Goal: Task Accomplishment & Management: Manage account settings

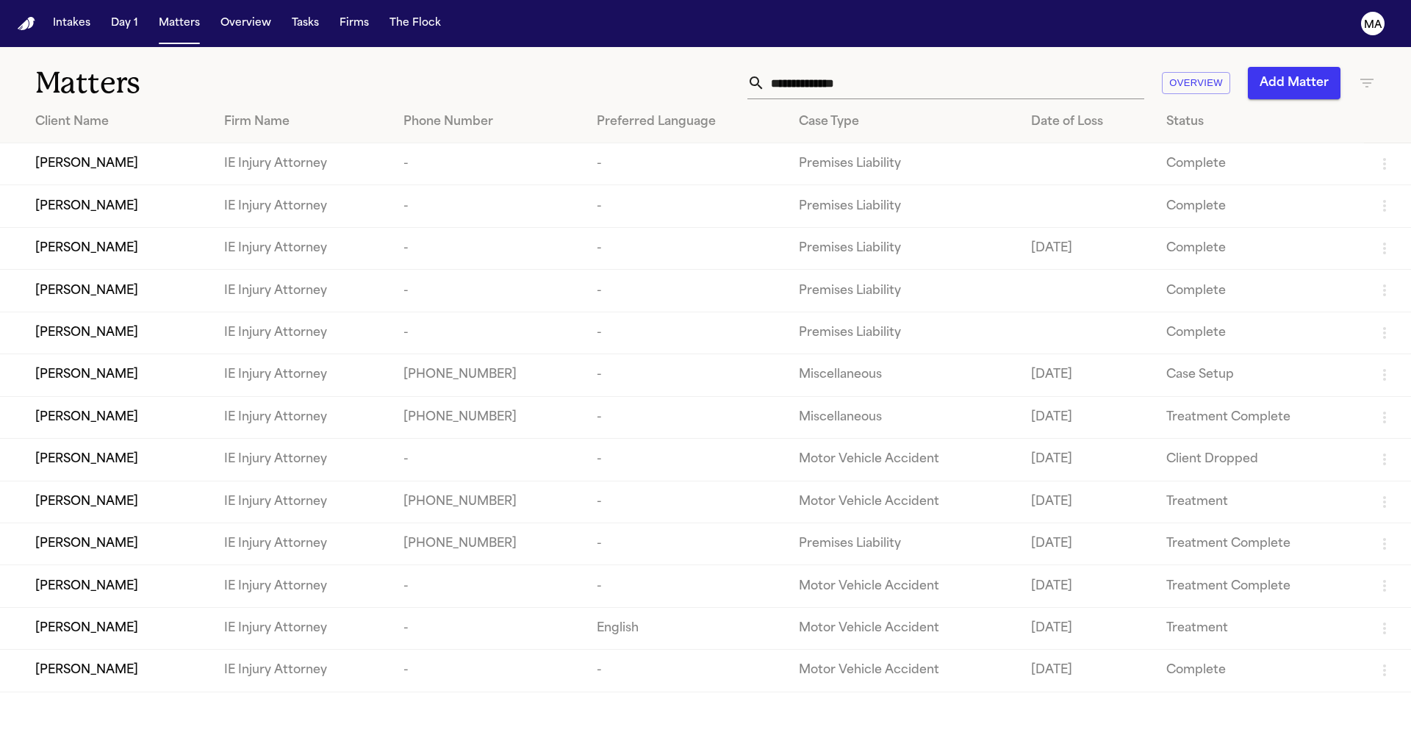
click at [1371, 74] on icon "button" at bounding box center [1367, 83] width 18 height 18
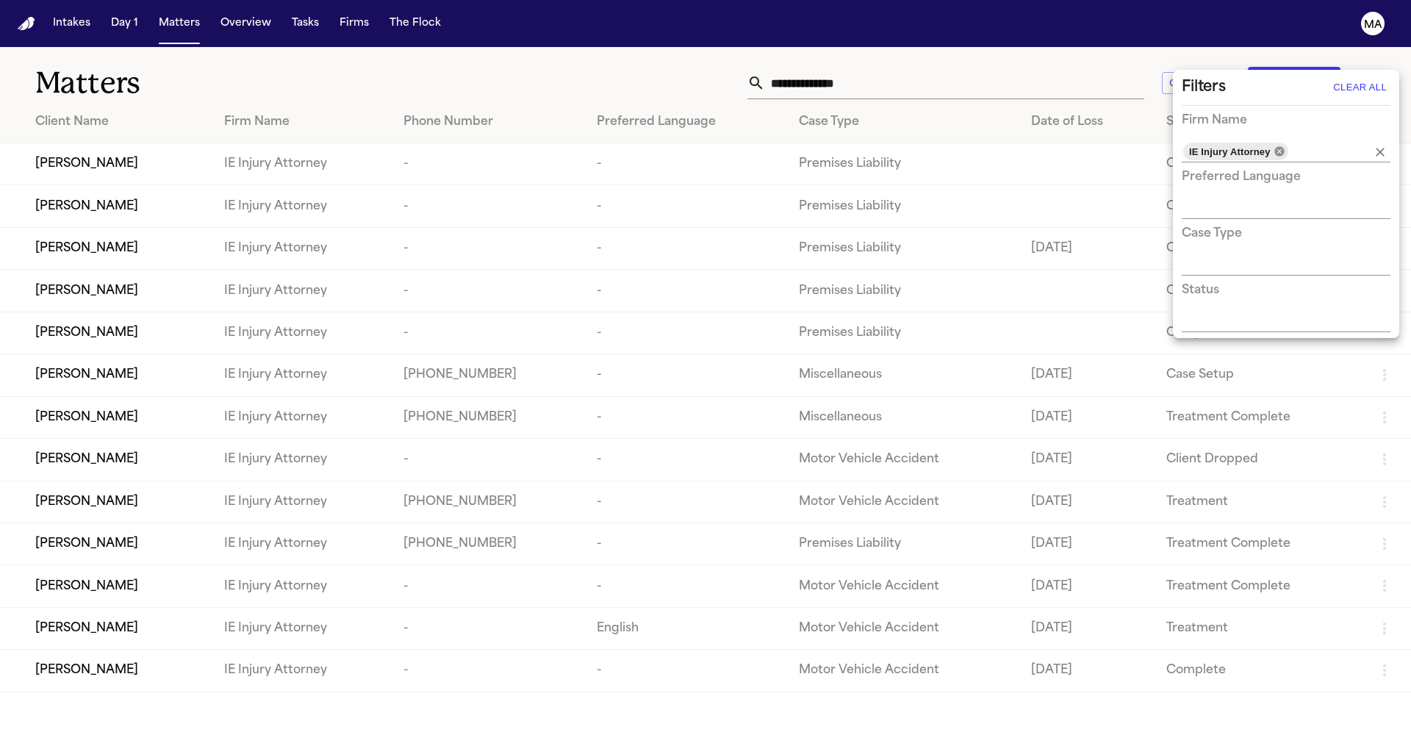
click at [1275, 146] on icon at bounding box center [1280, 151] width 10 height 10
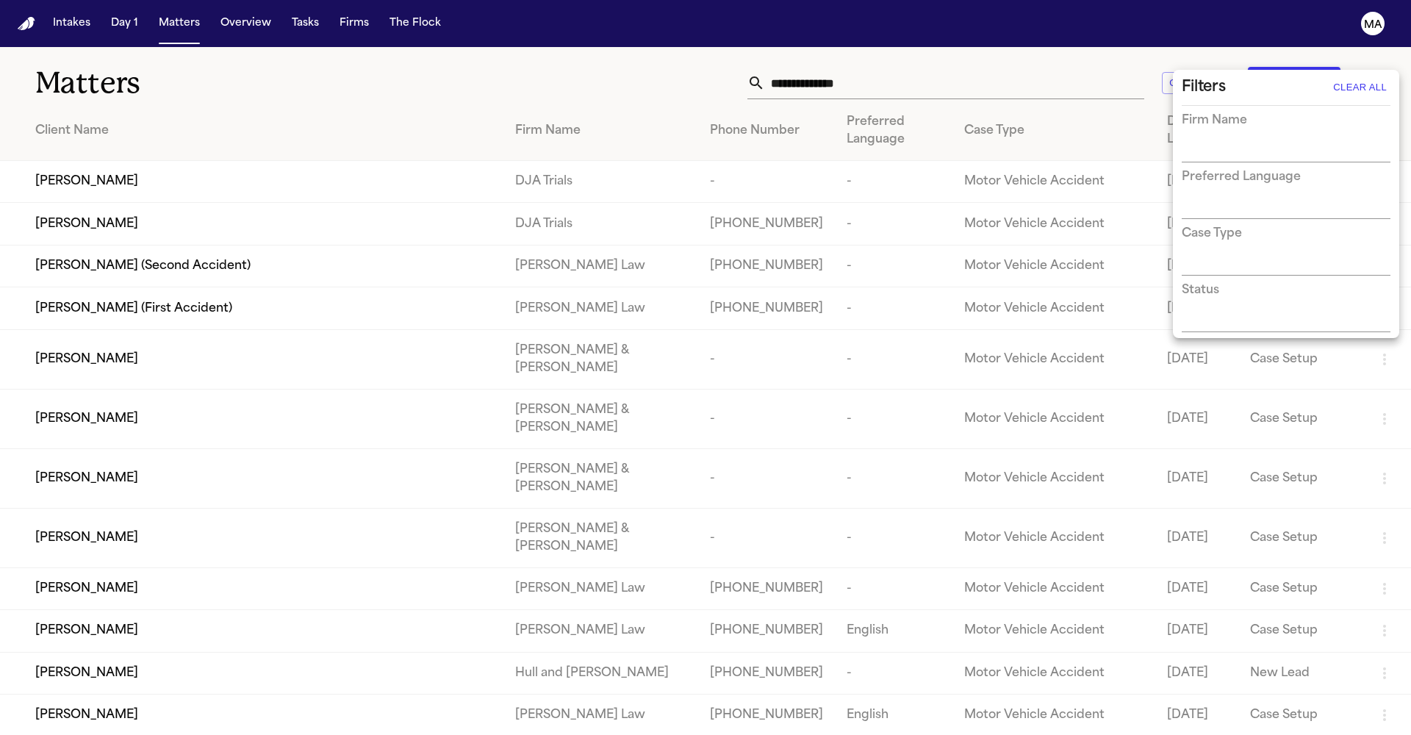
click at [1262, 141] on input "text" at bounding box center [1275, 151] width 187 height 21
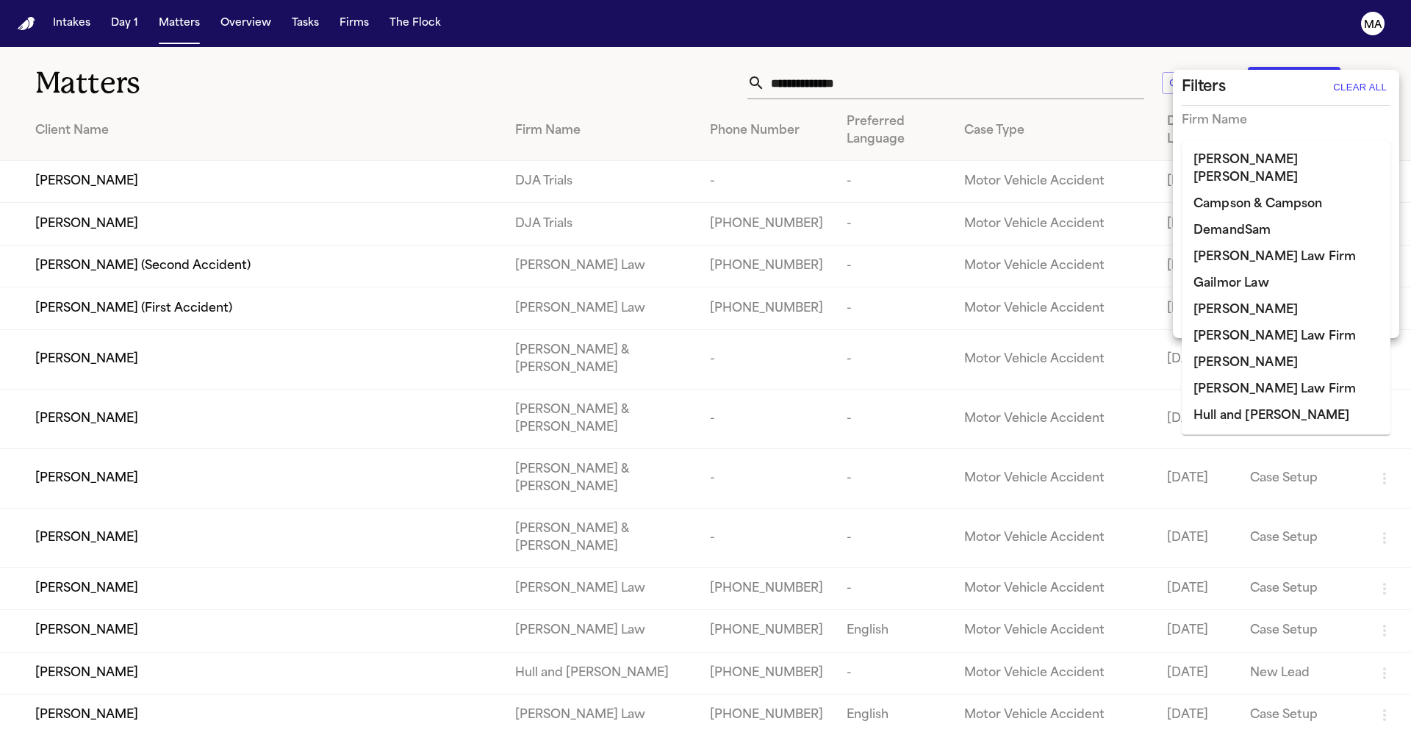
type input "***"
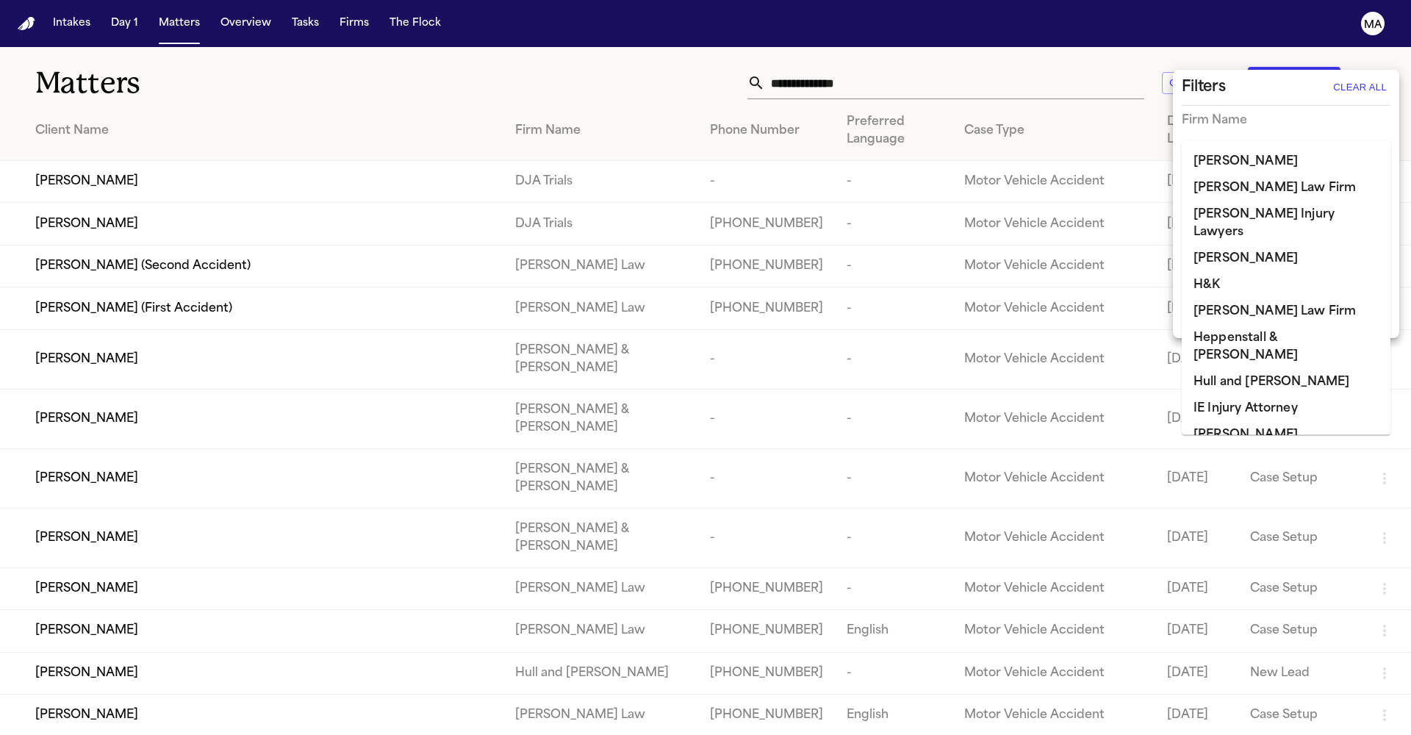
scroll to position [630, 0]
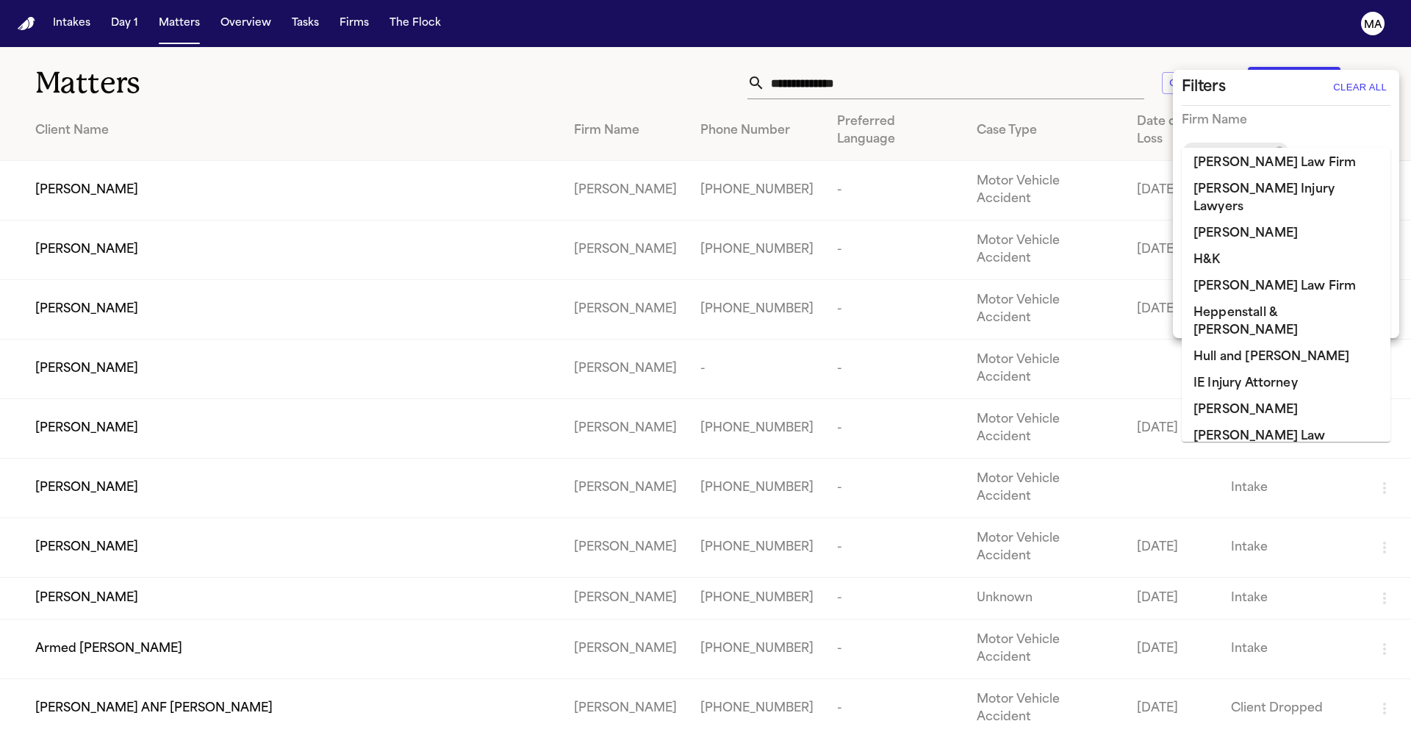
click at [625, 52] on div at bounding box center [705, 367] width 1411 height 735
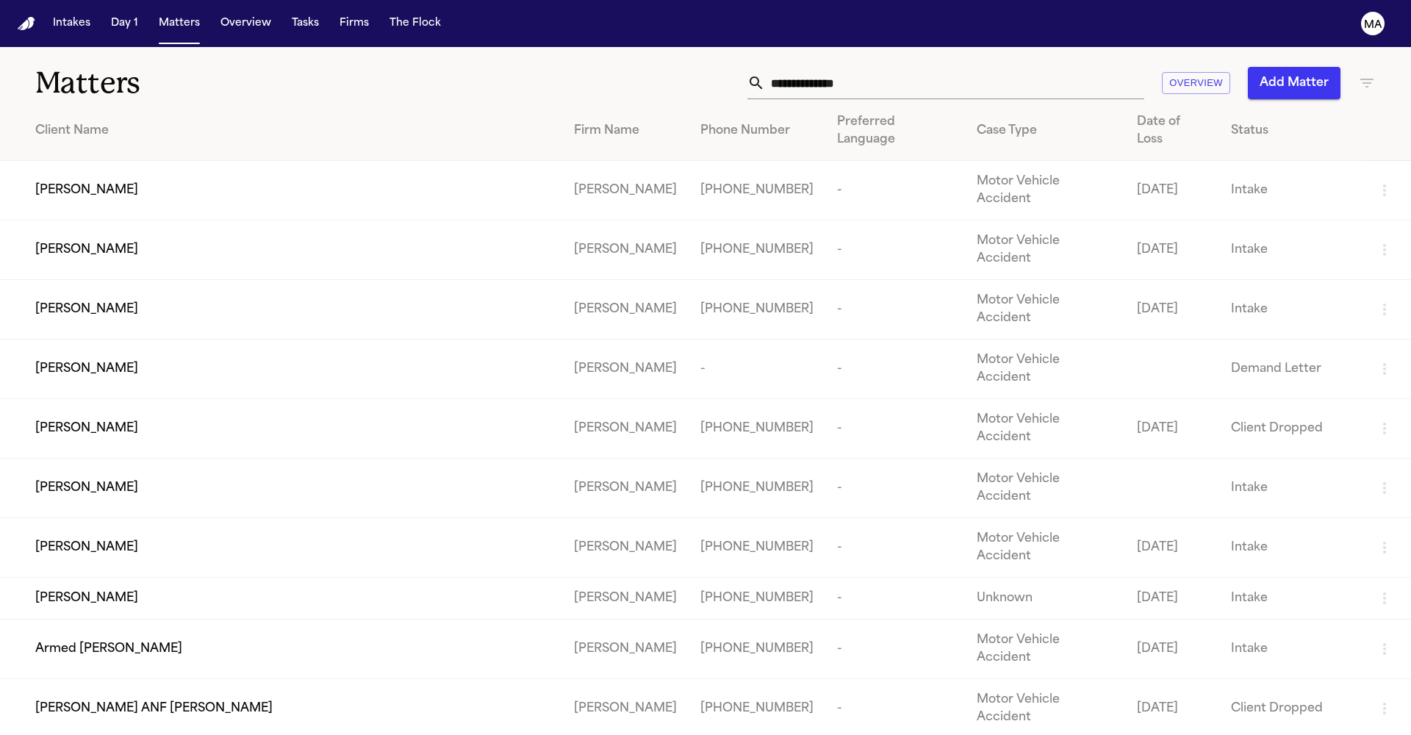
click at [1231, 122] on div "Status" at bounding box center [1291, 131] width 121 height 18
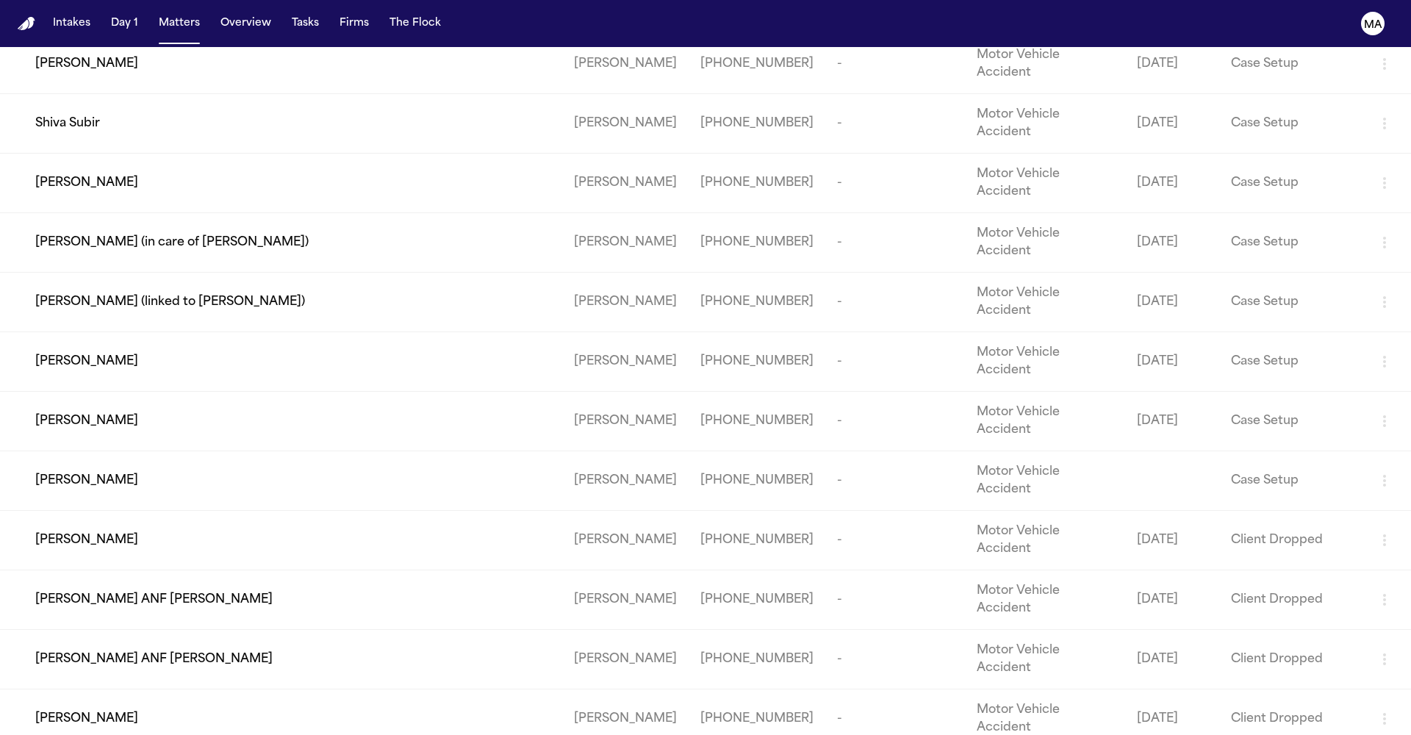
scroll to position [0, 0]
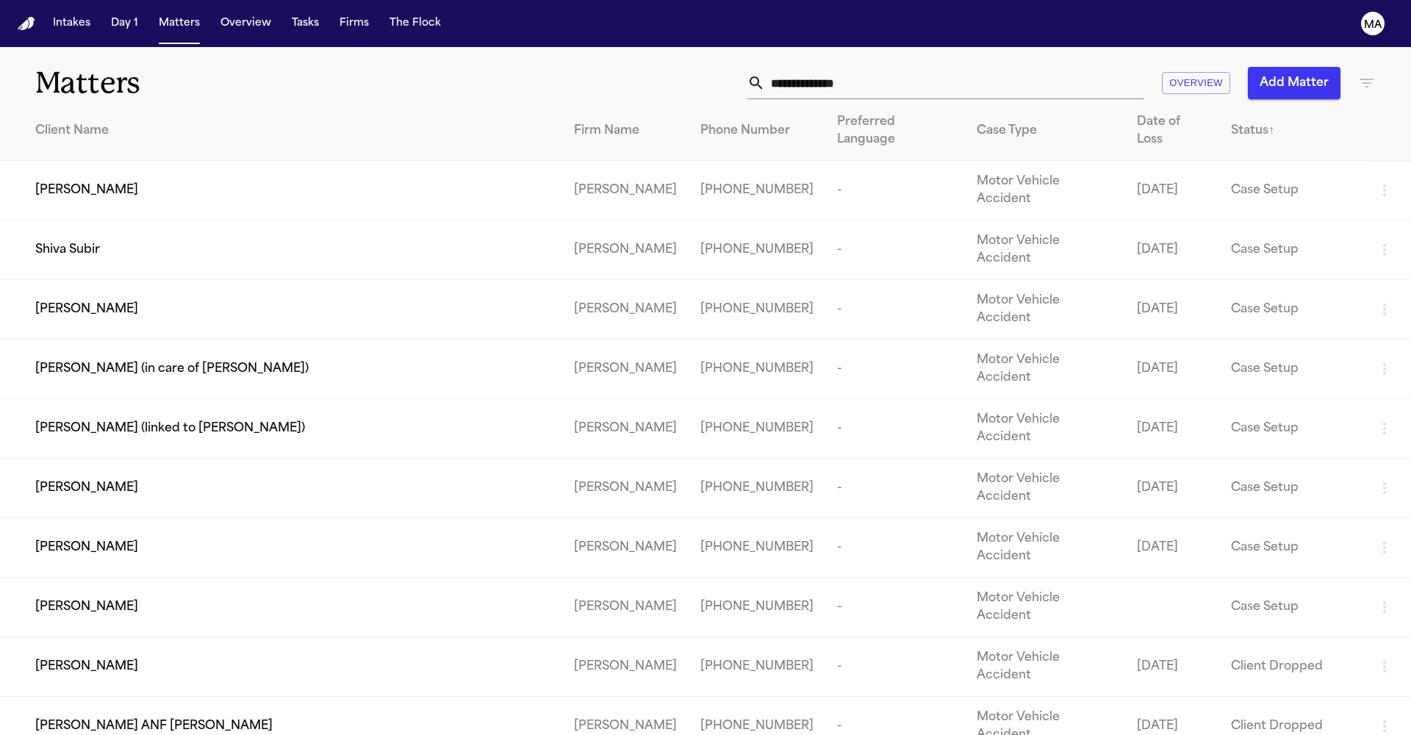
click at [1367, 79] on icon "button" at bounding box center [1367, 83] width 13 height 9
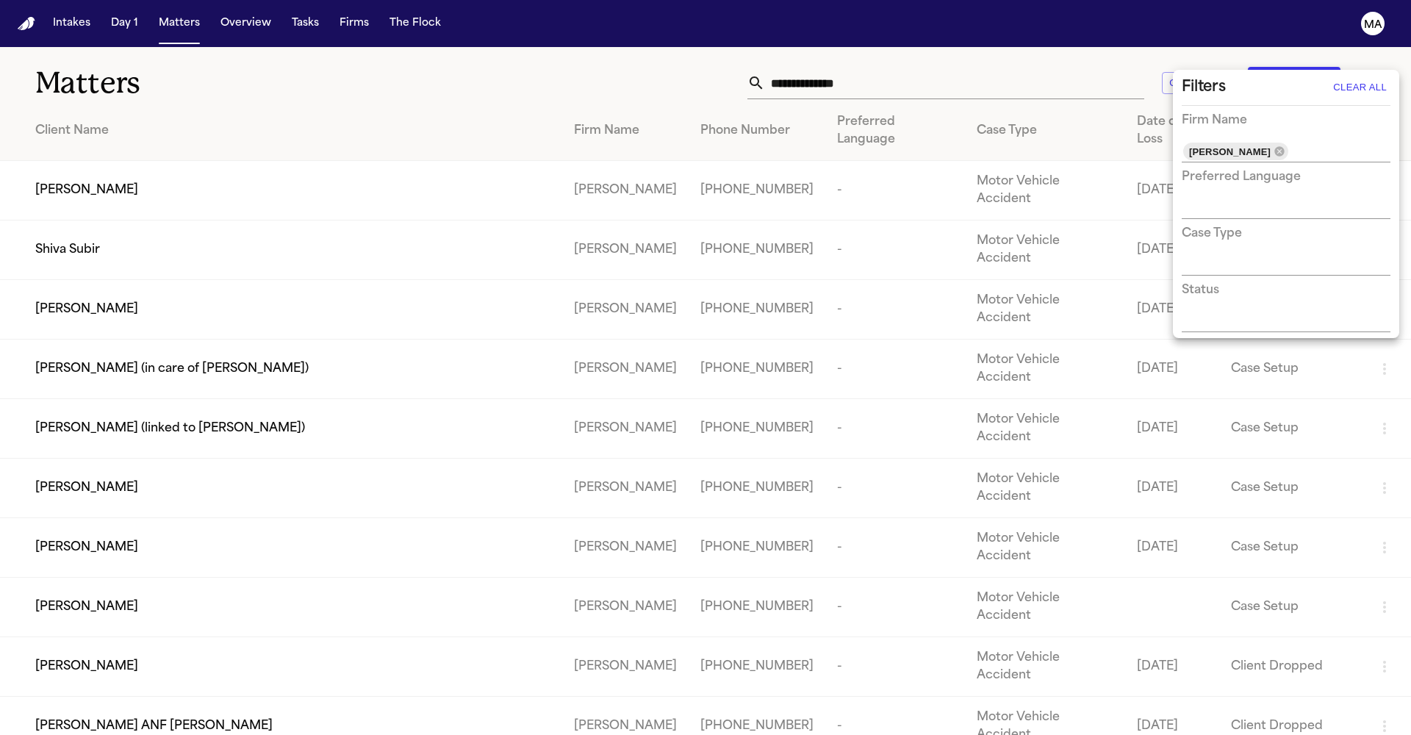
click at [1222, 311] on input "text" at bounding box center [1275, 321] width 187 height 21
type input "******"
click at [1240, 331] on li "Demand Letter" at bounding box center [1286, 344] width 209 height 26
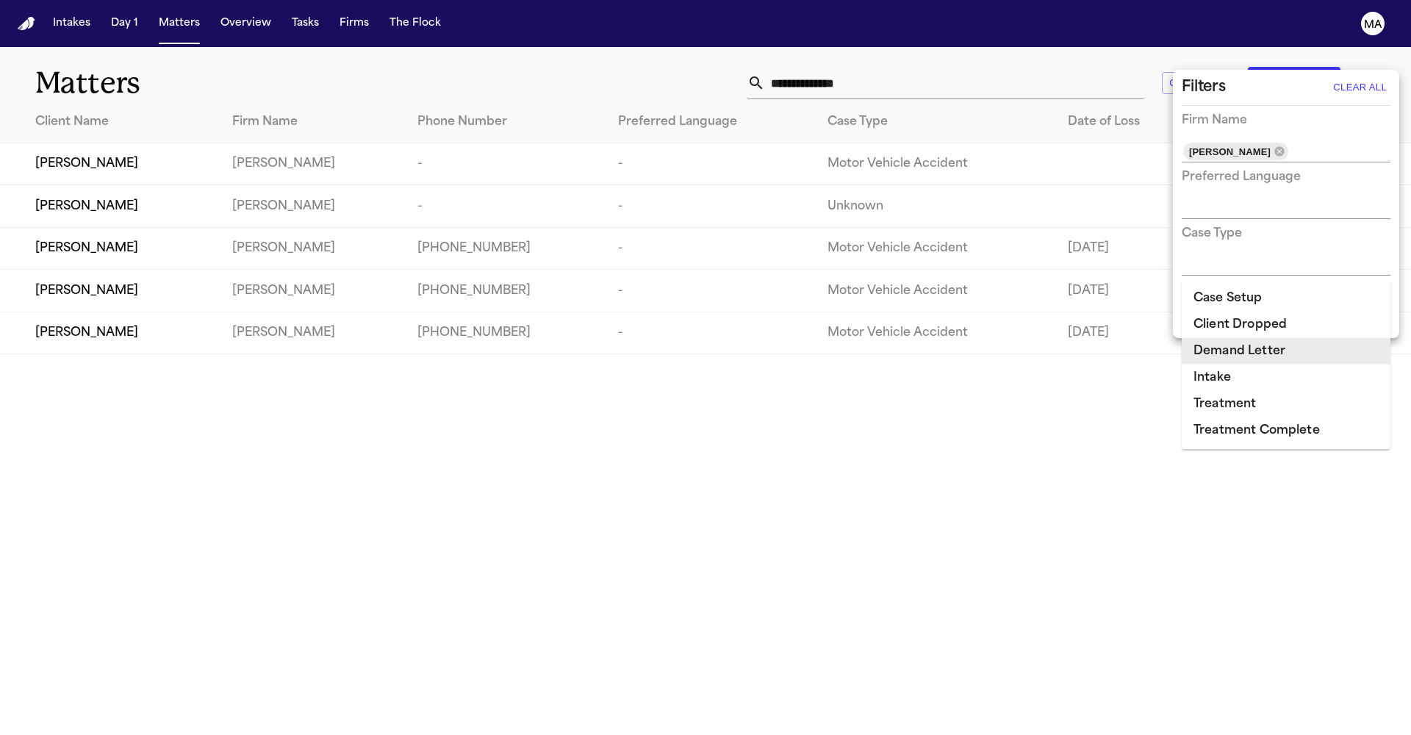
click at [808, 385] on div at bounding box center [705, 367] width 1411 height 735
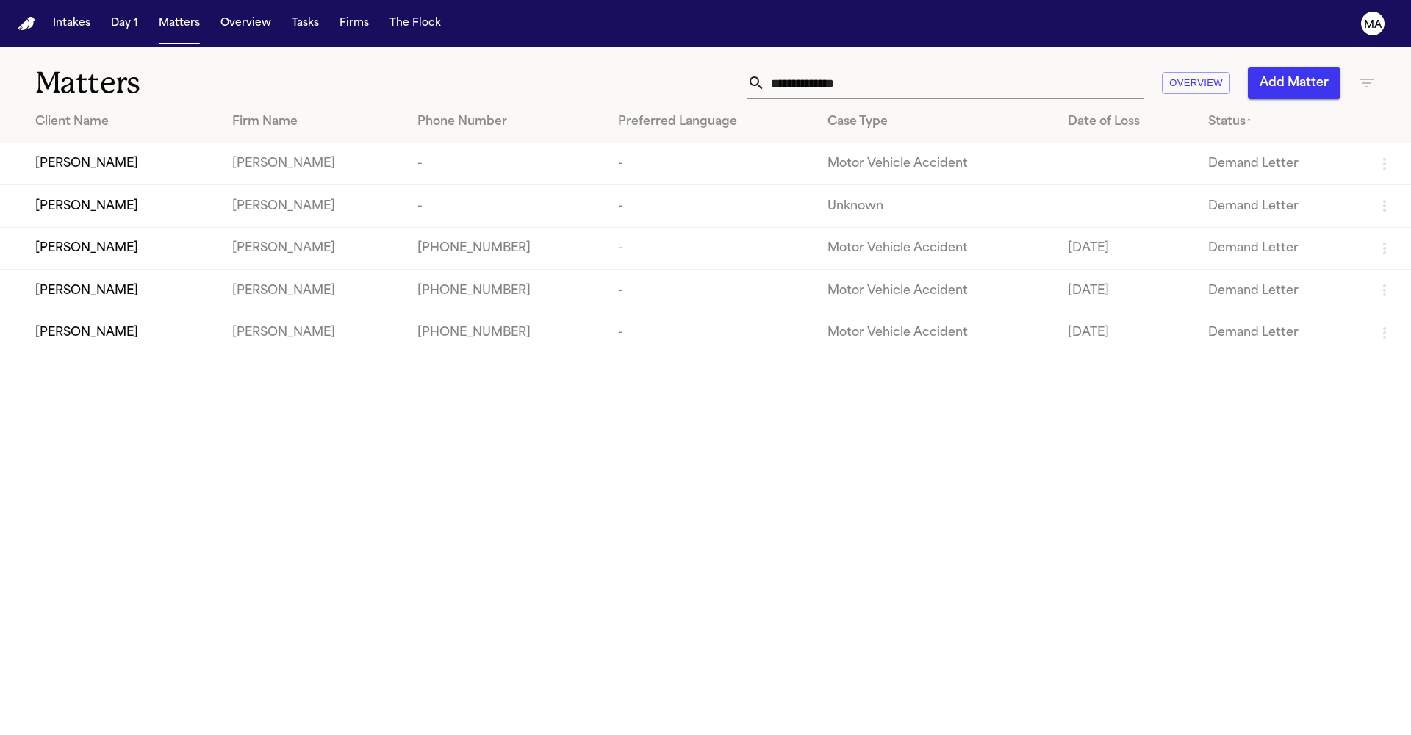
click at [124, 155] on div "[PERSON_NAME]" at bounding box center [121, 164] width 173 height 18
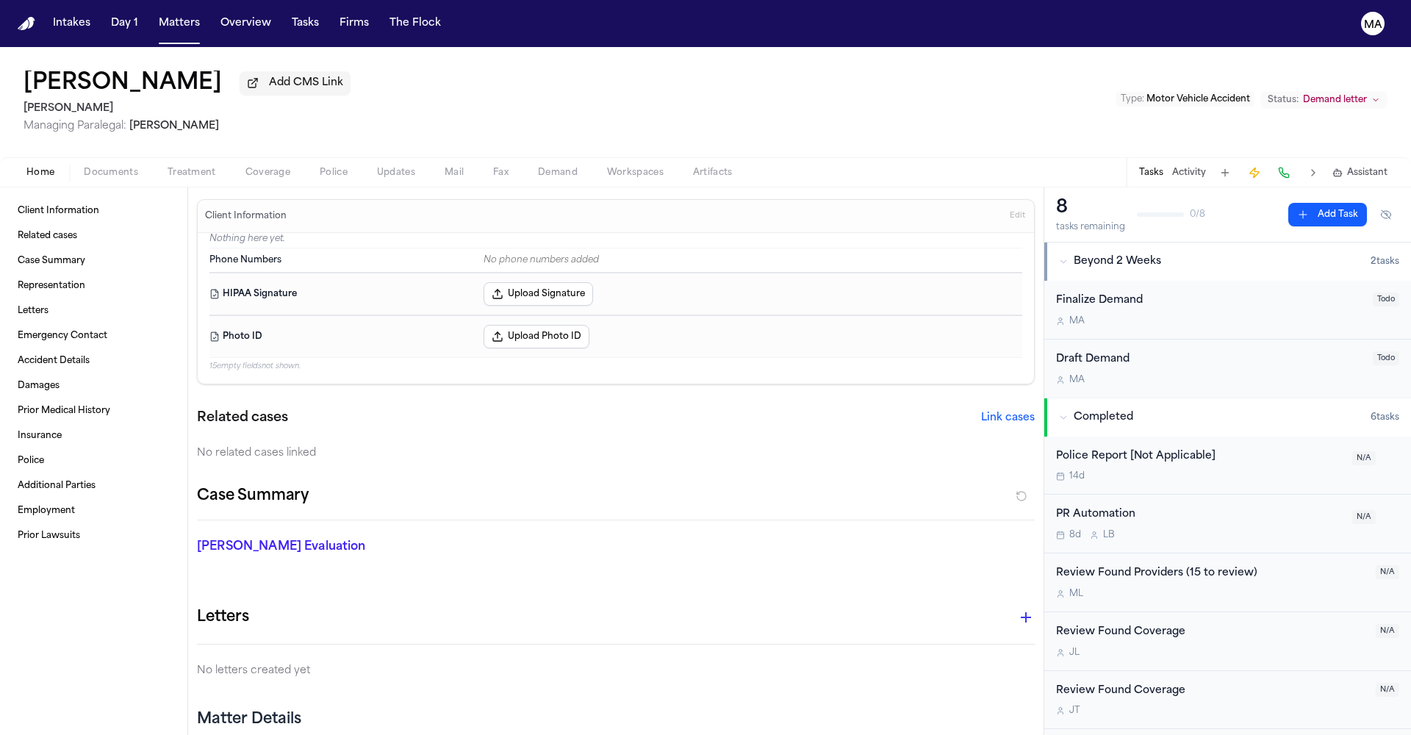
click at [1351, 91] on button "Status: Demand letter" at bounding box center [1324, 100] width 127 height 18
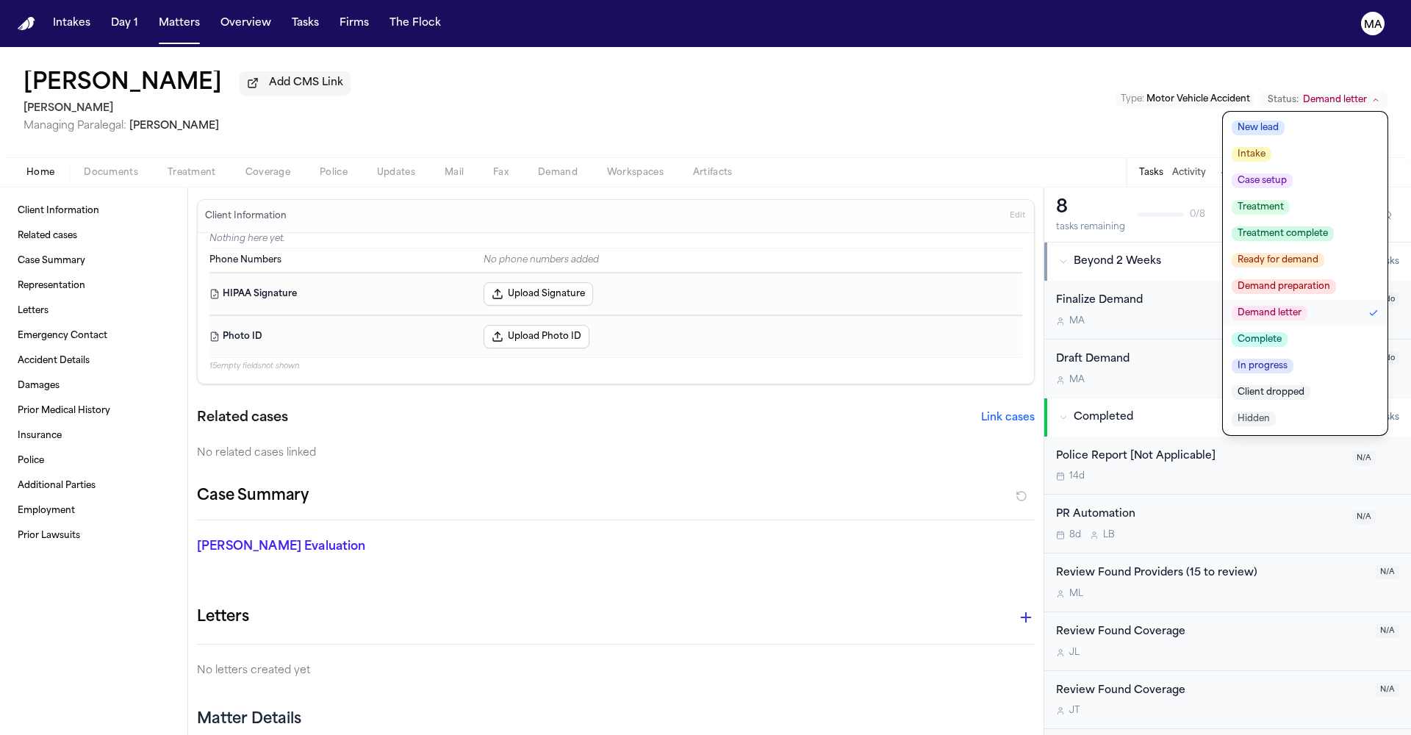
click at [1288, 332] on span "Complete" at bounding box center [1260, 339] width 56 height 15
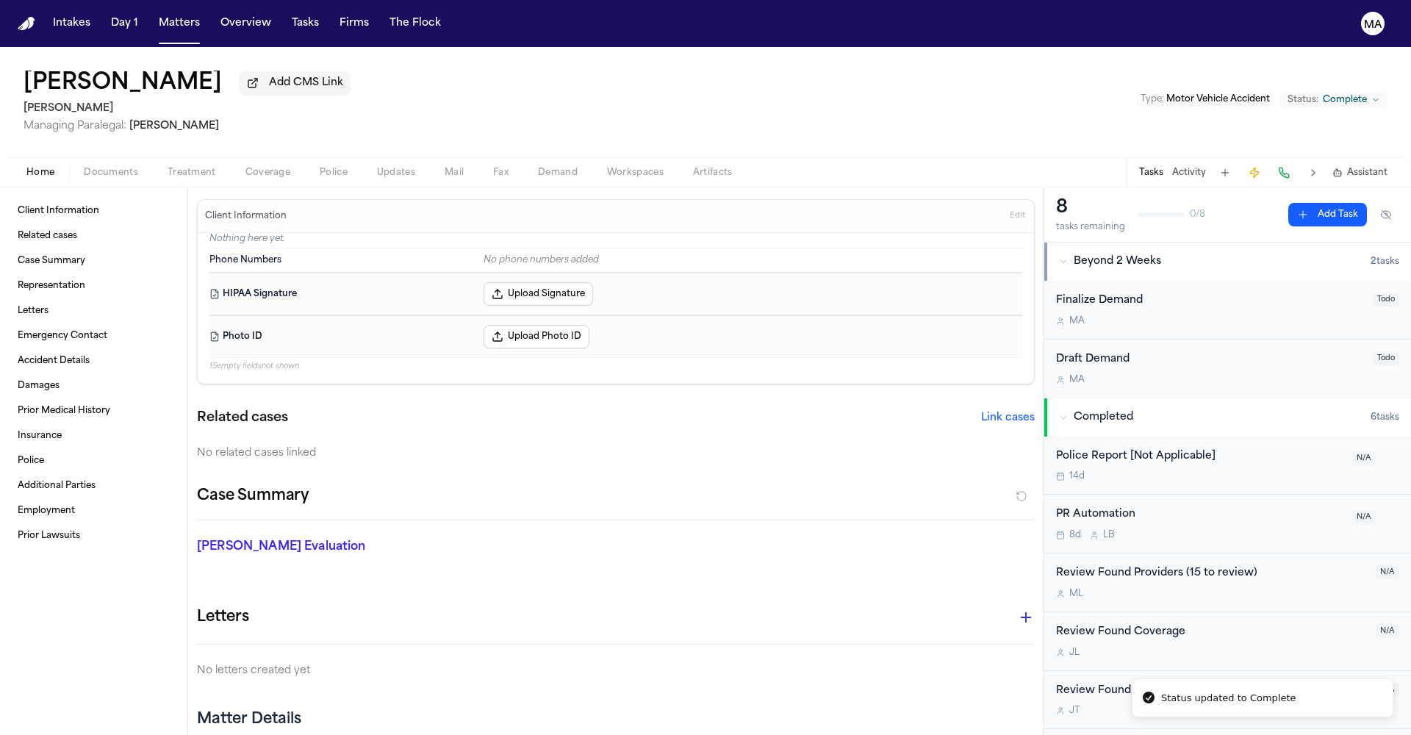
click at [744, 72] on div "[PERSON_NAME] Add CMS Link [PERSON_NAME] Managing Paralegal: [PERSON_NAME] Type…" at bounding box center [705, 102] width 1411 height 110
click at [153, 18] on button "Matters" at bounding box center [179, 23] width 53 height 26
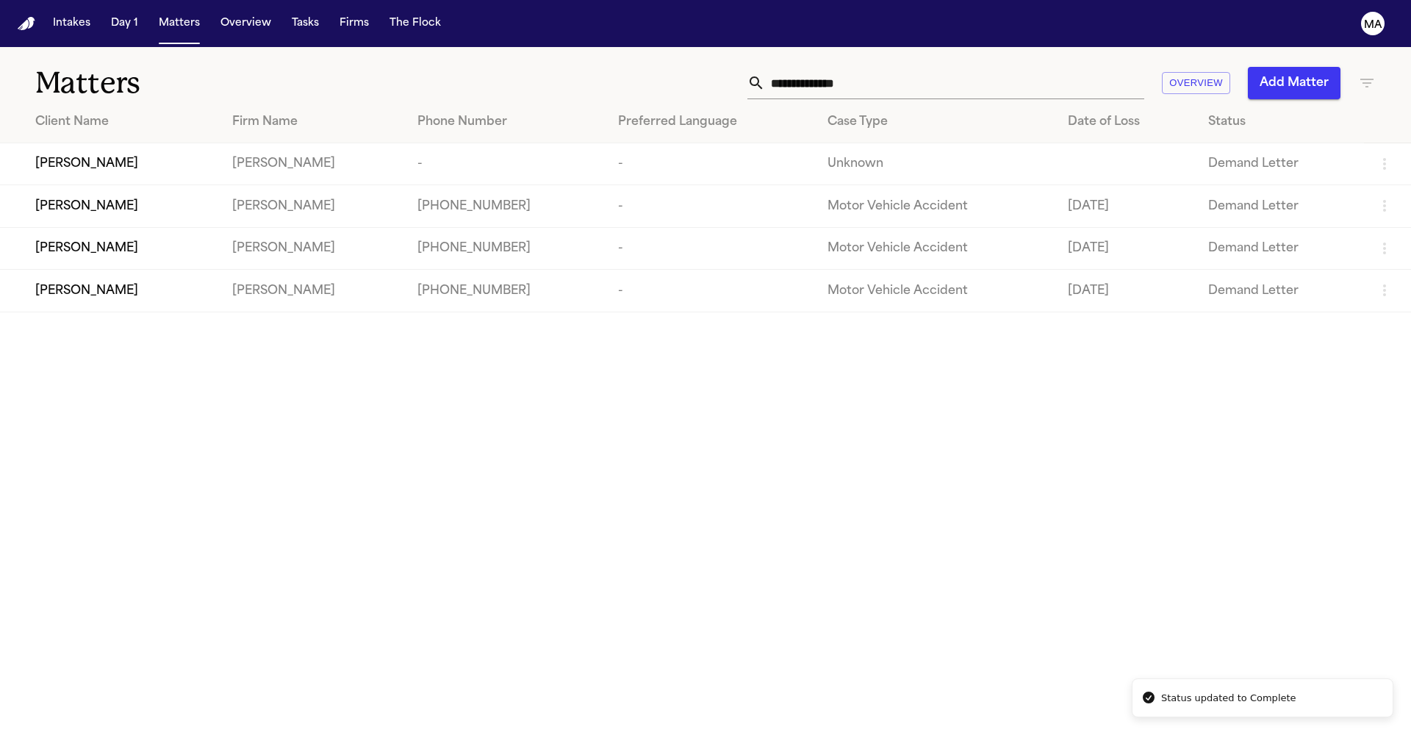
click at [531, 143] on td "-" at bounding box center [506, 164] width 201 height 42
click at [709, 143] on td "-" at bounding box center [710, 164] width 209 height 42
click at [107, 155] on div "[PERSON_NAME]" at bounding box center [121, 164] width 173 height 18
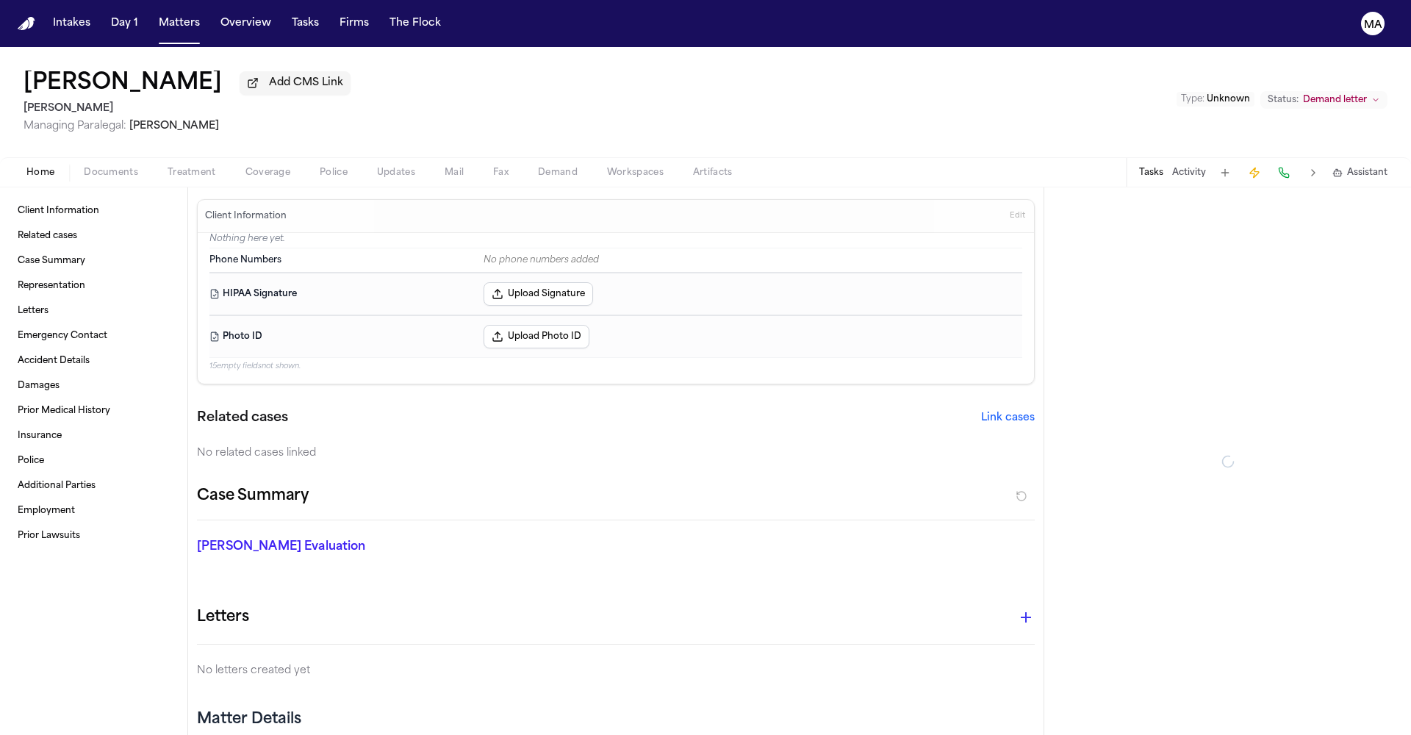
click at [1363, 94] on span "Demand letter" at bounding box center [1335, 100] width 64 height 12
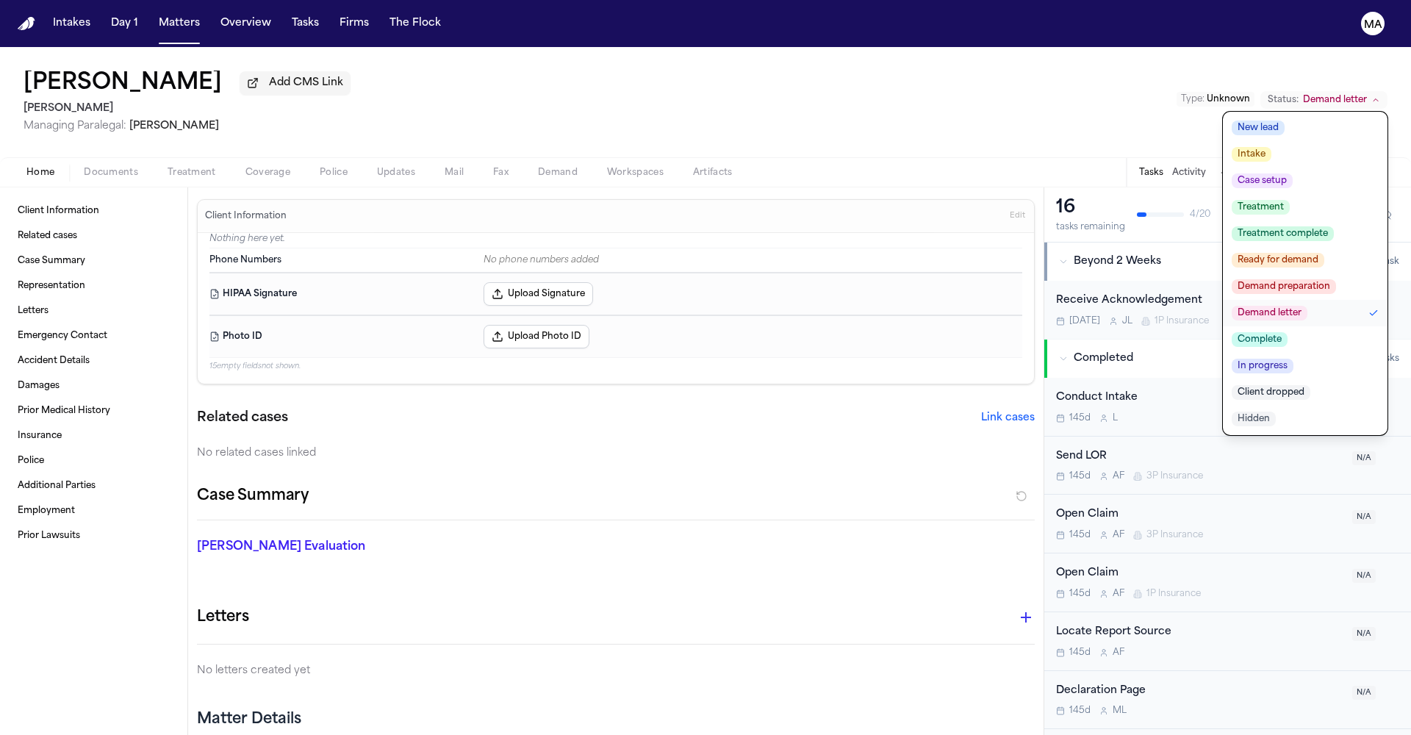
click at [1288, 332] on span "Complete" at bounding box center [1260, 339] width 56 height 15
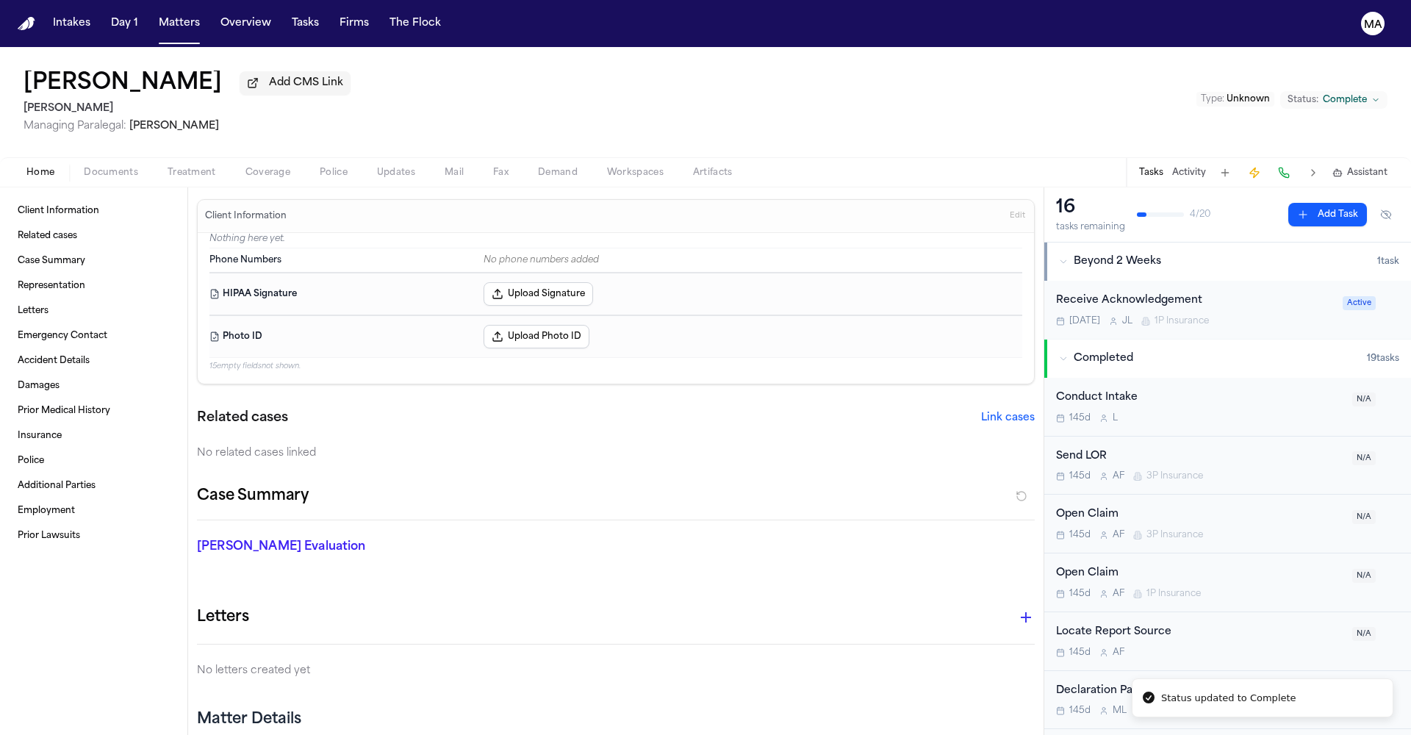
click at [603, 65] on div "[PERSON_NAME] Add CMS Link [PERSON_NAME] Managing Paralegal: [PERSON_NAME] Type…" at bounding box center [705, 102] width 1411 height 110
click at [153, 14] on button "Matters" at bounding box center [179, 23] width 53 height 26
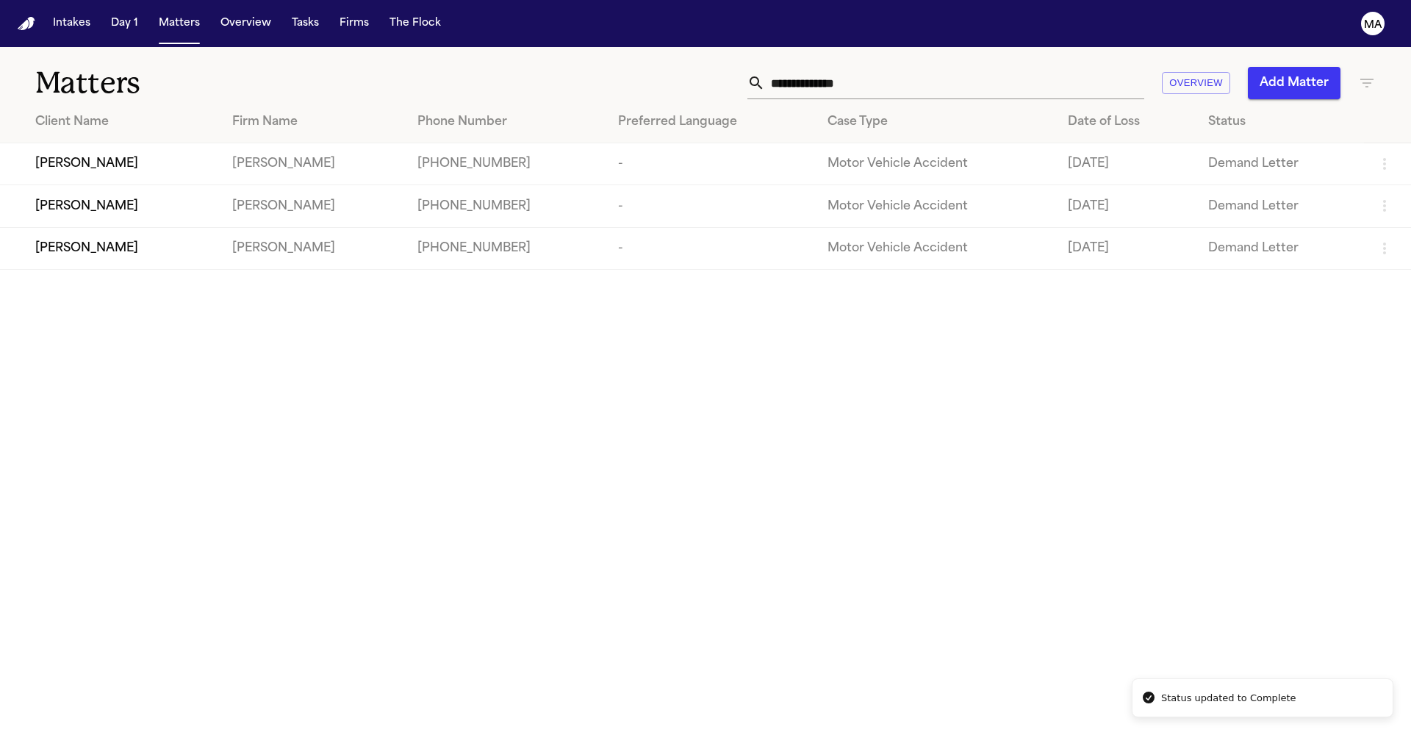
click at [143, 155] on div "[PERSON_NAME]" at bounding box center [121, 164] width 173 height 18
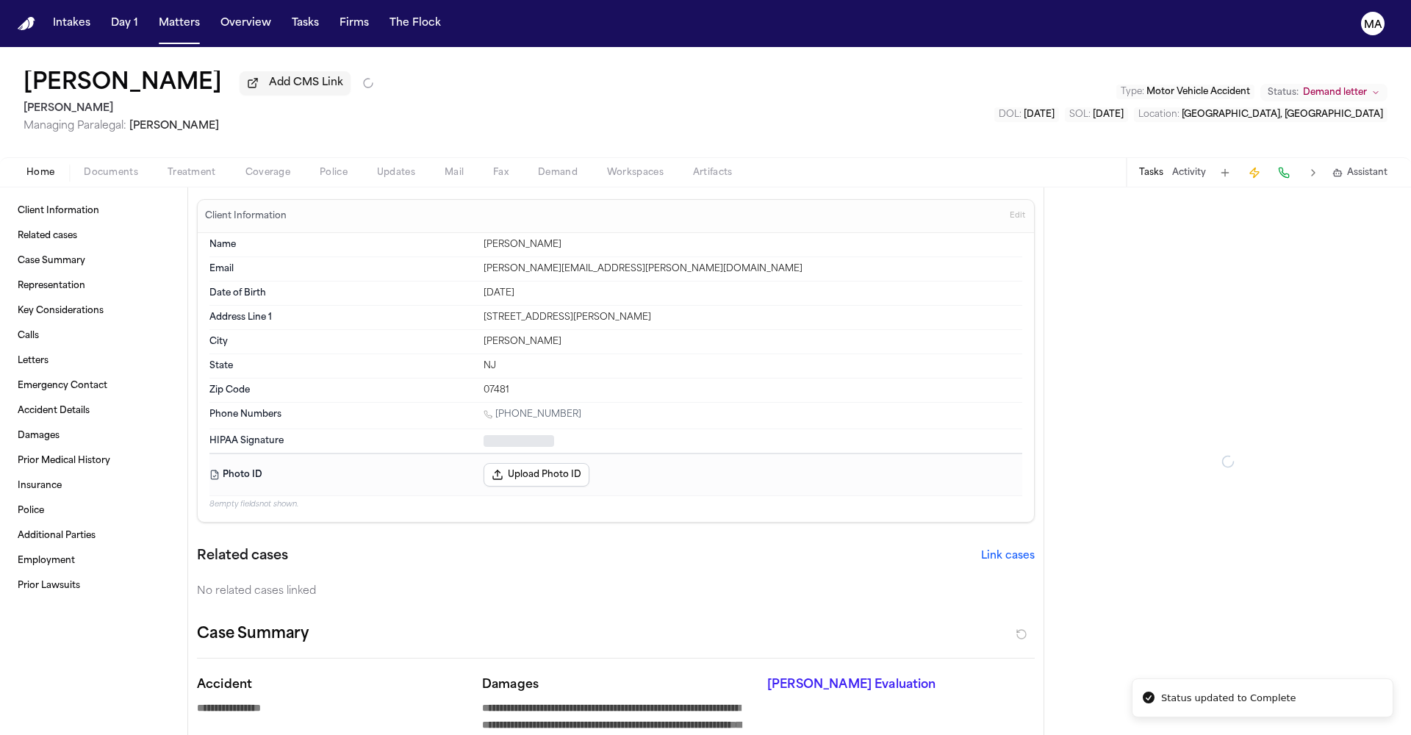
type textarea "*"
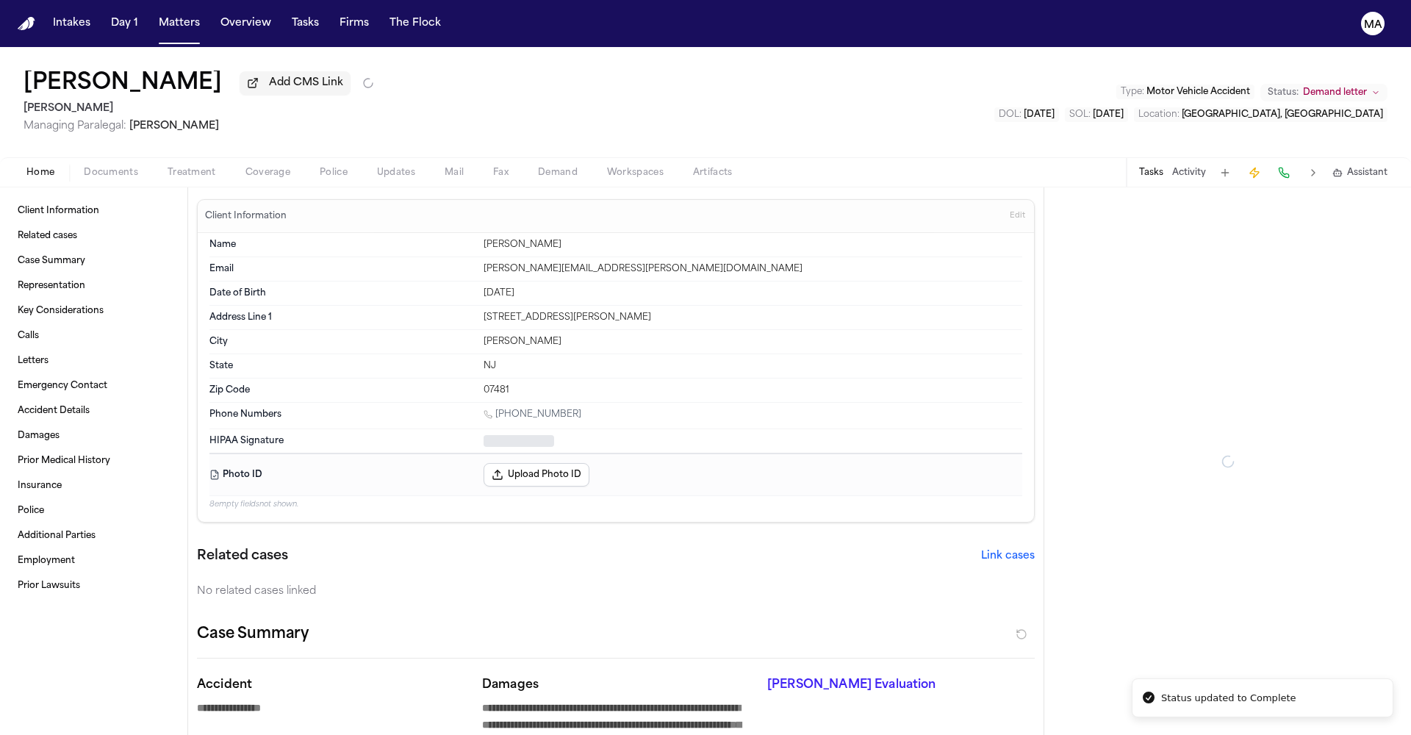
type textarea "*"
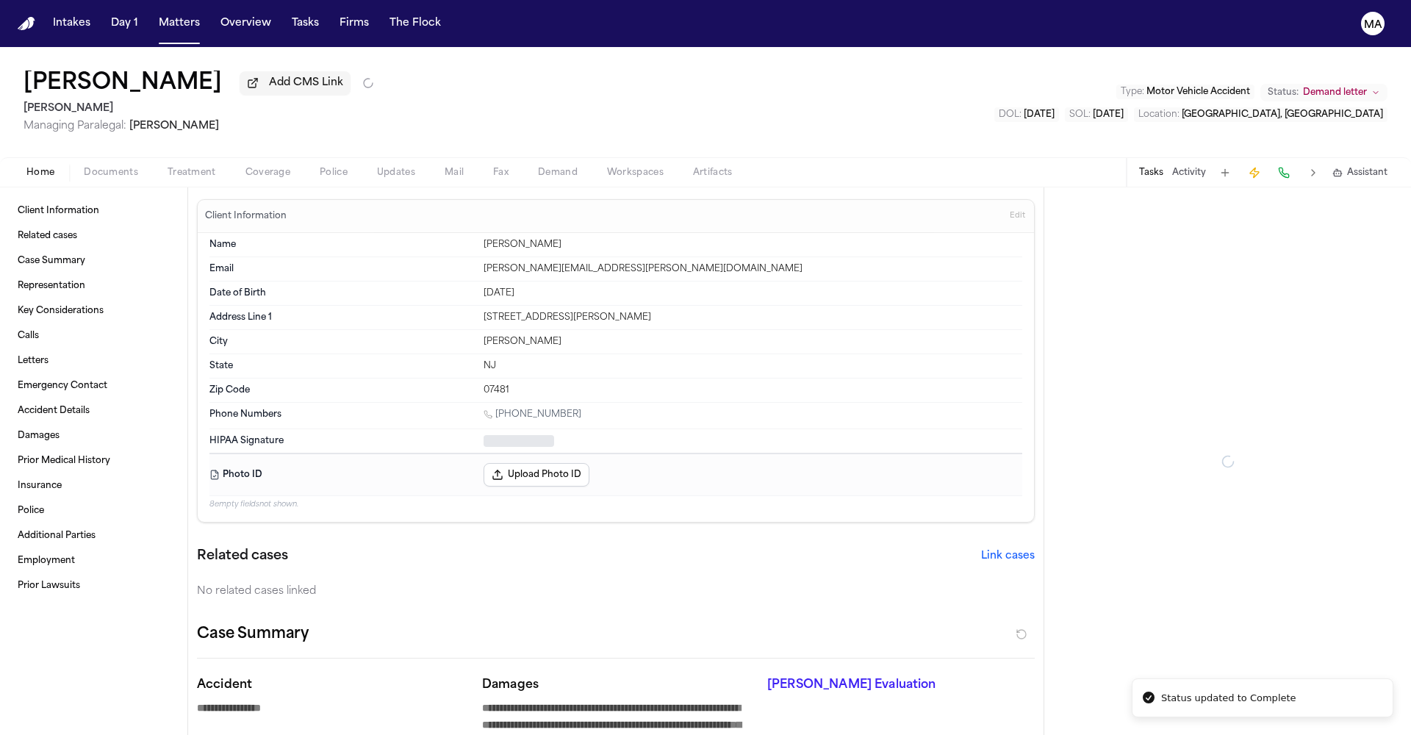
type textarea "*"
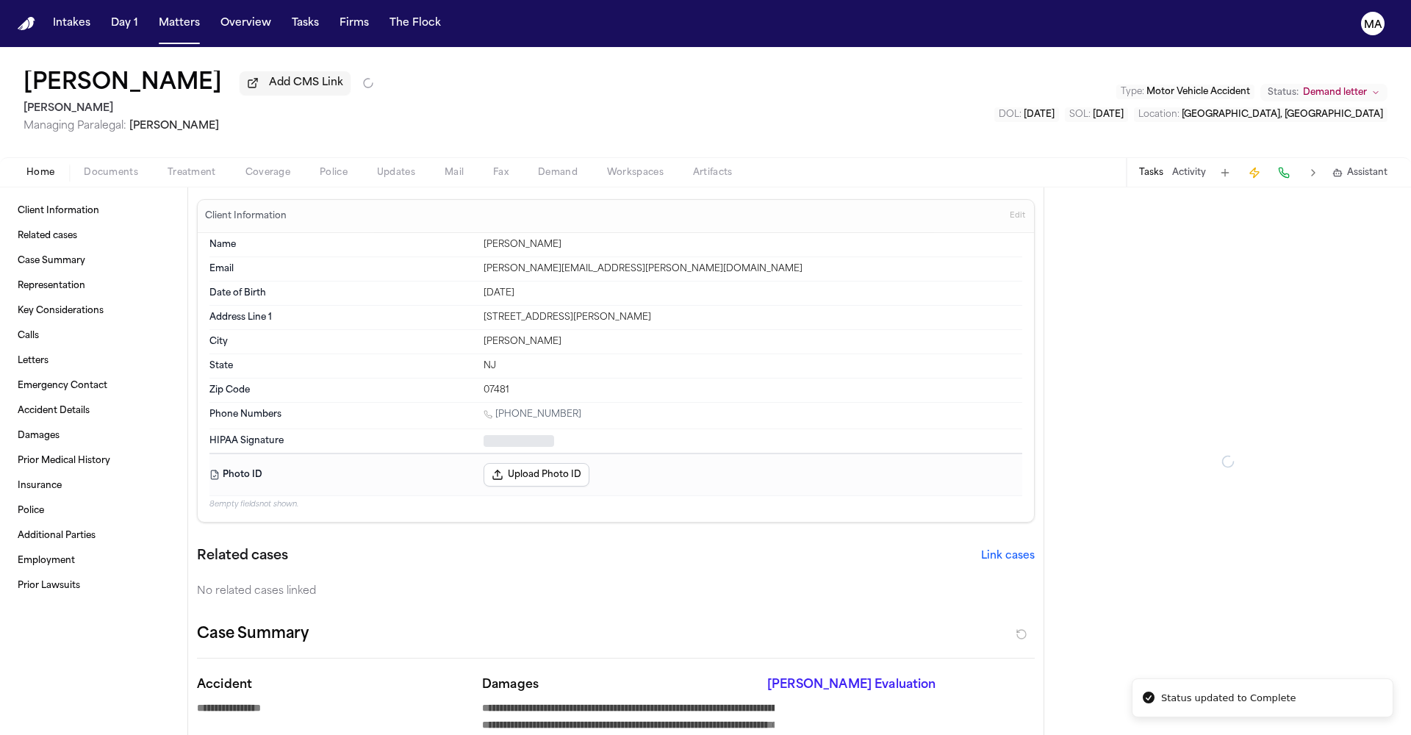
type textarea "*"
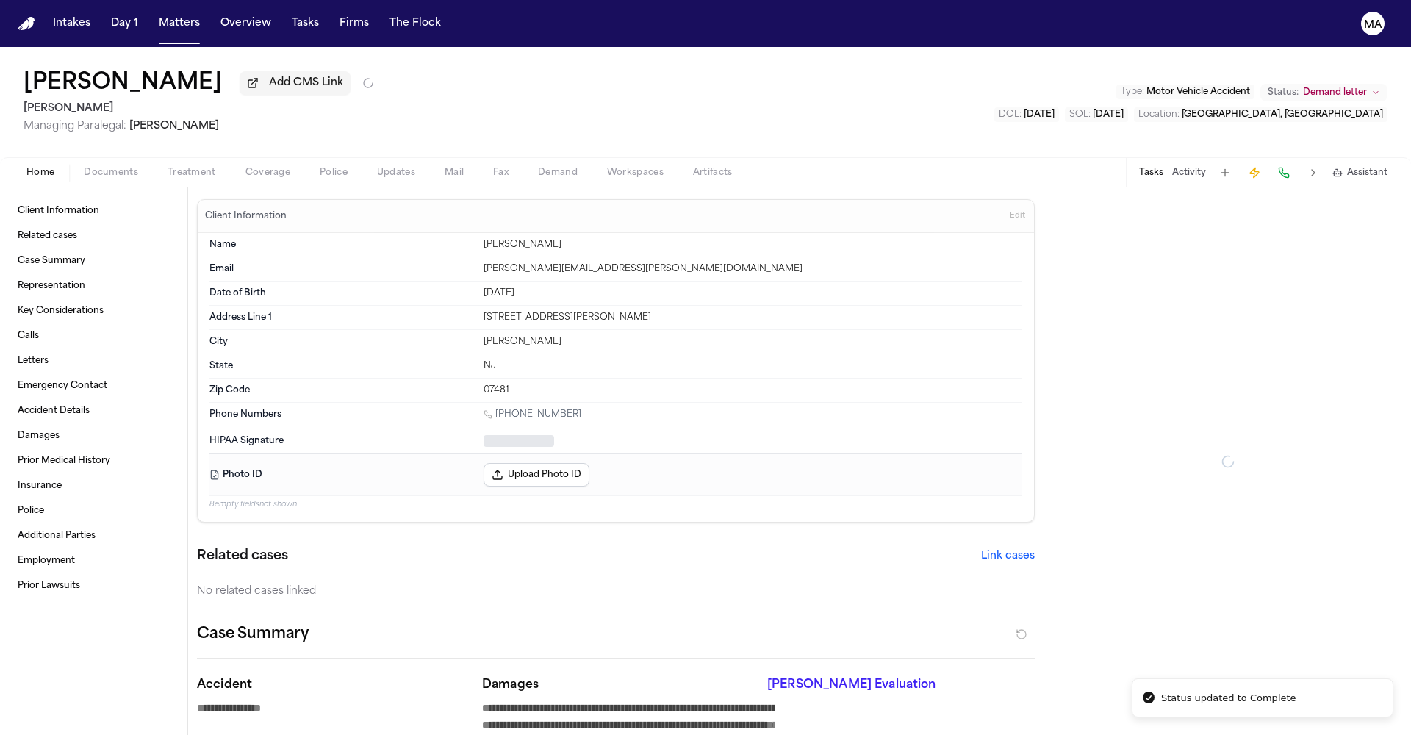
type textarea "*"
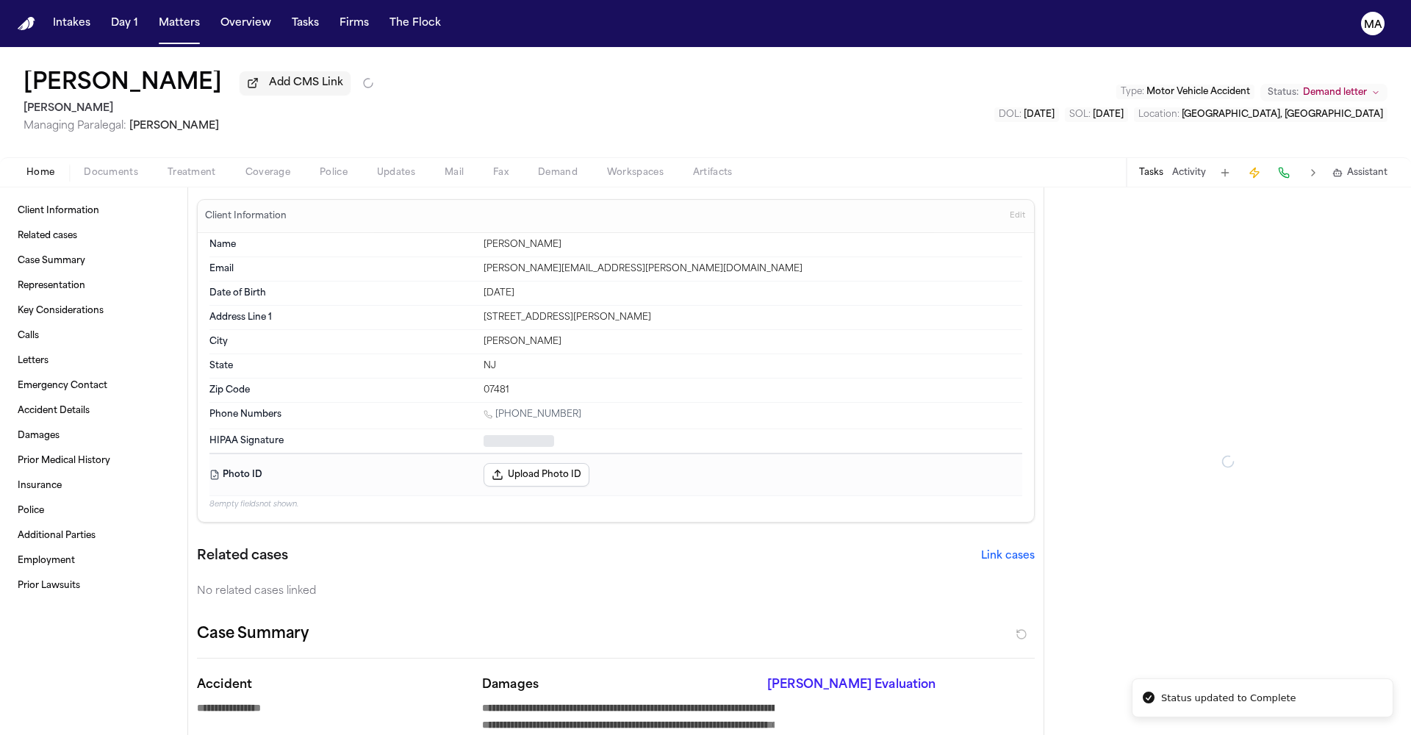
type textarea "*"
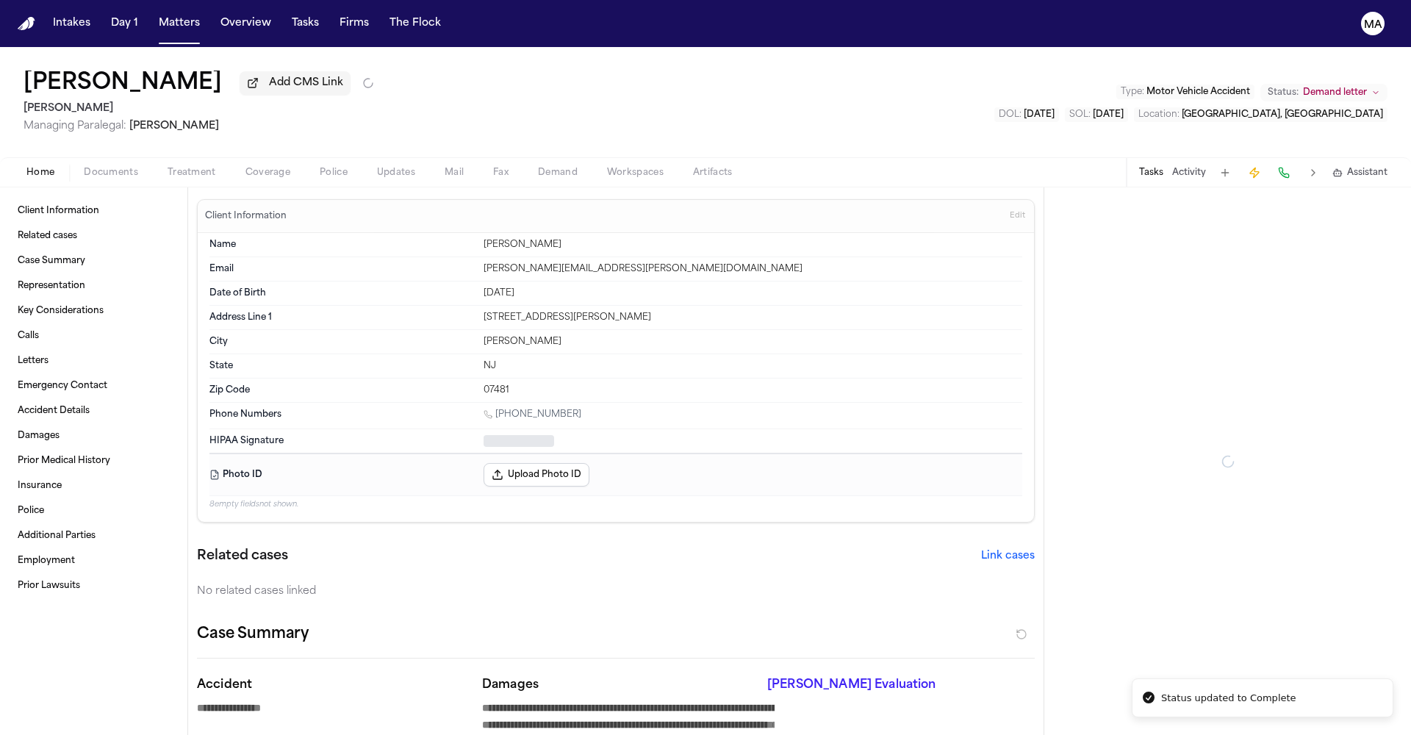
type textarea "*"
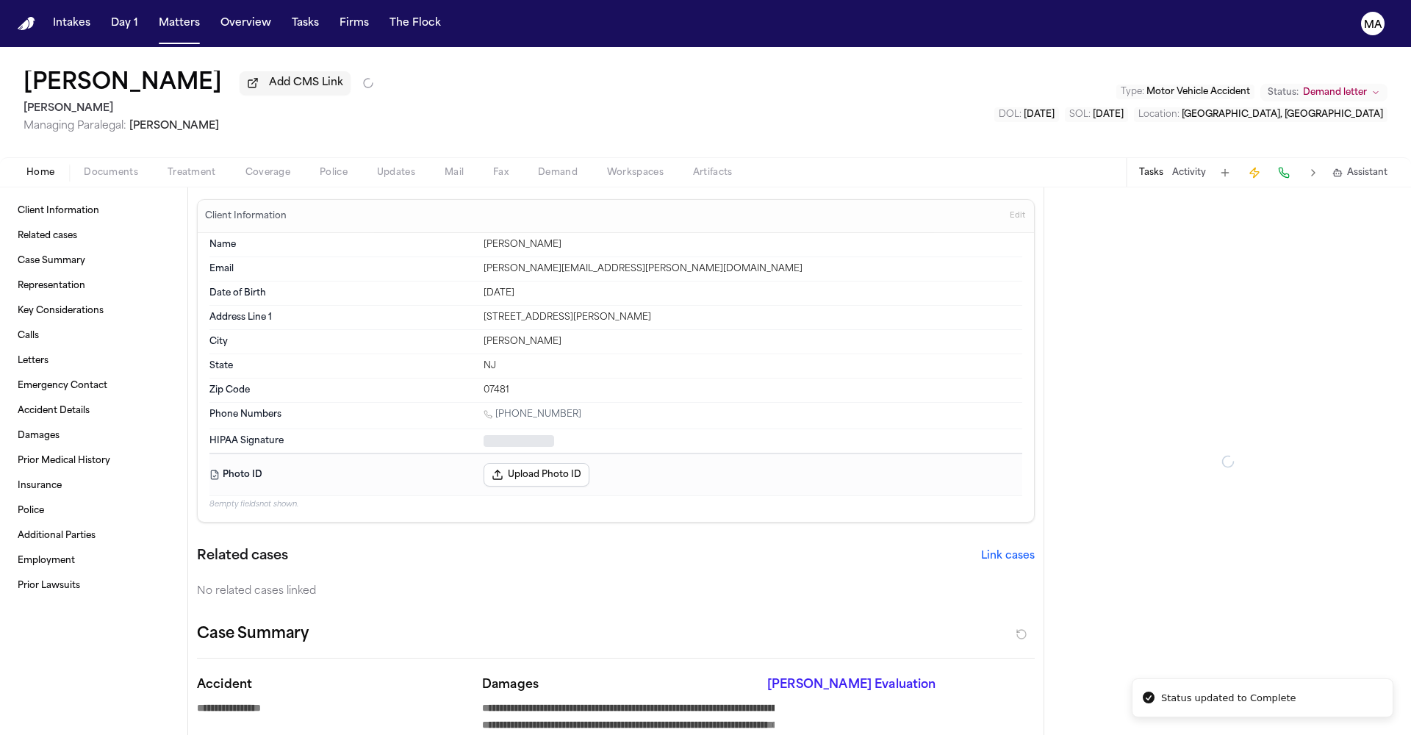
type textarea "*"
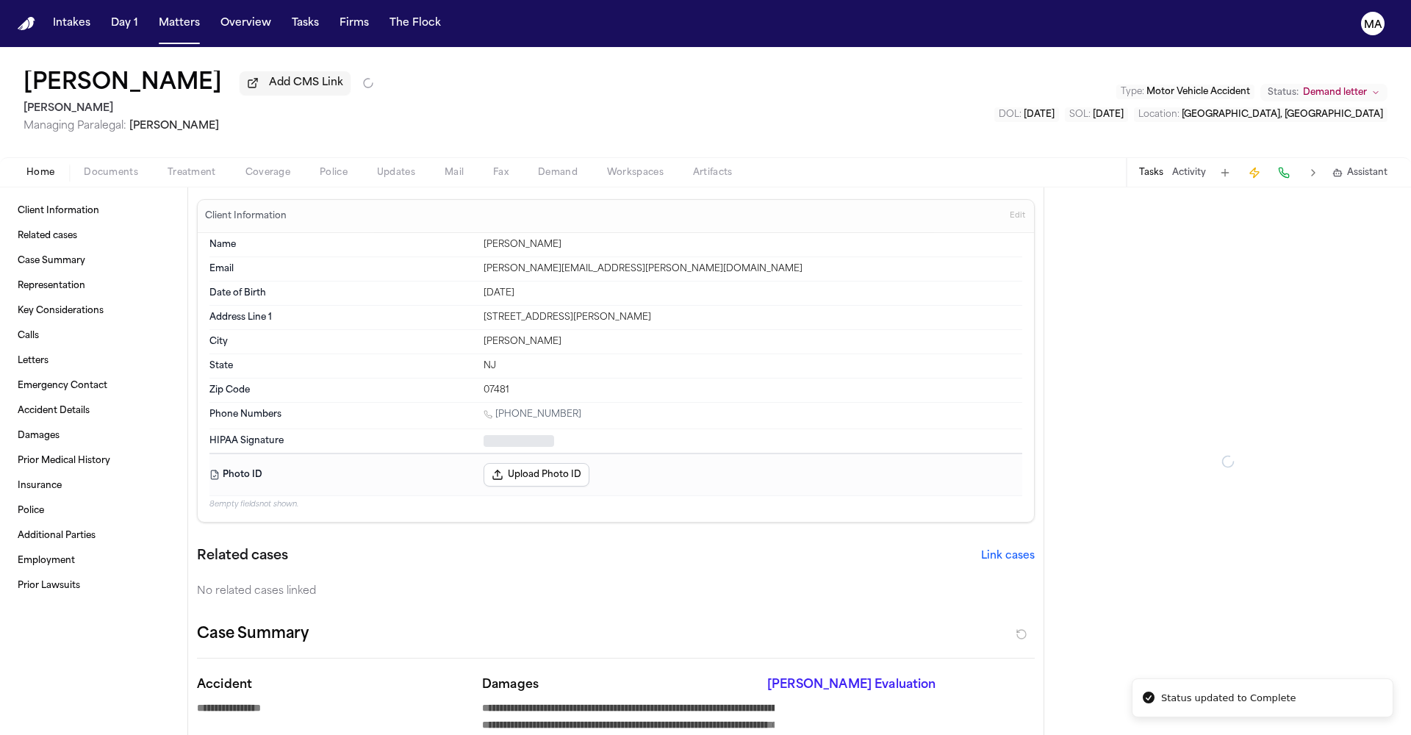
type textarea "*"
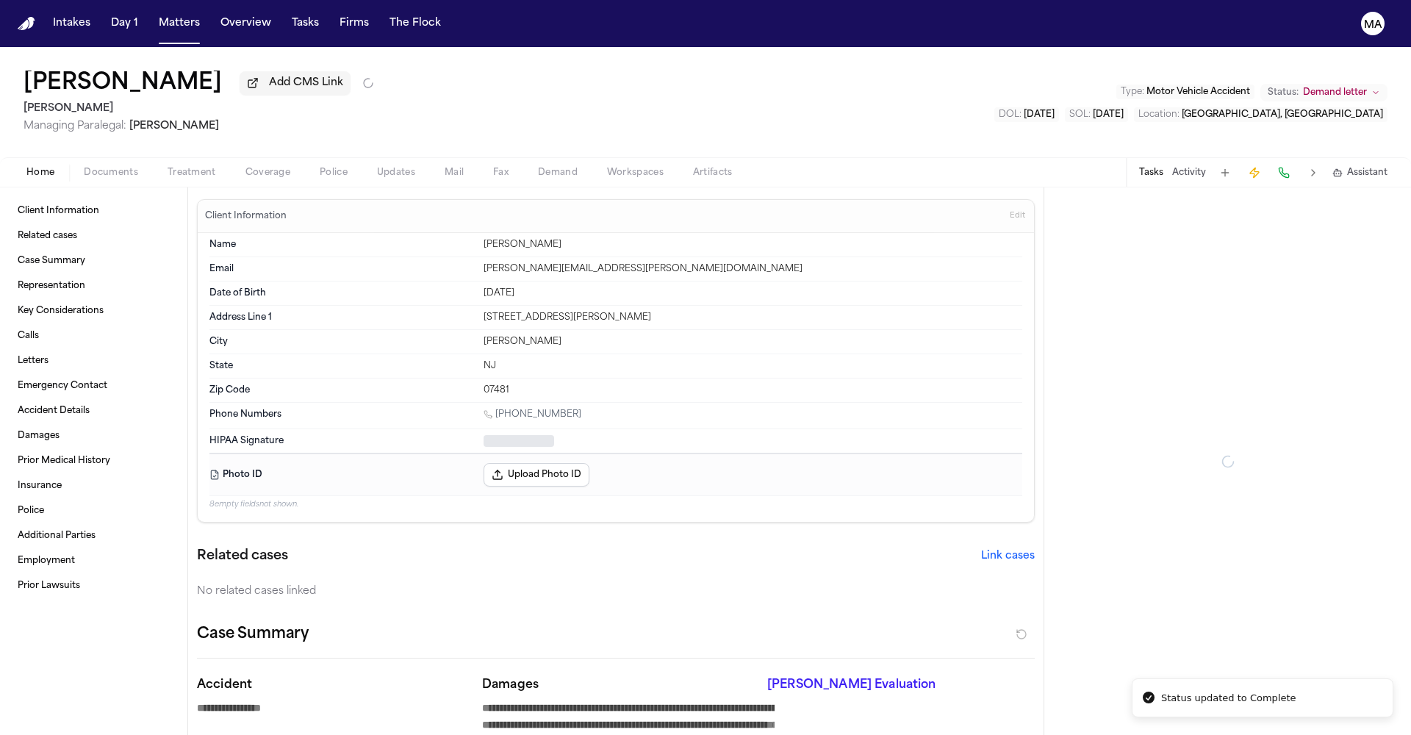
type textarea "*"
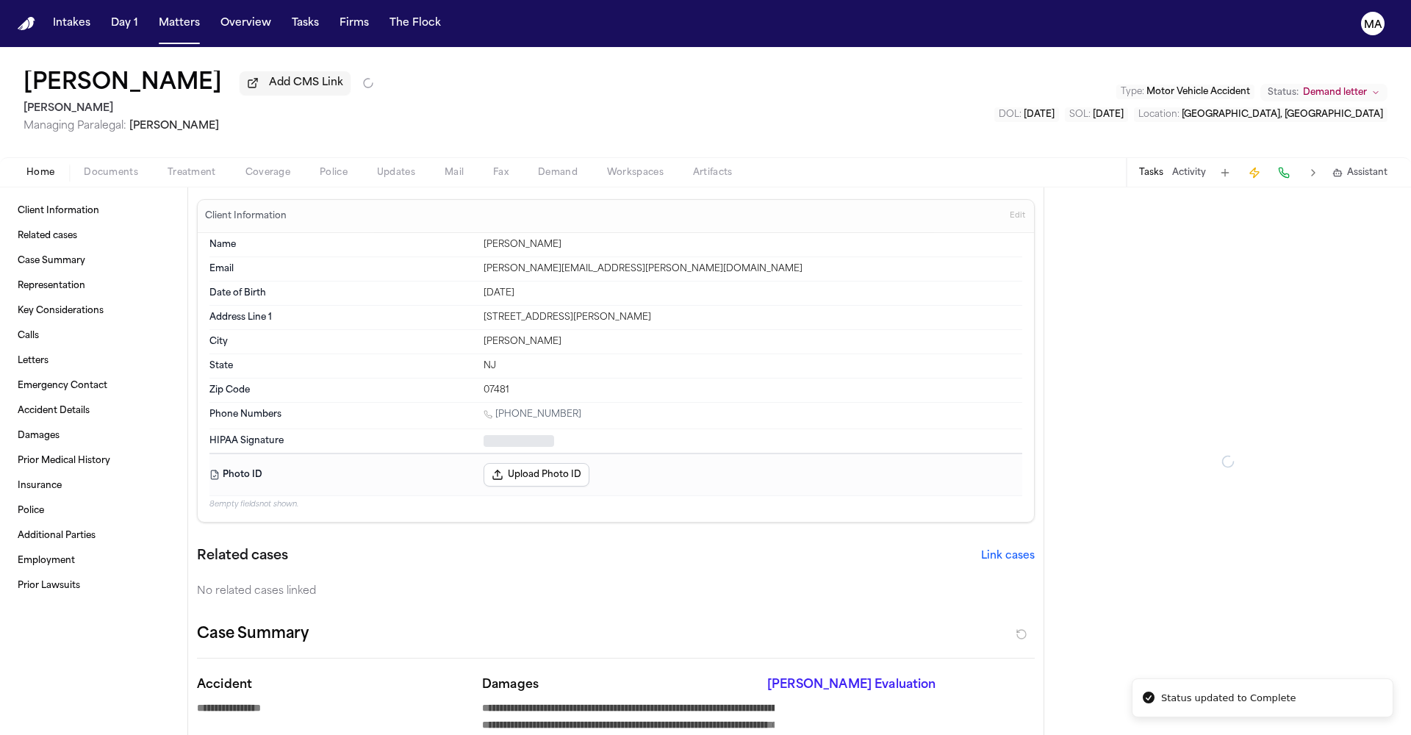
type textarea "*"
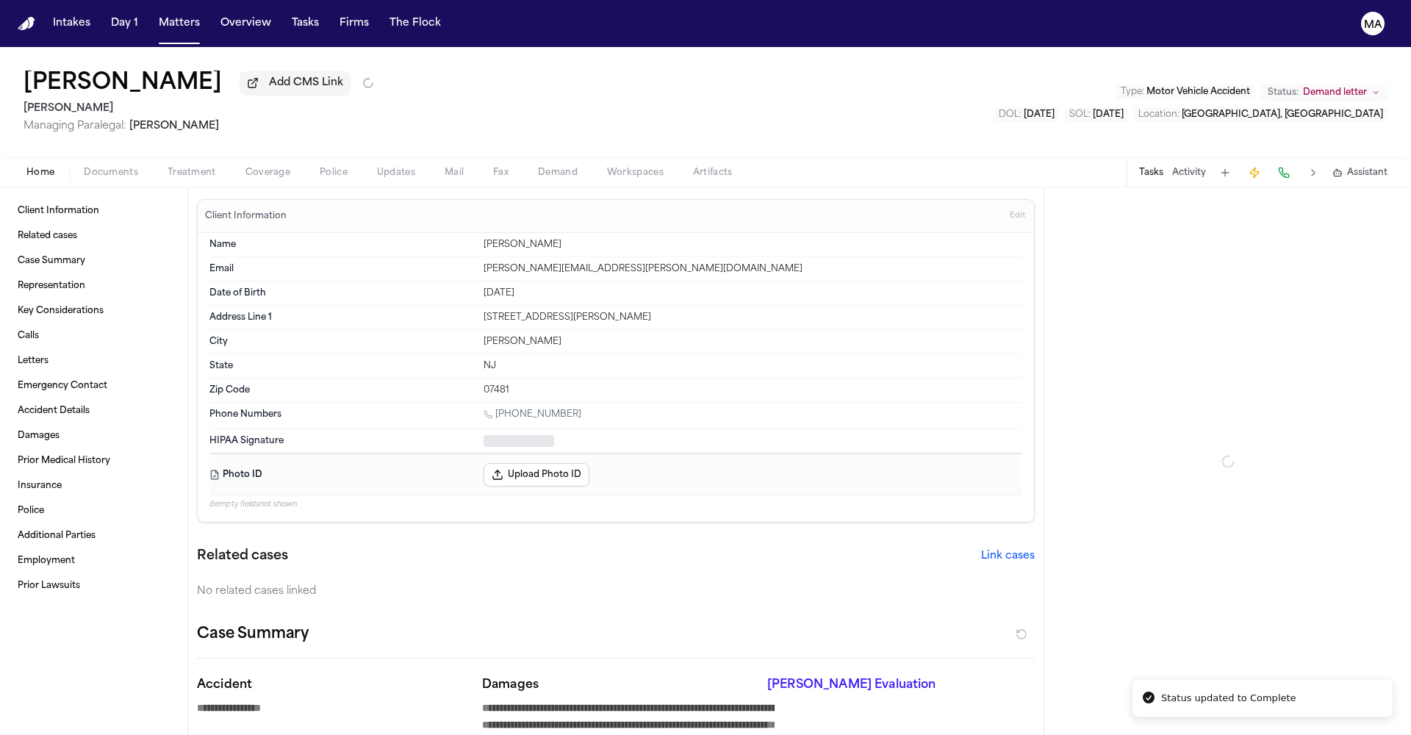
type textarea "*"
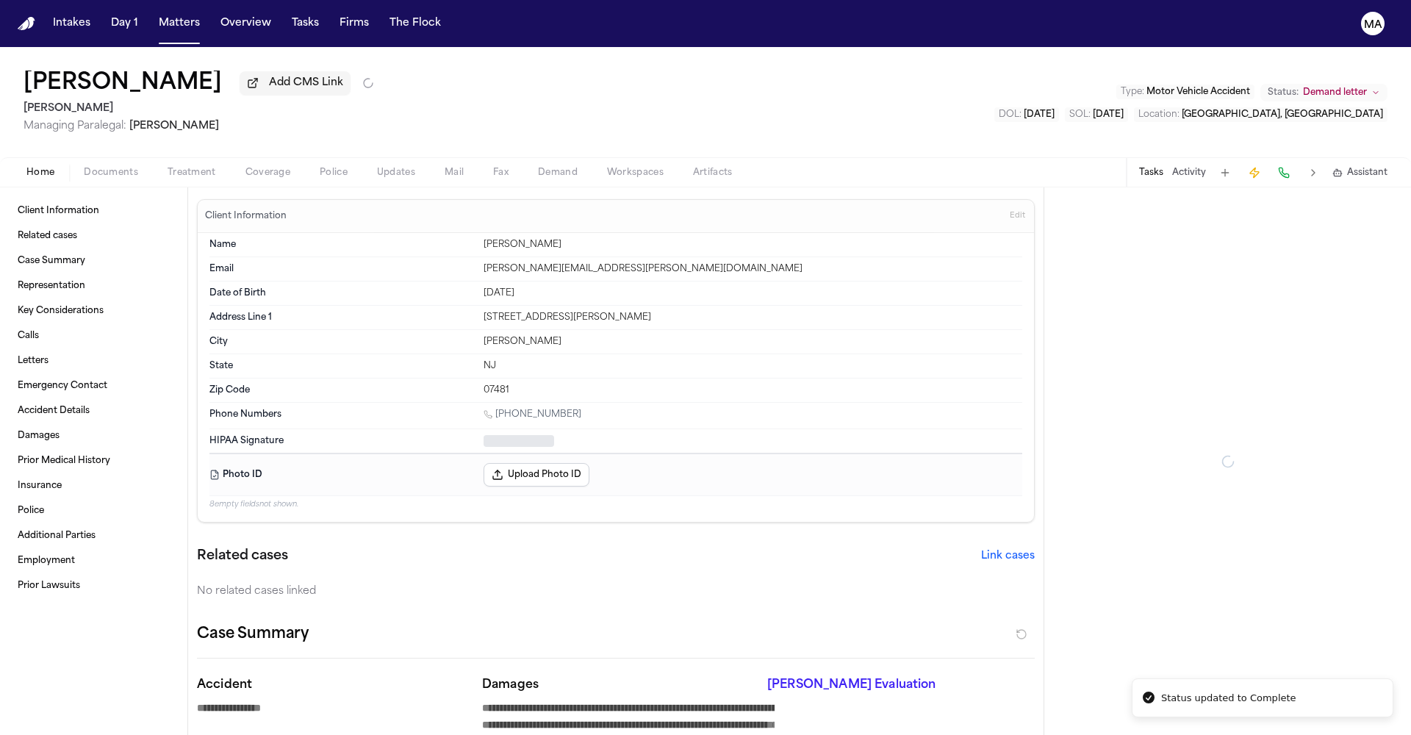
type textarea "*"
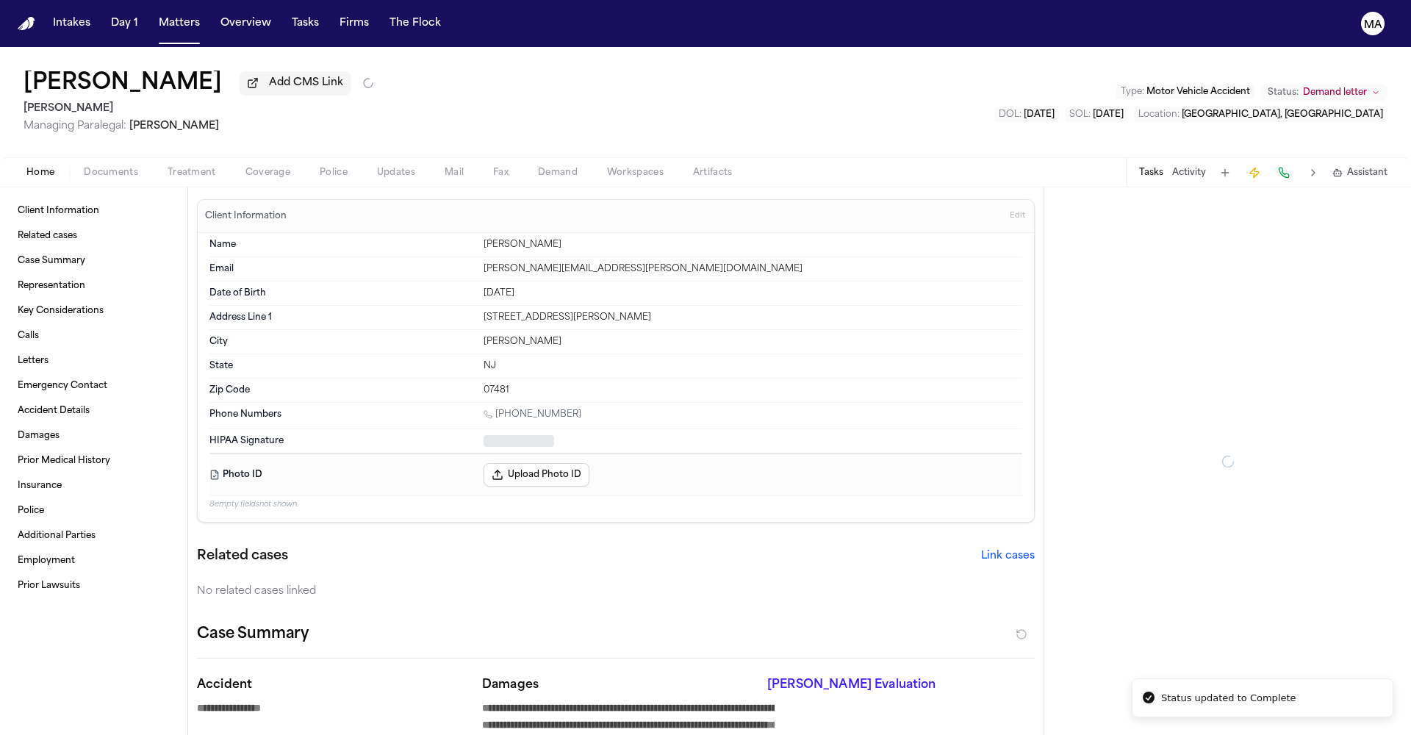
type textarea "*"
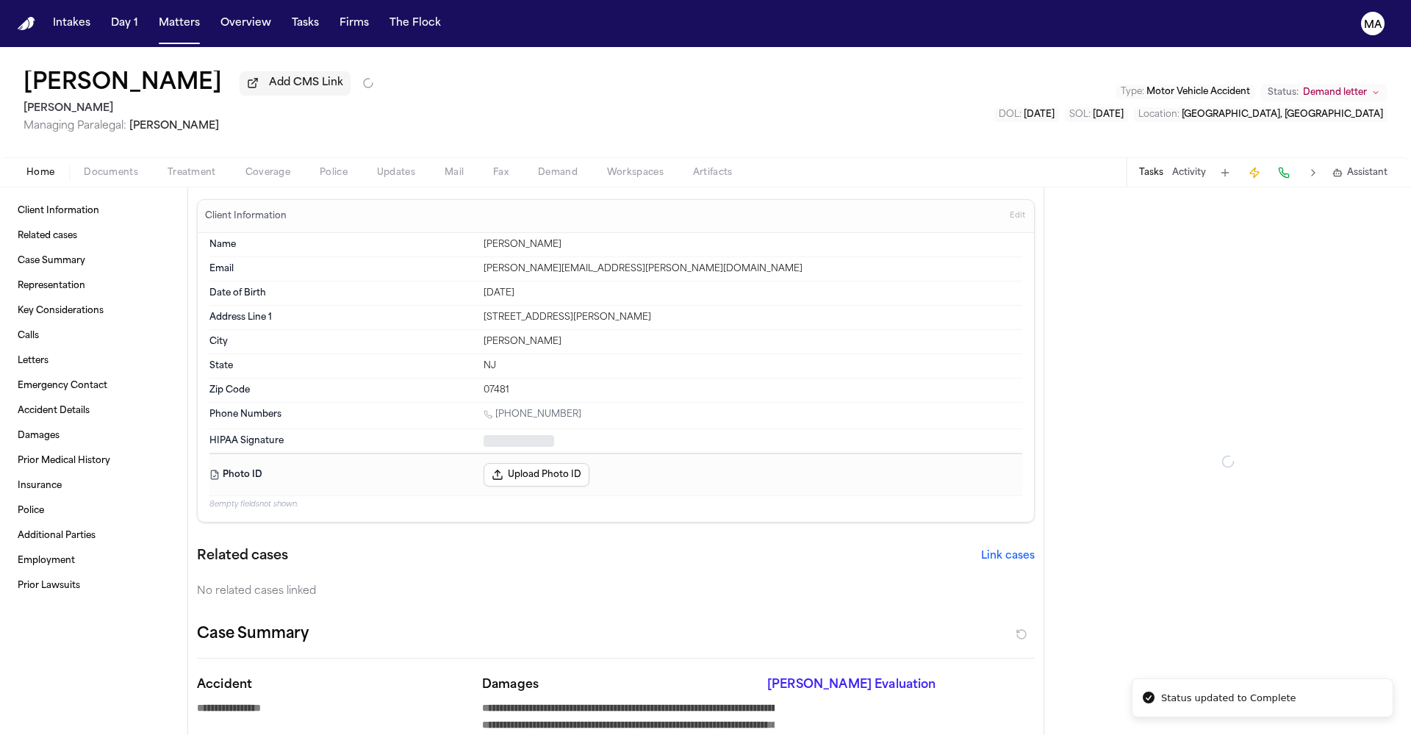
type textarea "*"
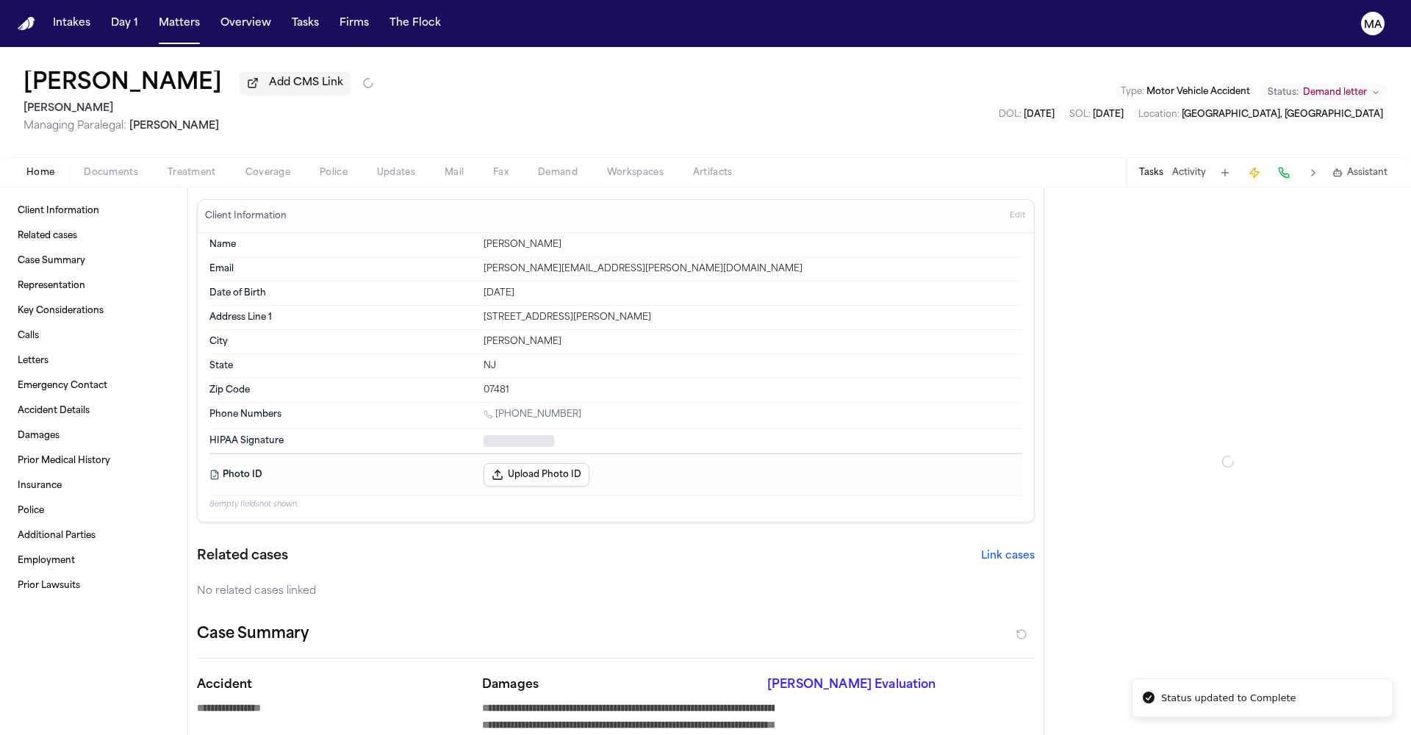
type textarea "*"
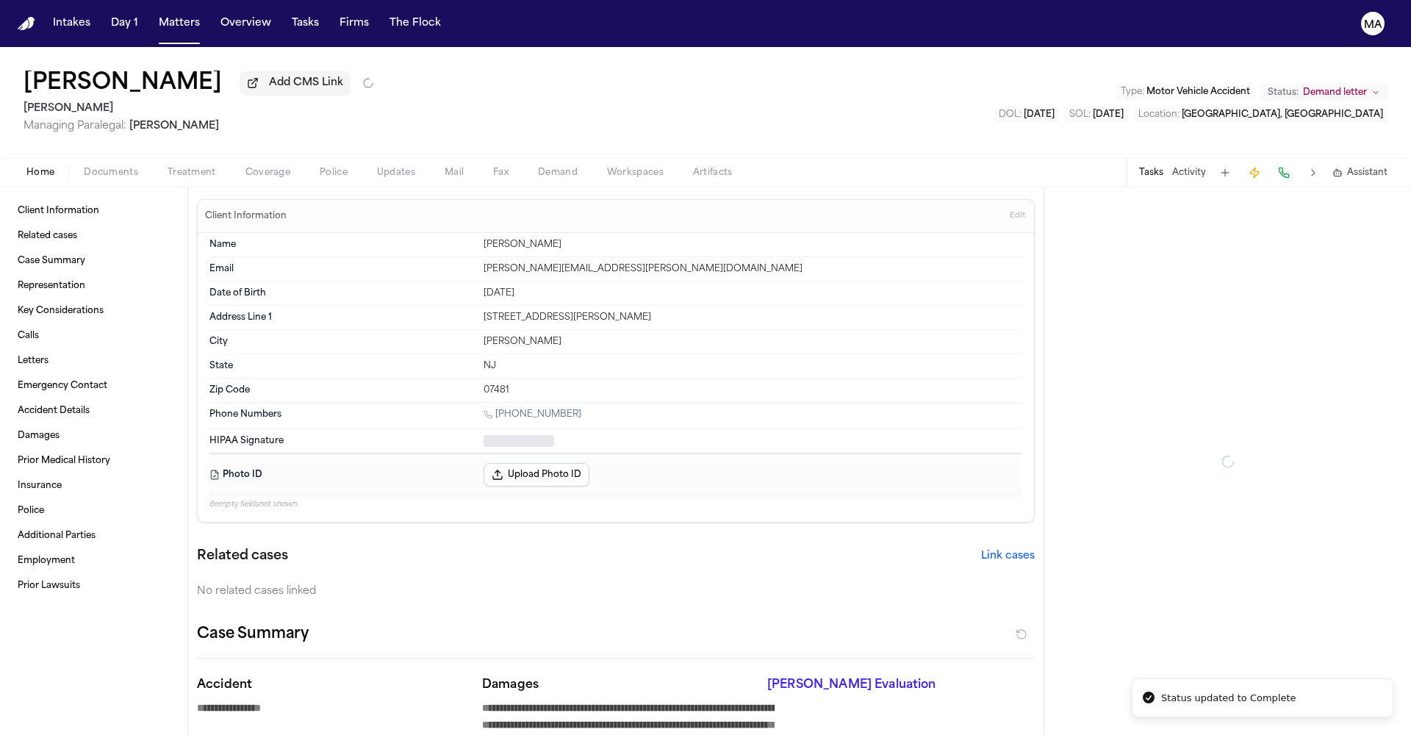
type textarea "*"
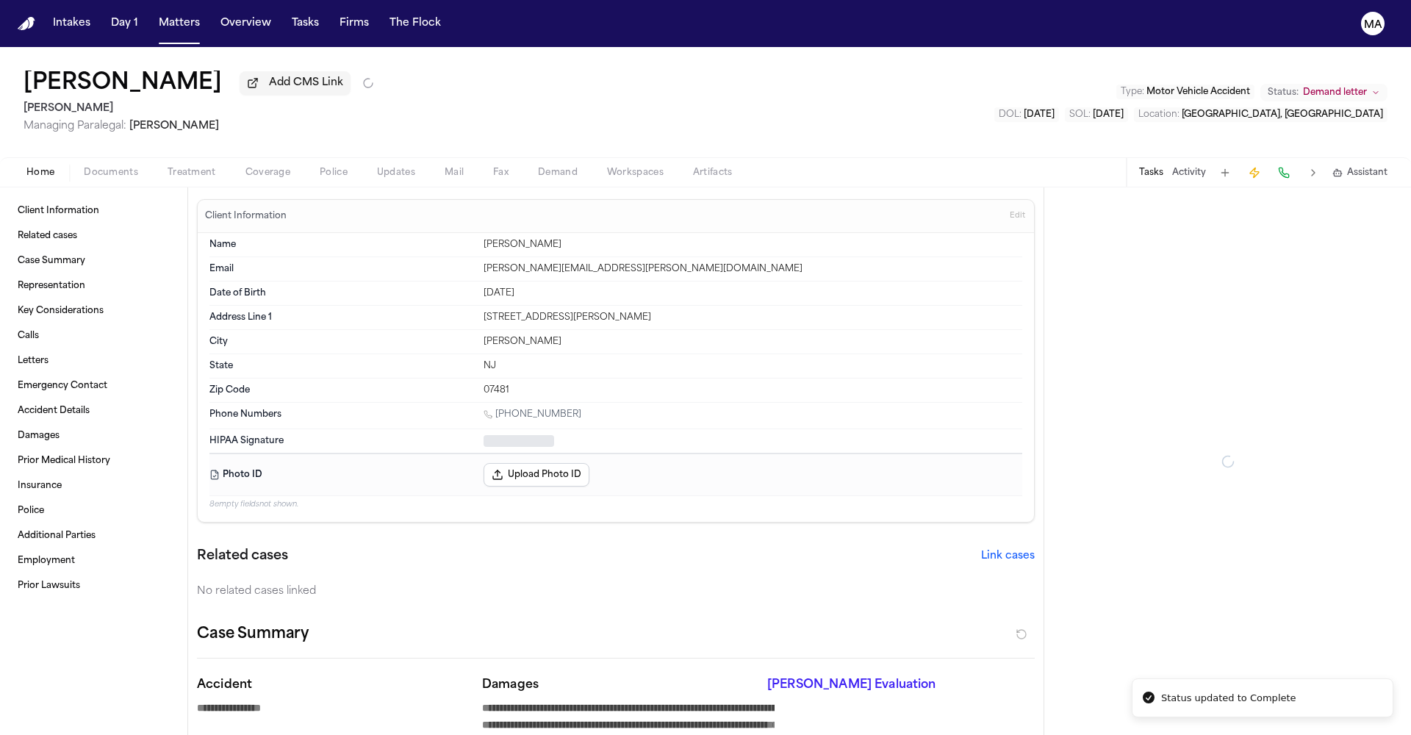
type textarea "*"
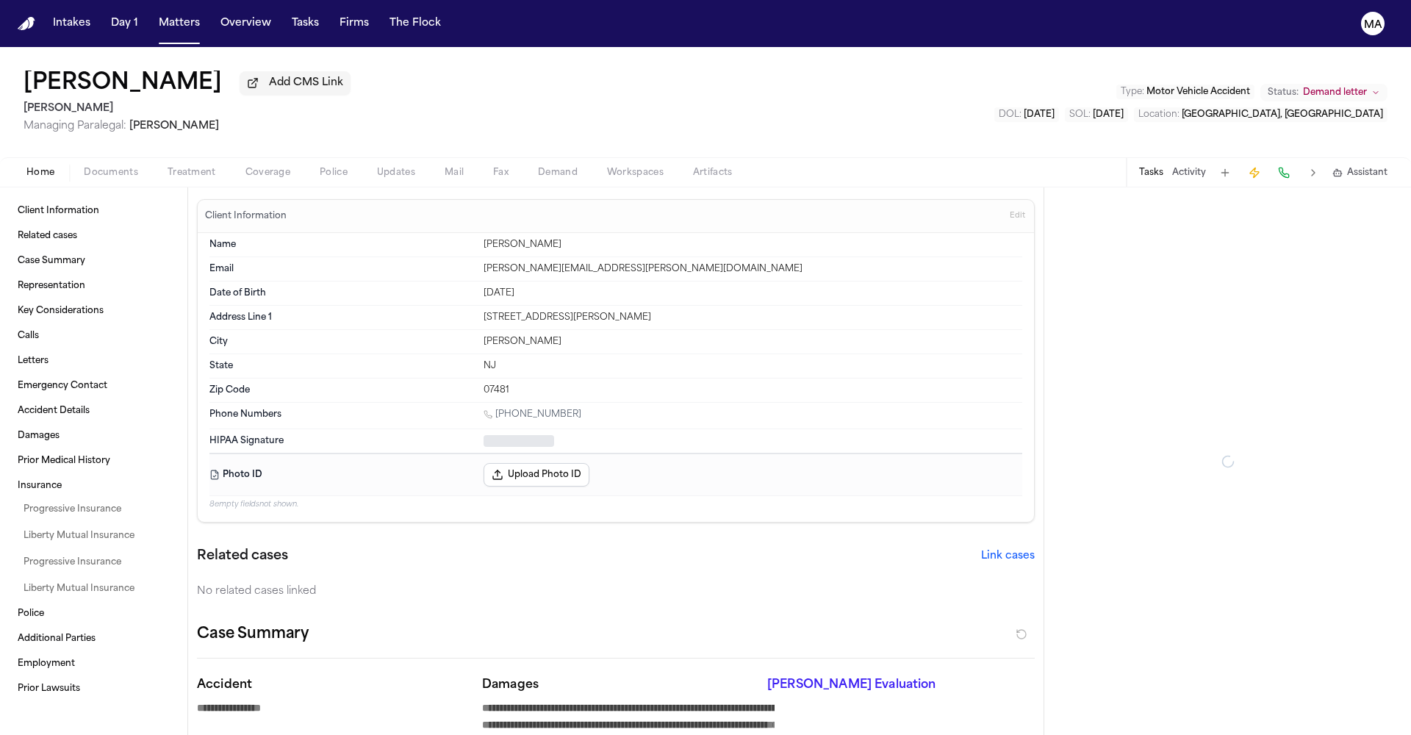
type textarea "*"
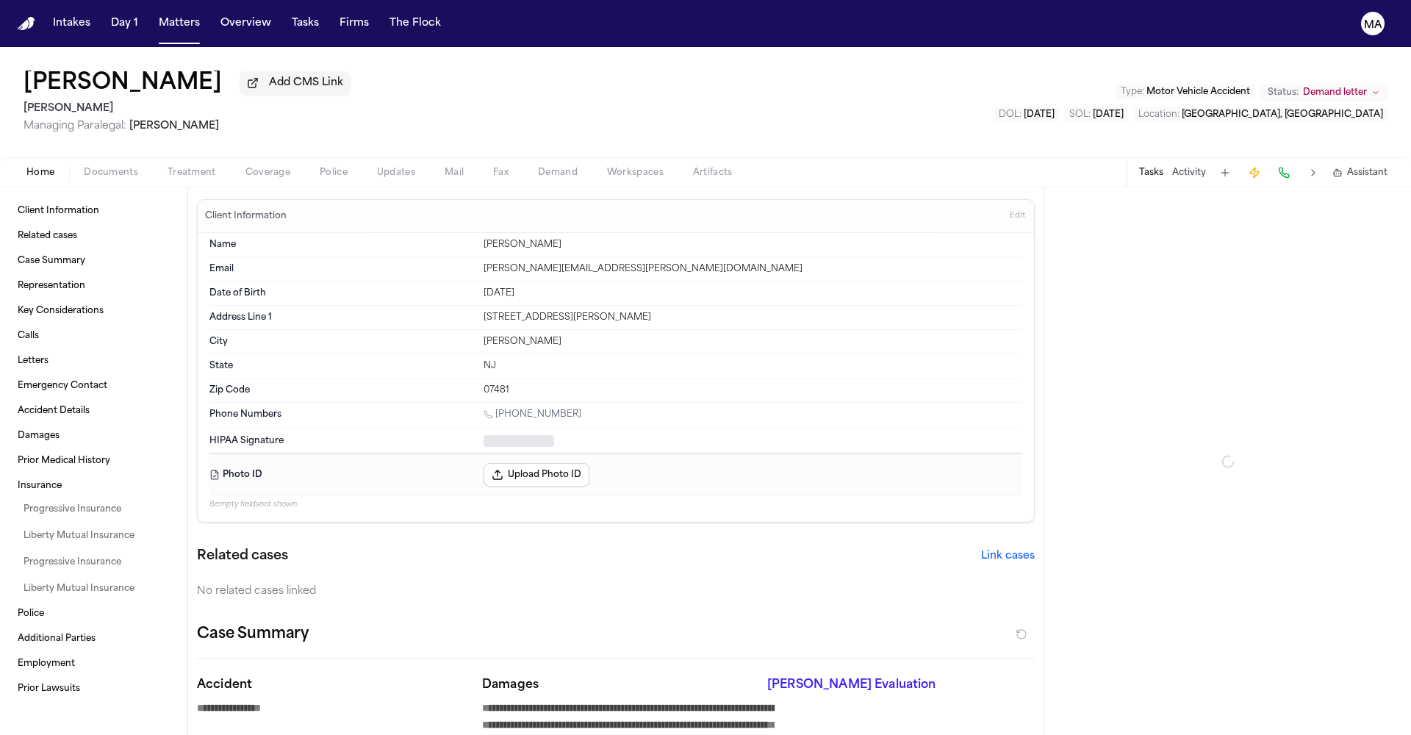
type textarea "*"
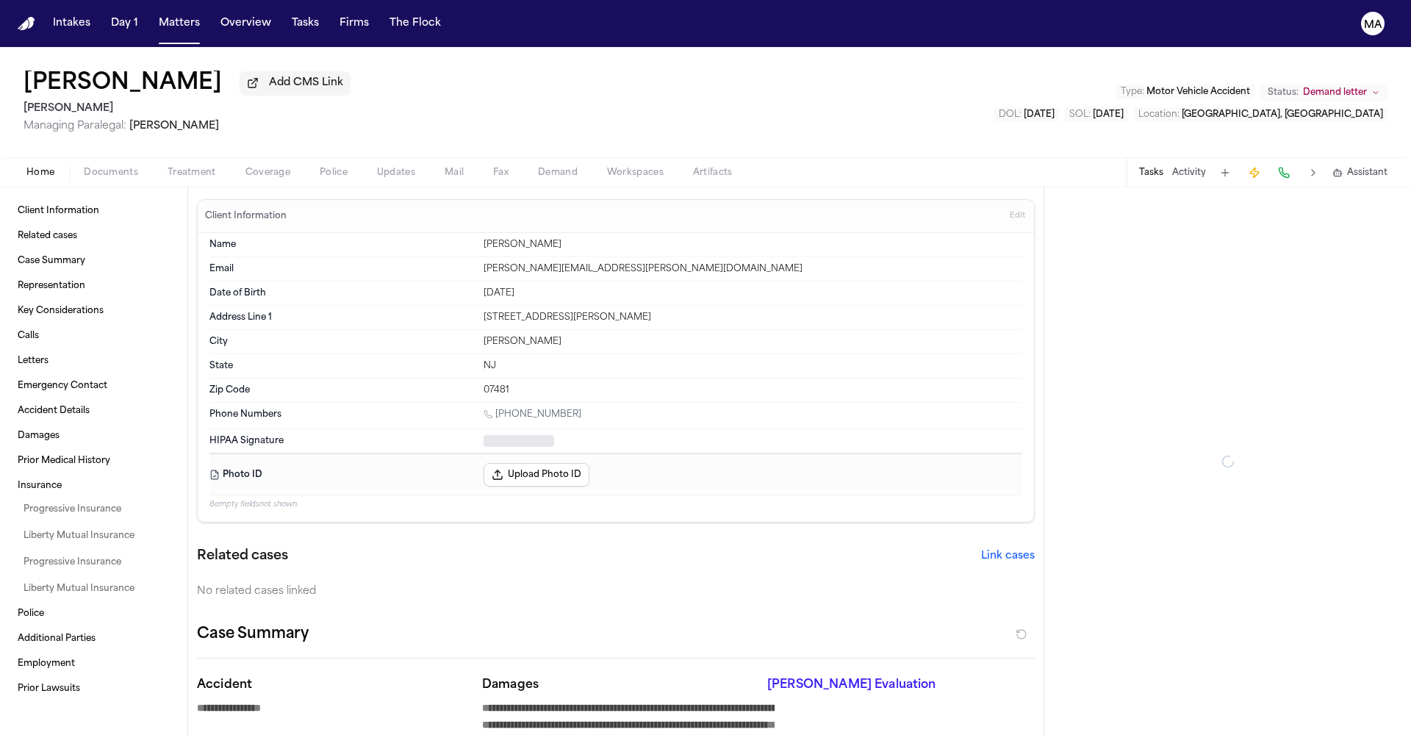
type textarea "*"
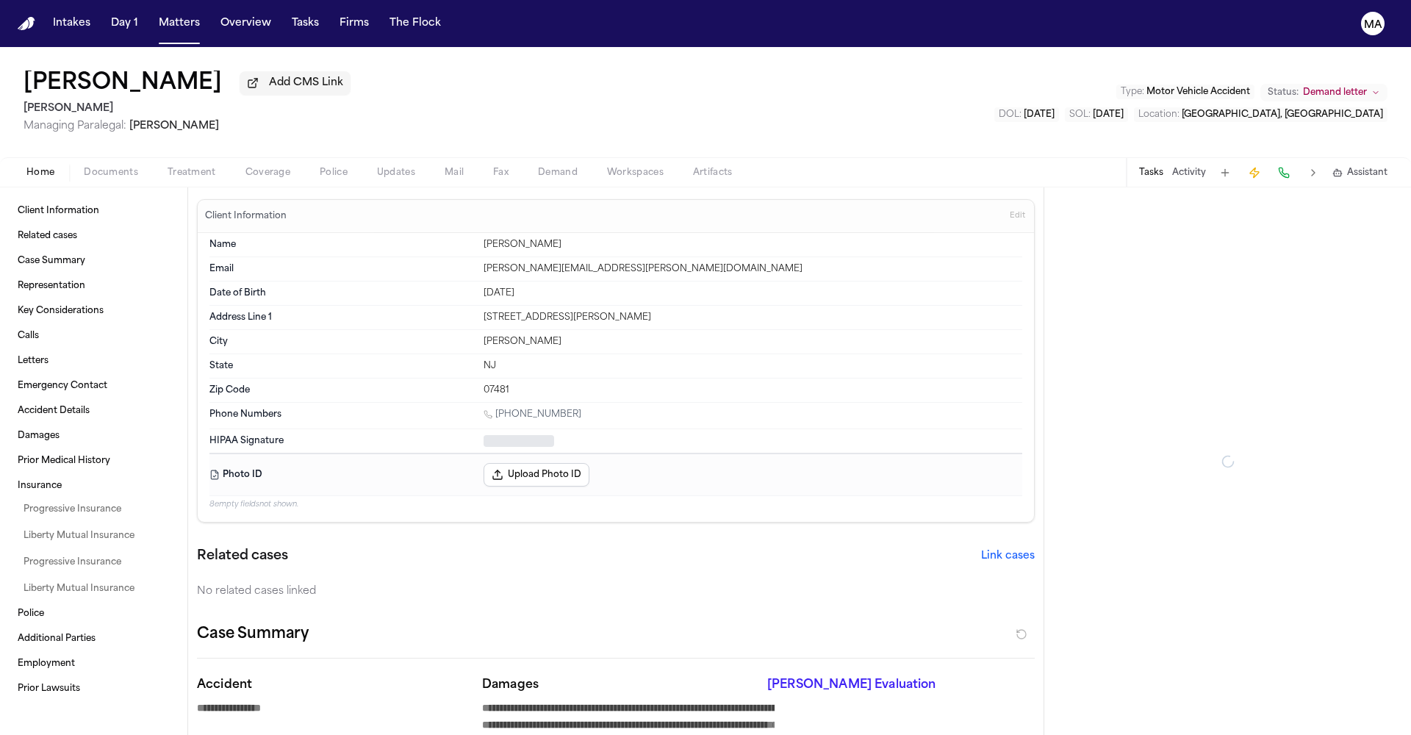
type textarea "*"
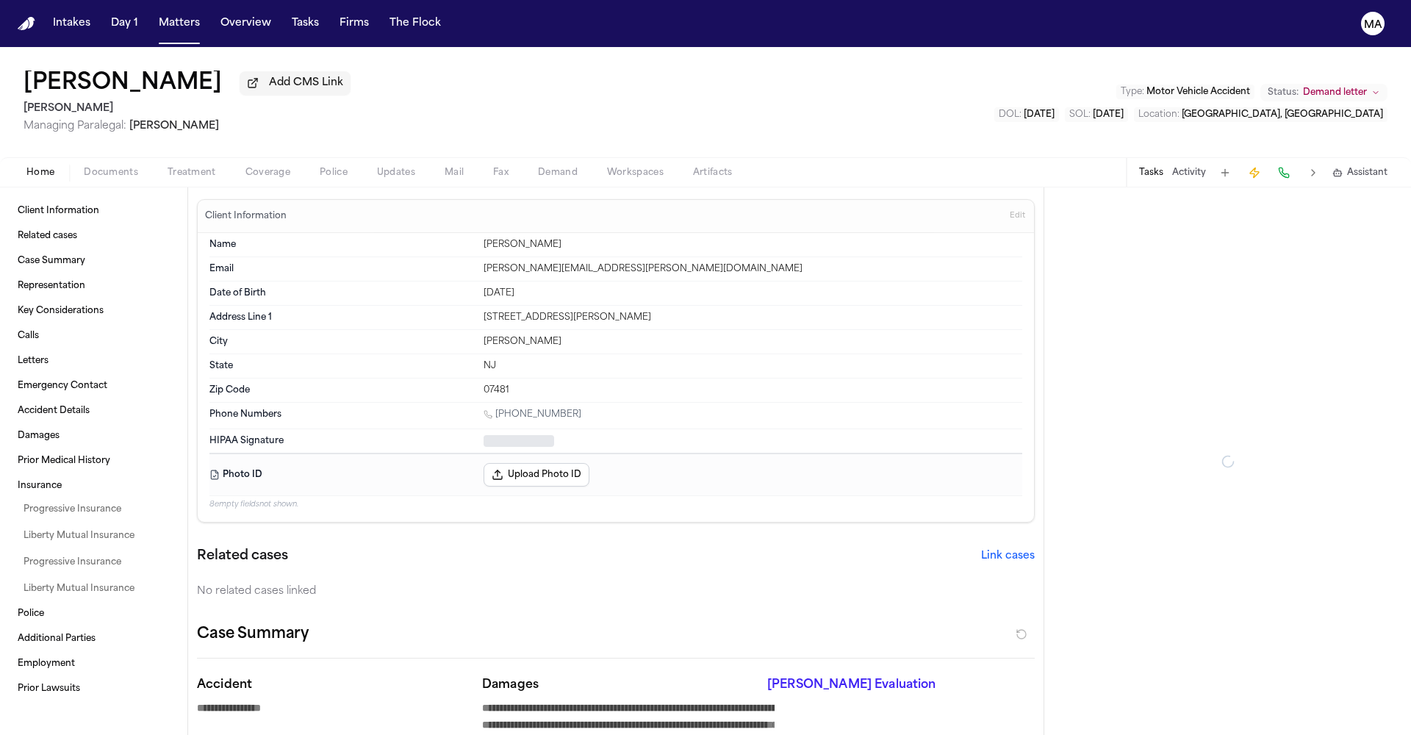
type textarea "*"
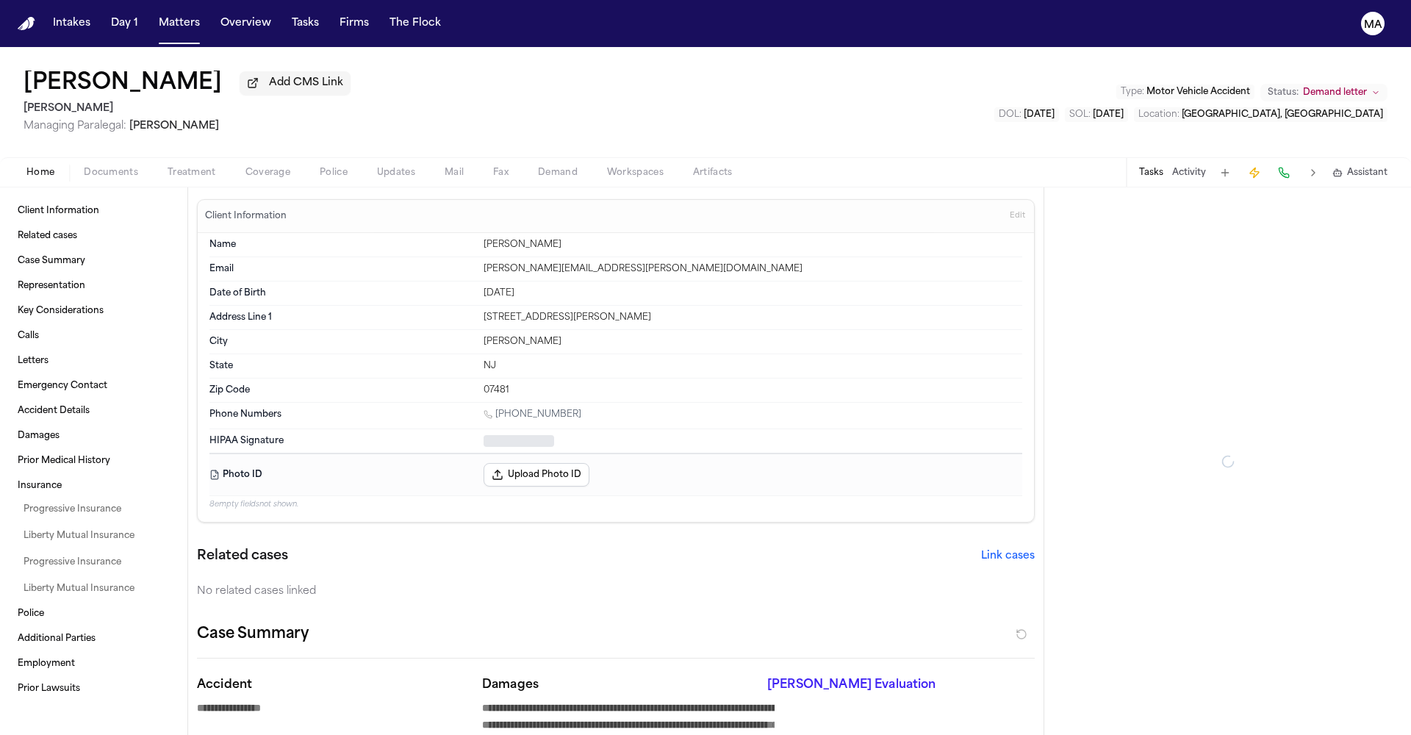
type textarea "*"
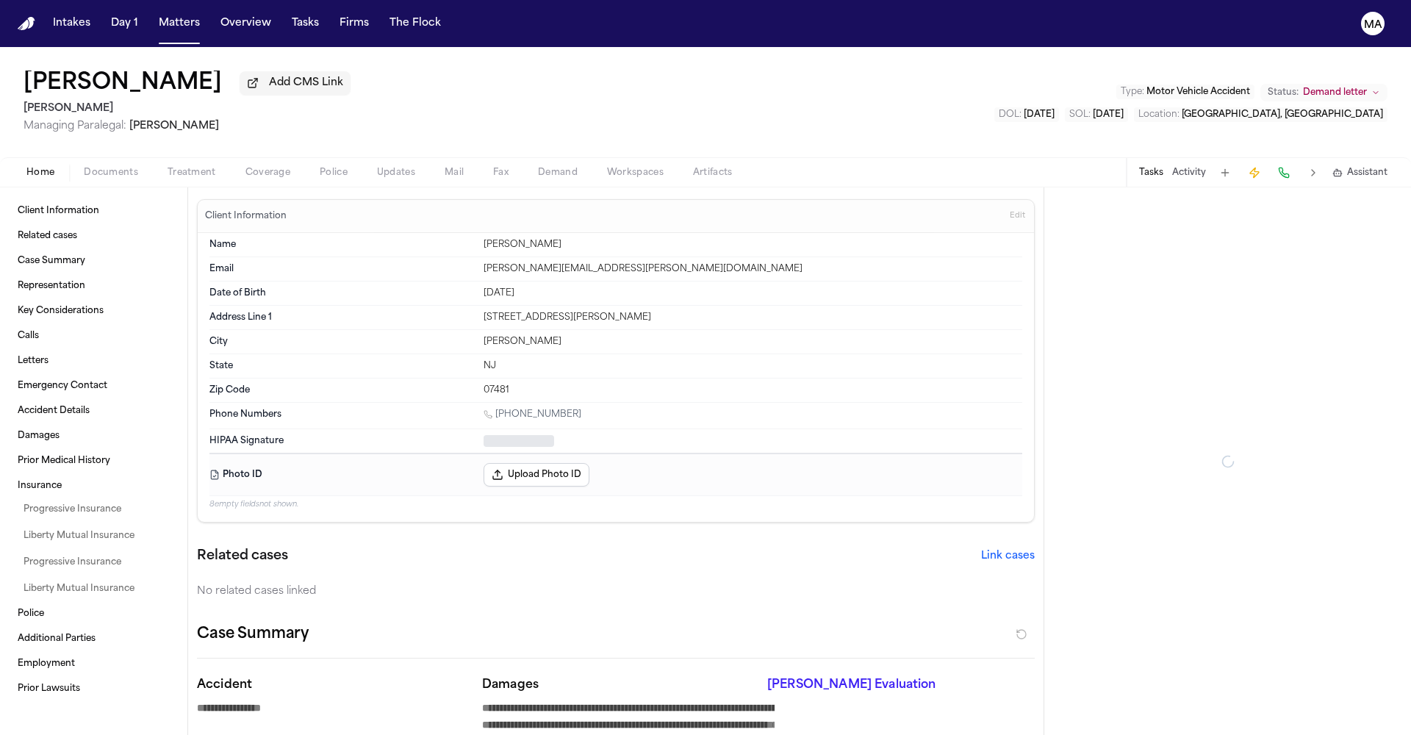
type textarea "*"
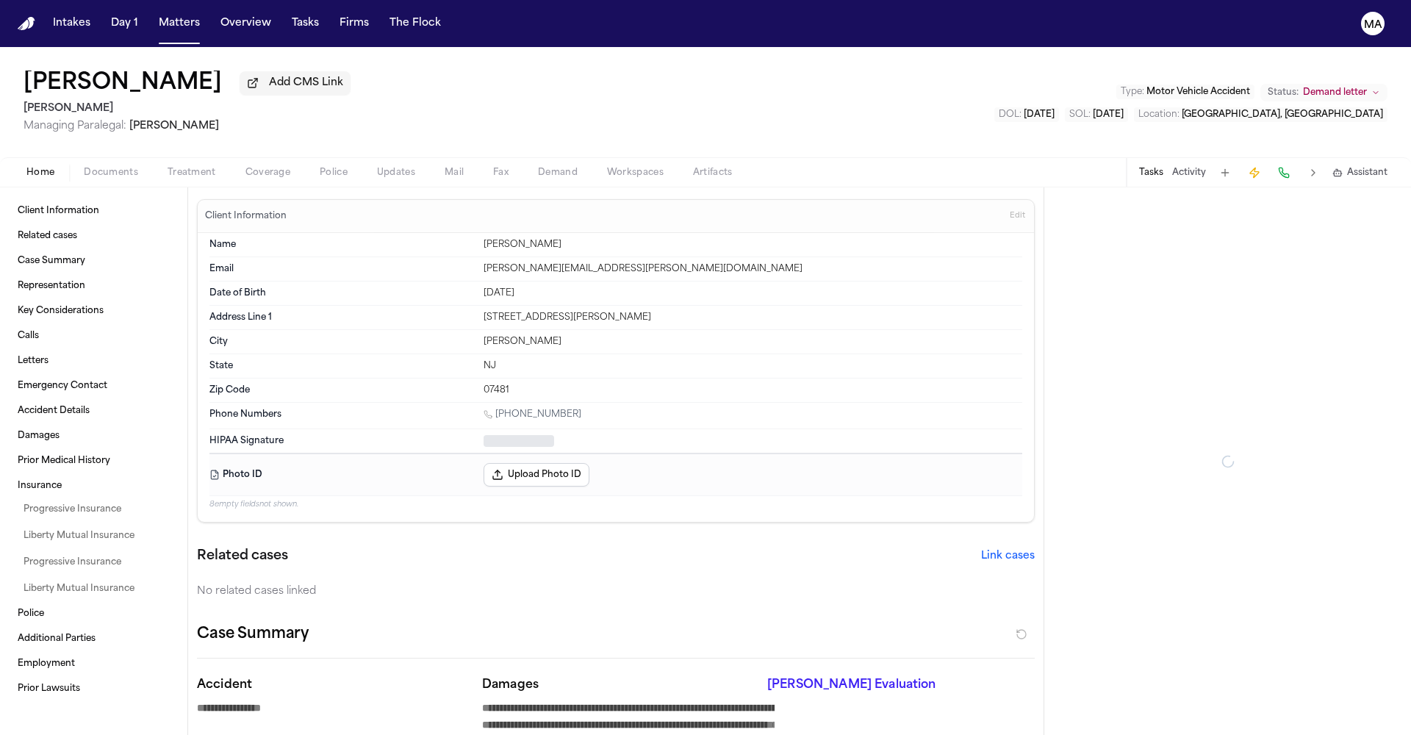
type textarea "*"
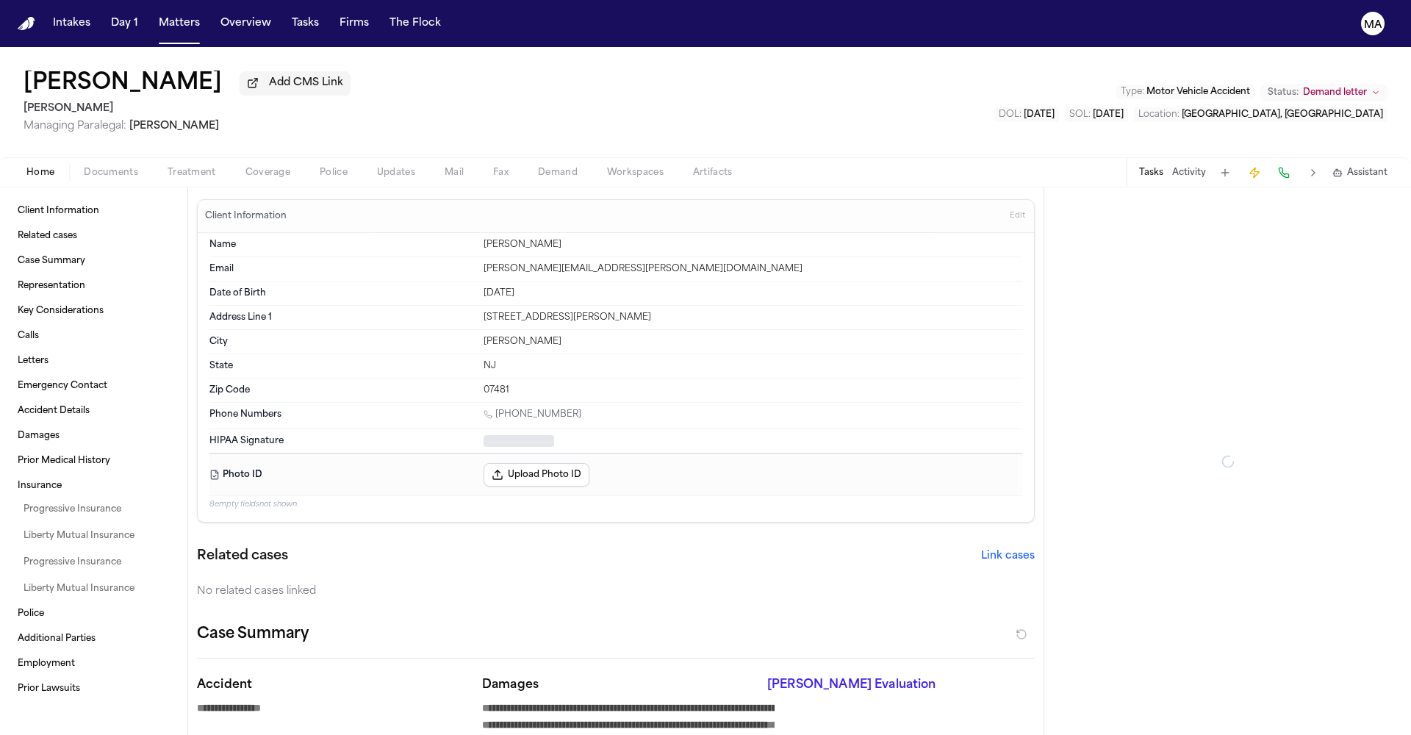
type textarea "*"
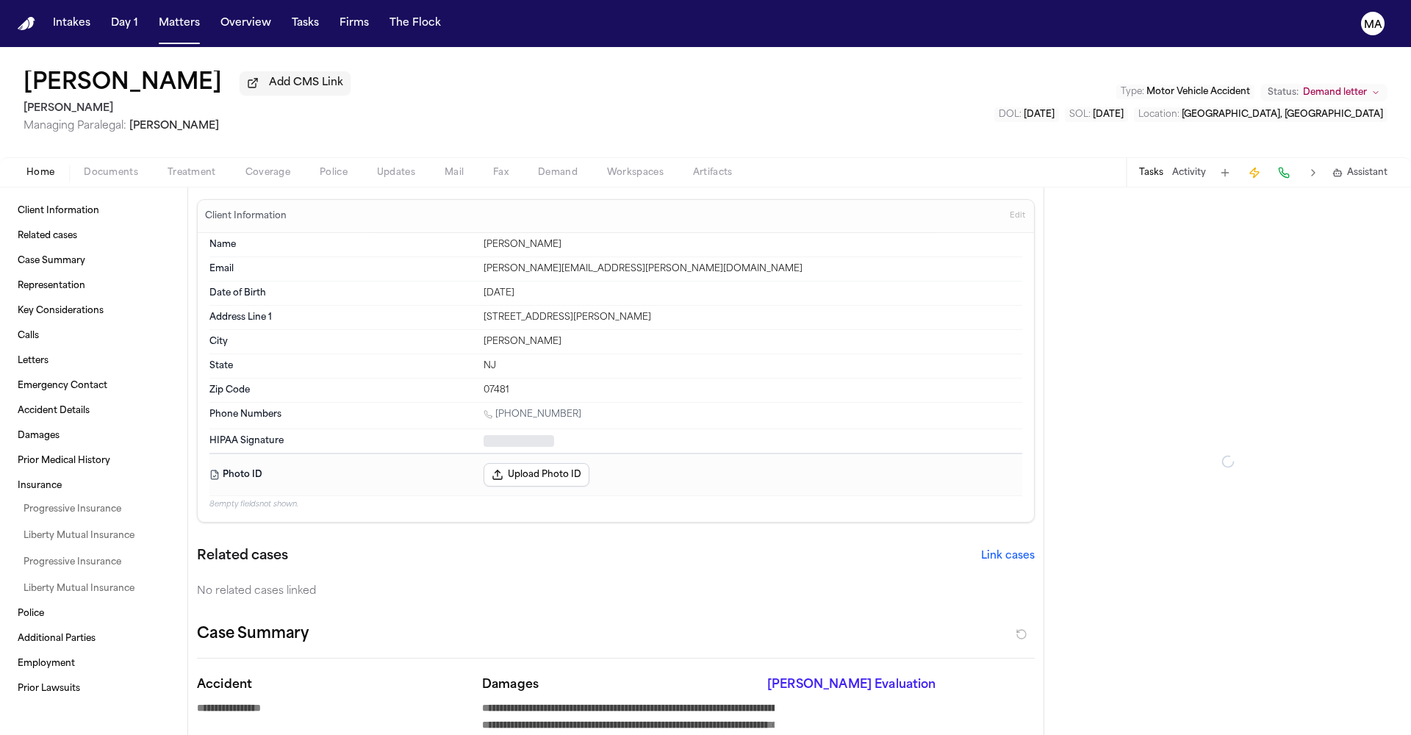
type textarea "*"
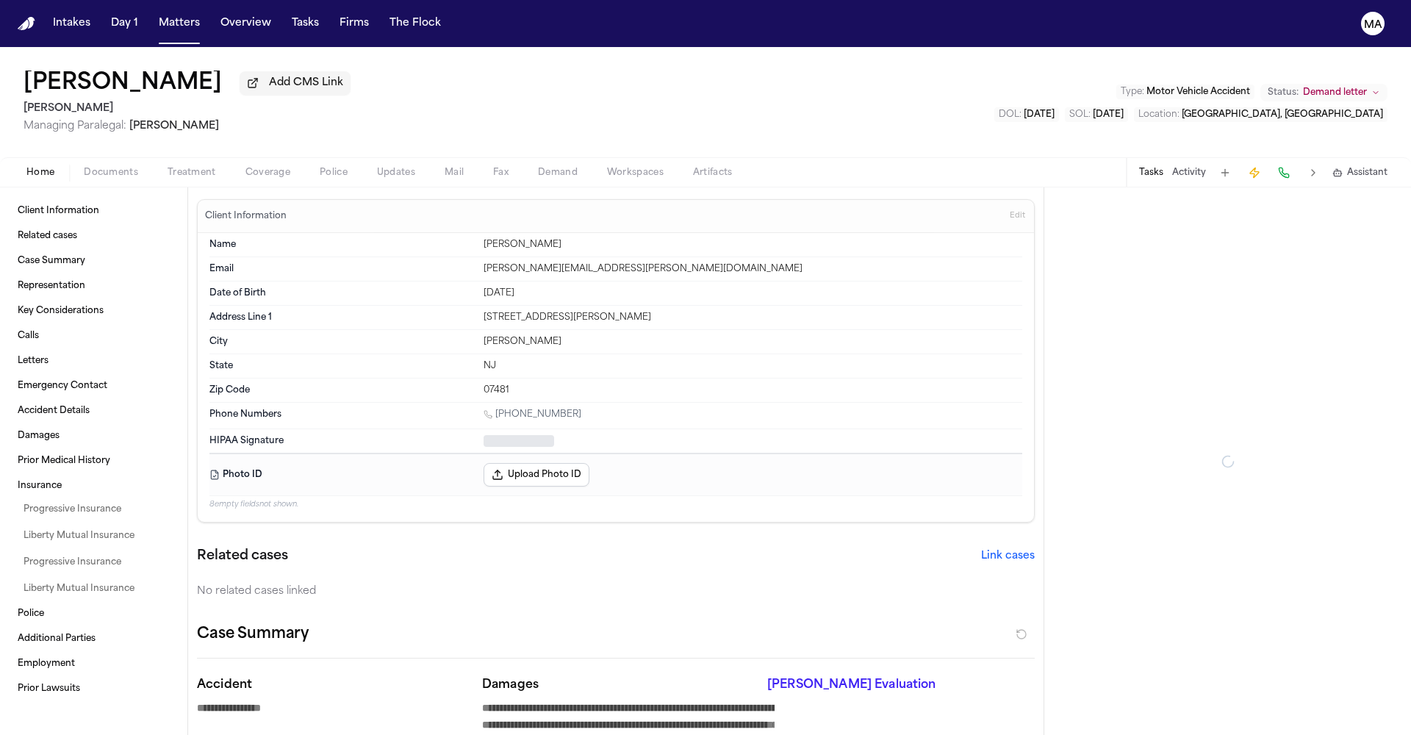
type textarea "*"
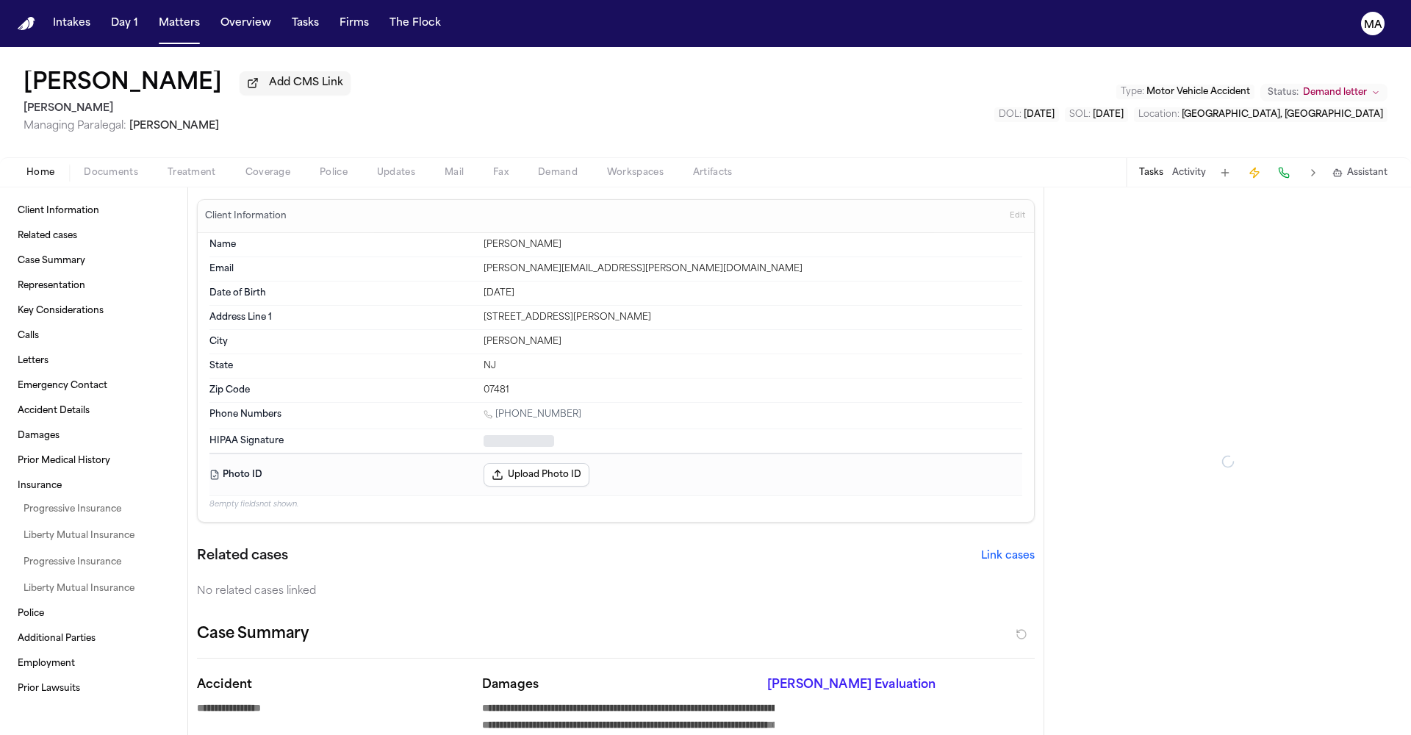
type textarea "*"
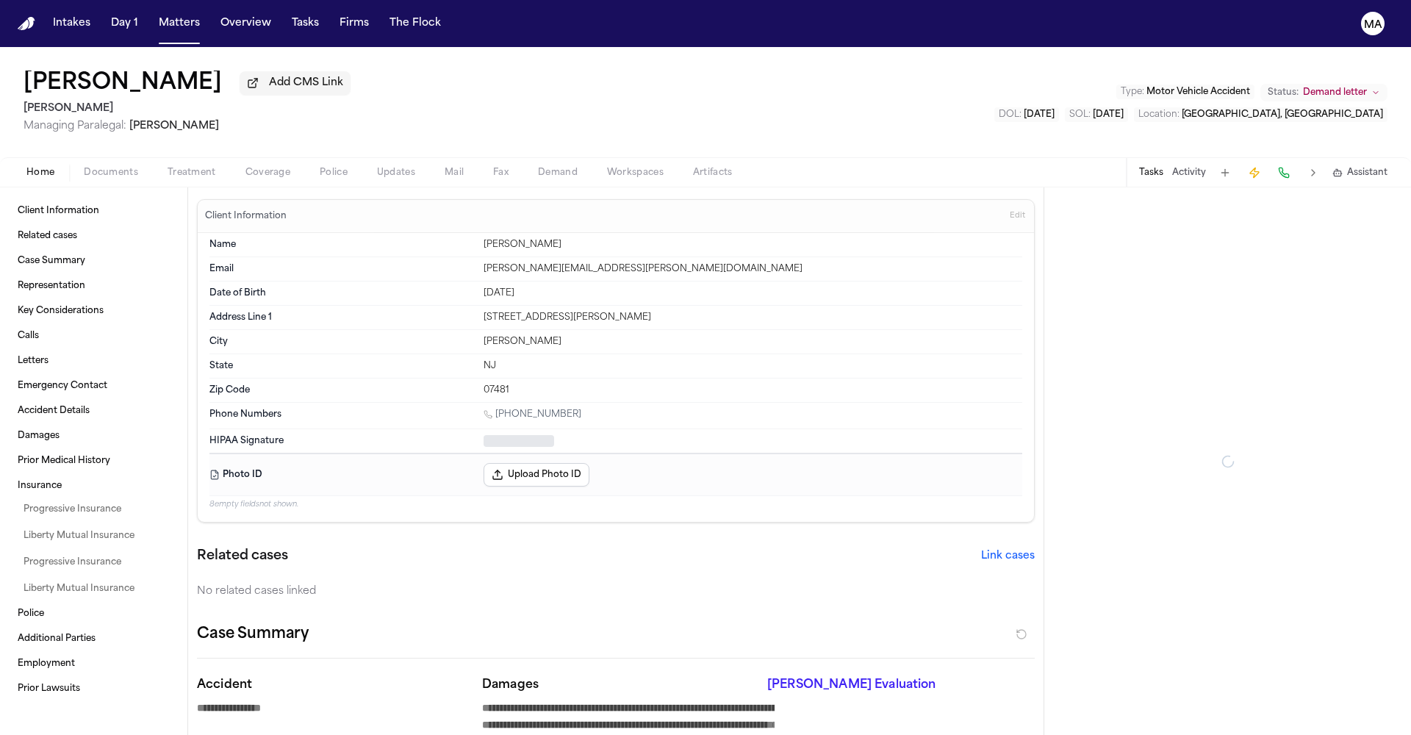
type textarea "*"
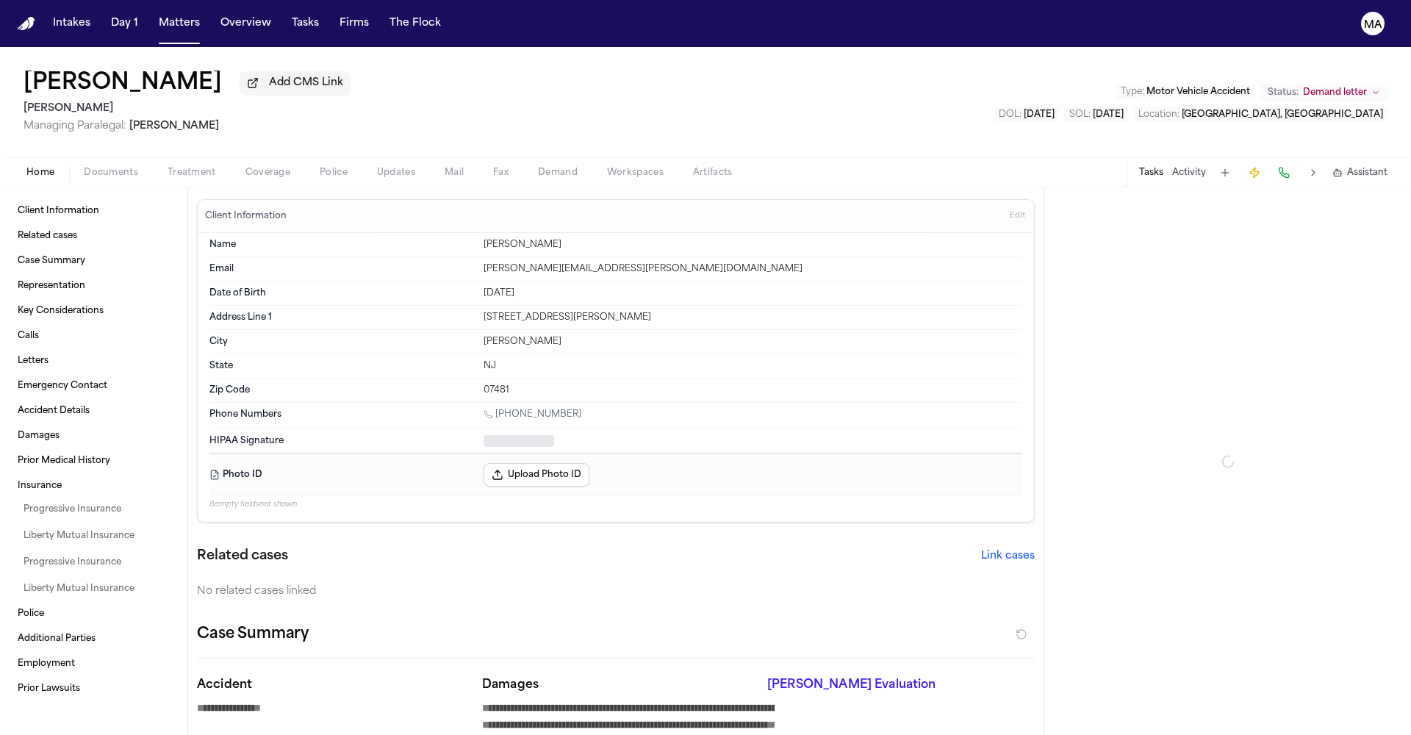
type textarea "*"
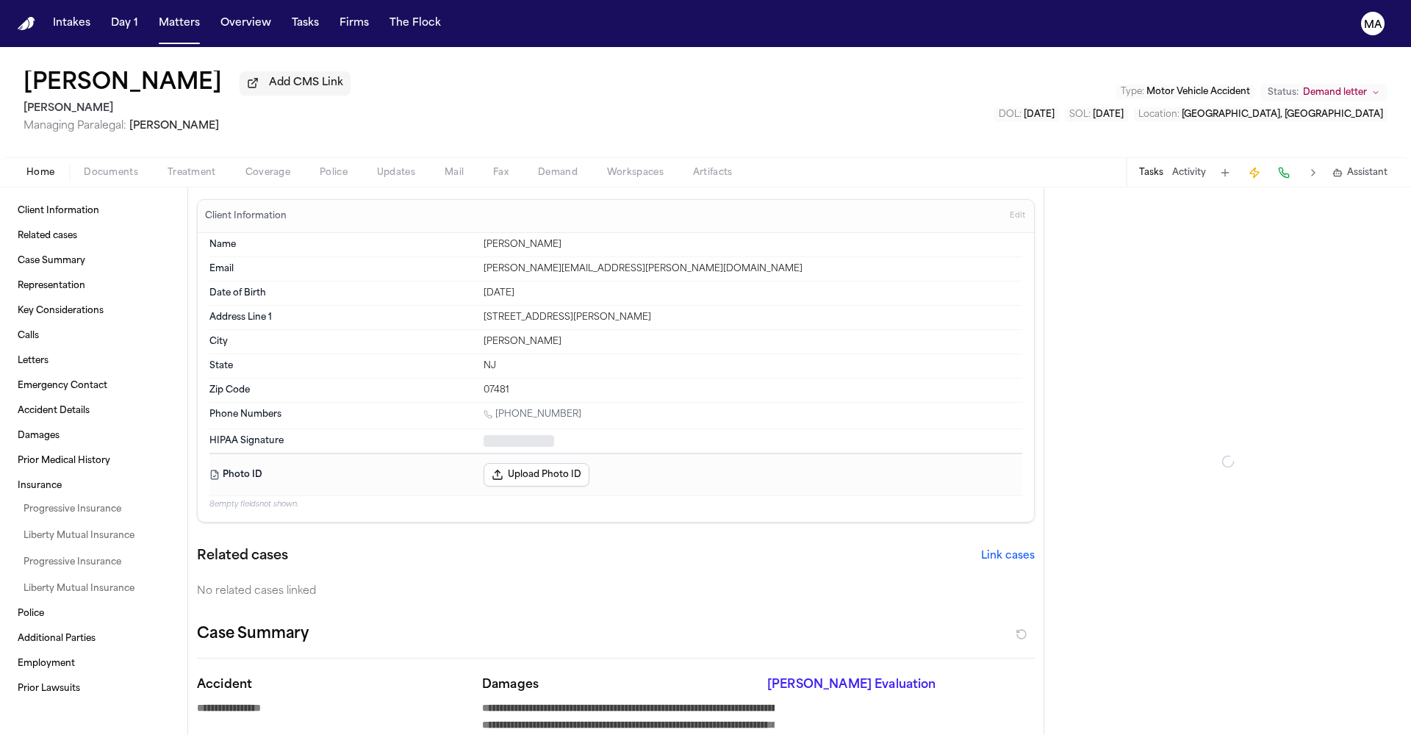
type textarea "*"
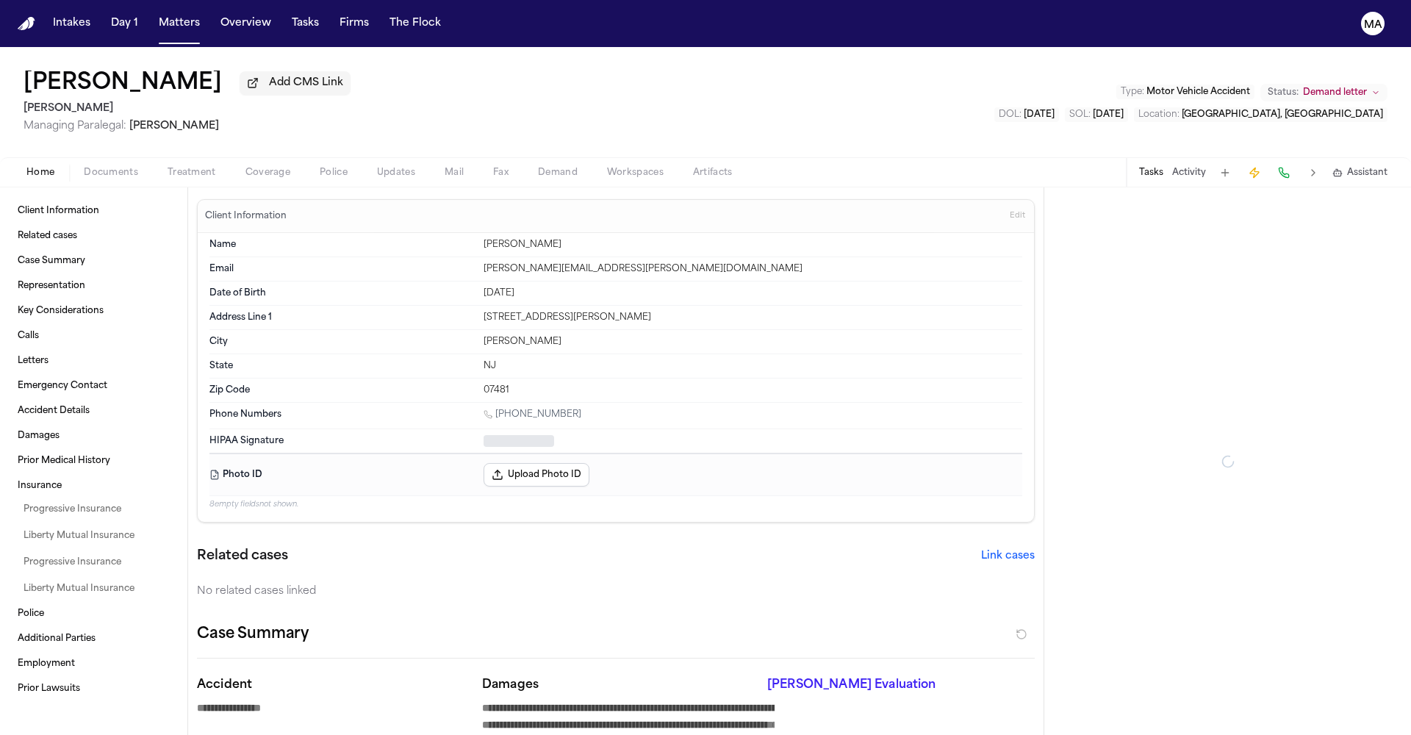
type textarea "*"
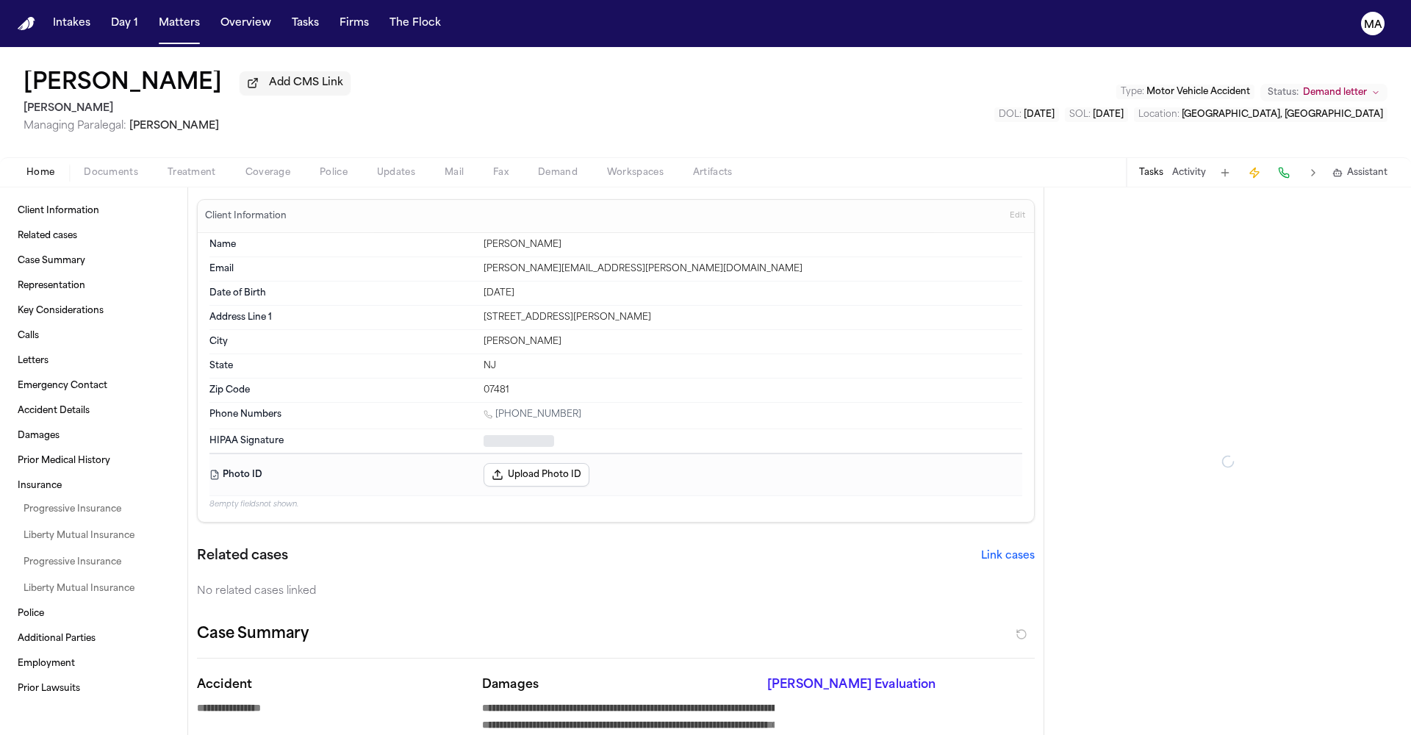
type textarea "*"
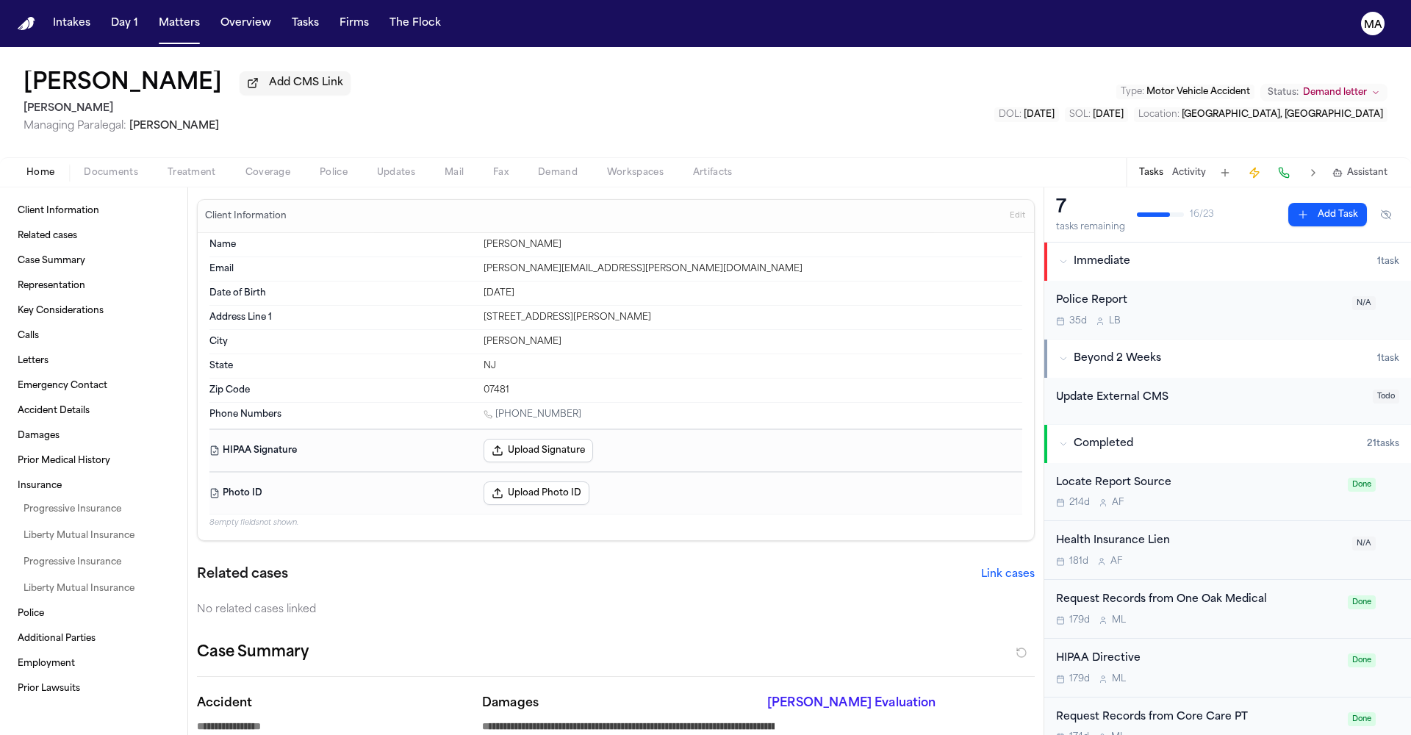
type textarea "*"
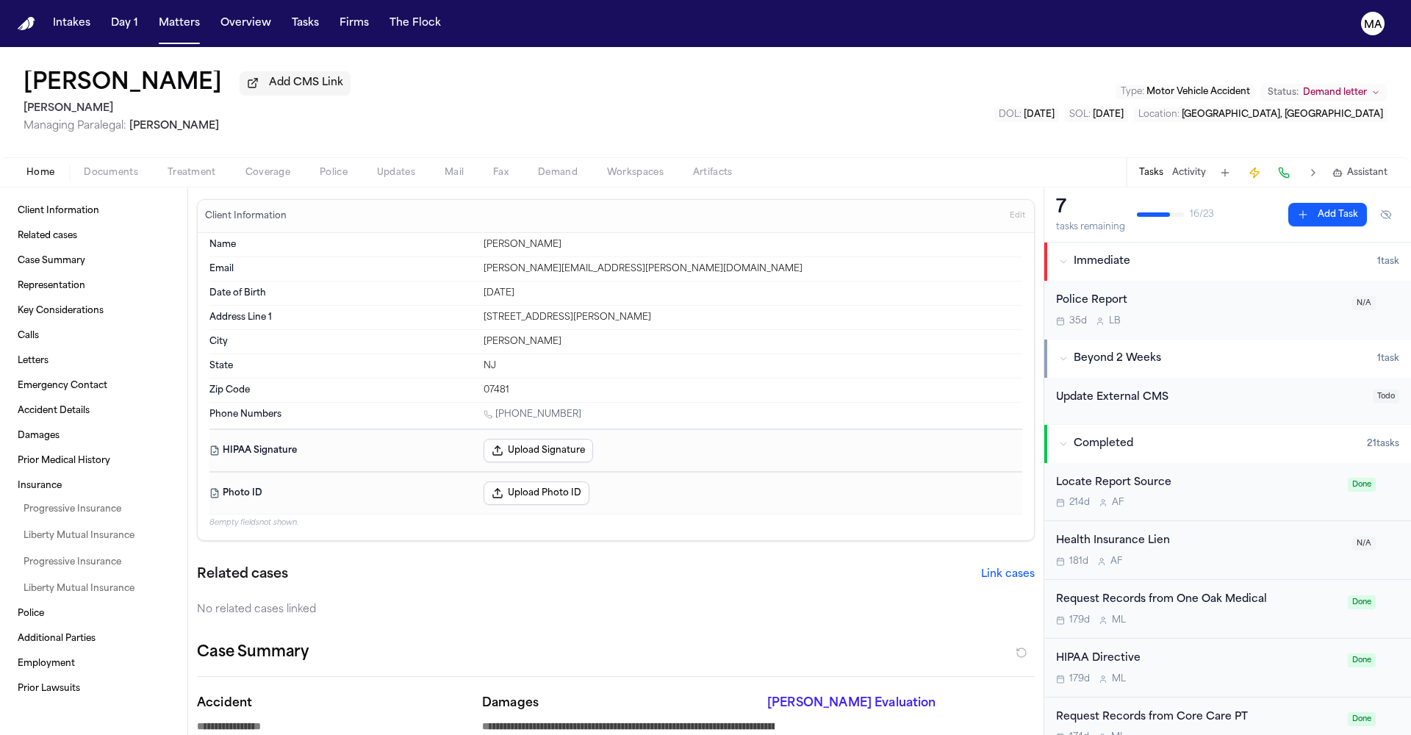
type textarea "*"
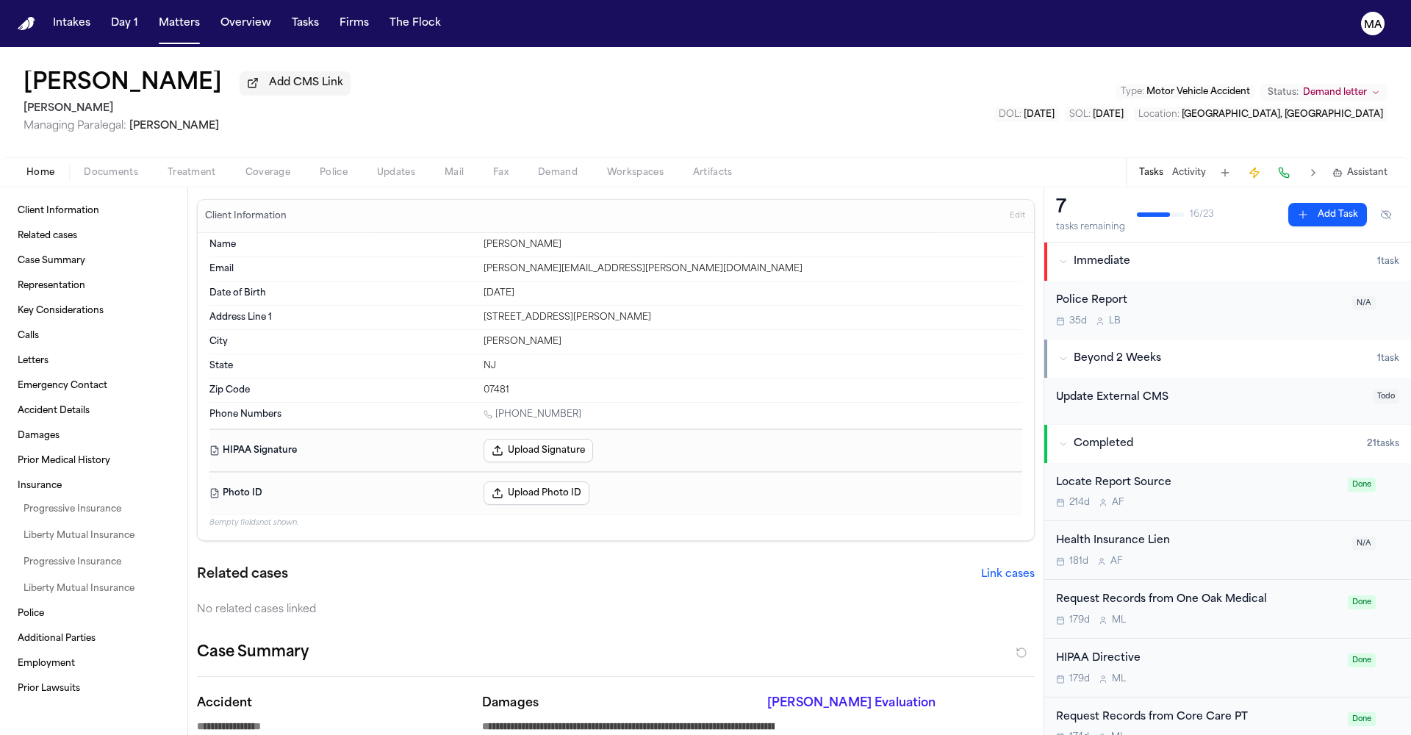
type textarea "*"
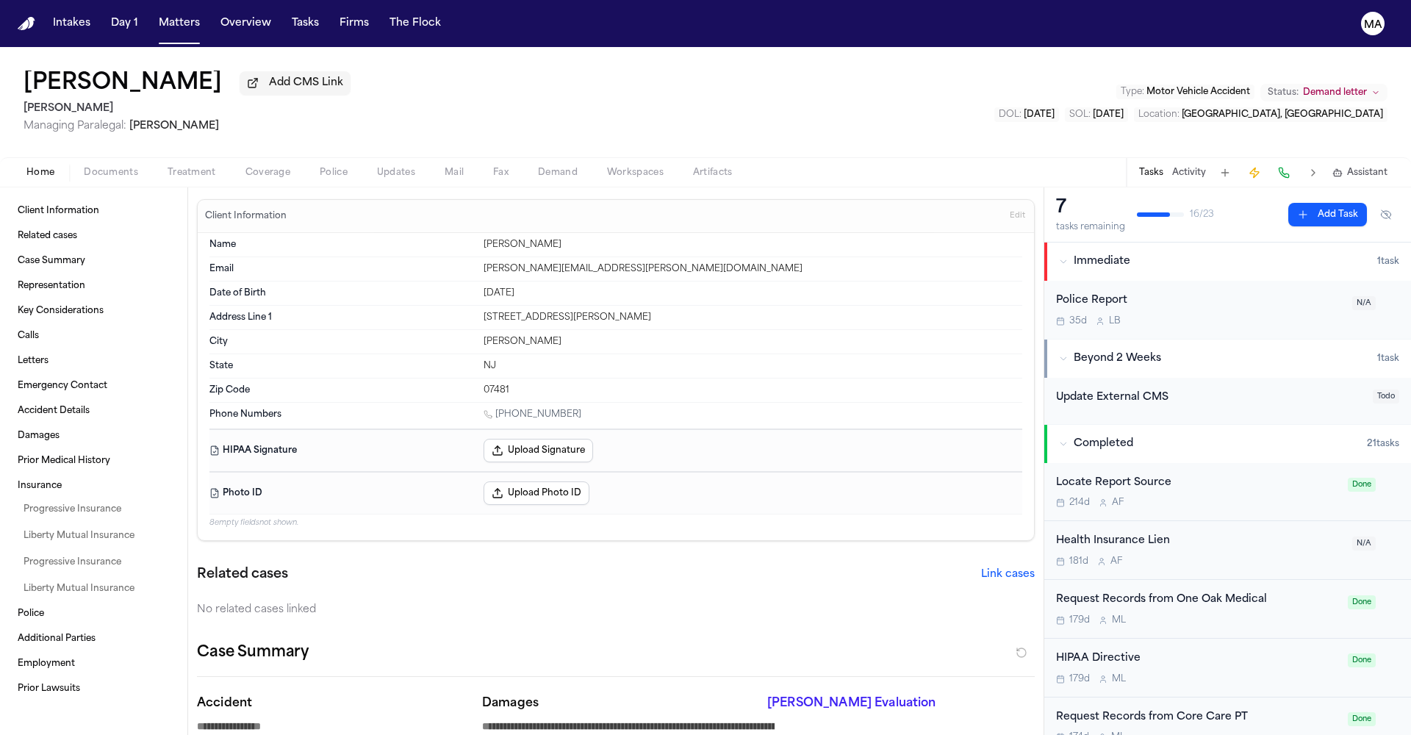
type textarea "*"
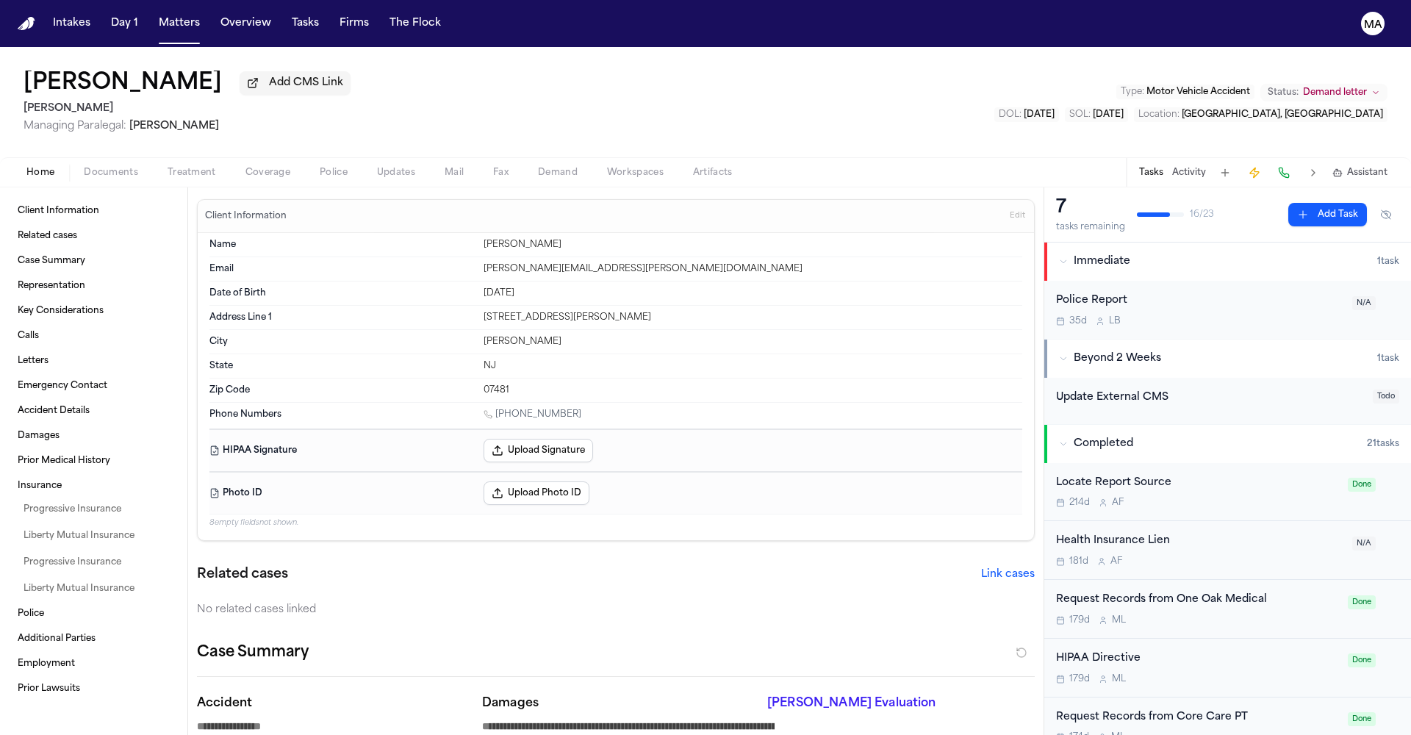
type textarea "*"
click at [1349, 87] on span "Demand letter" at bounding box center [1335, 93] width 64 height 12
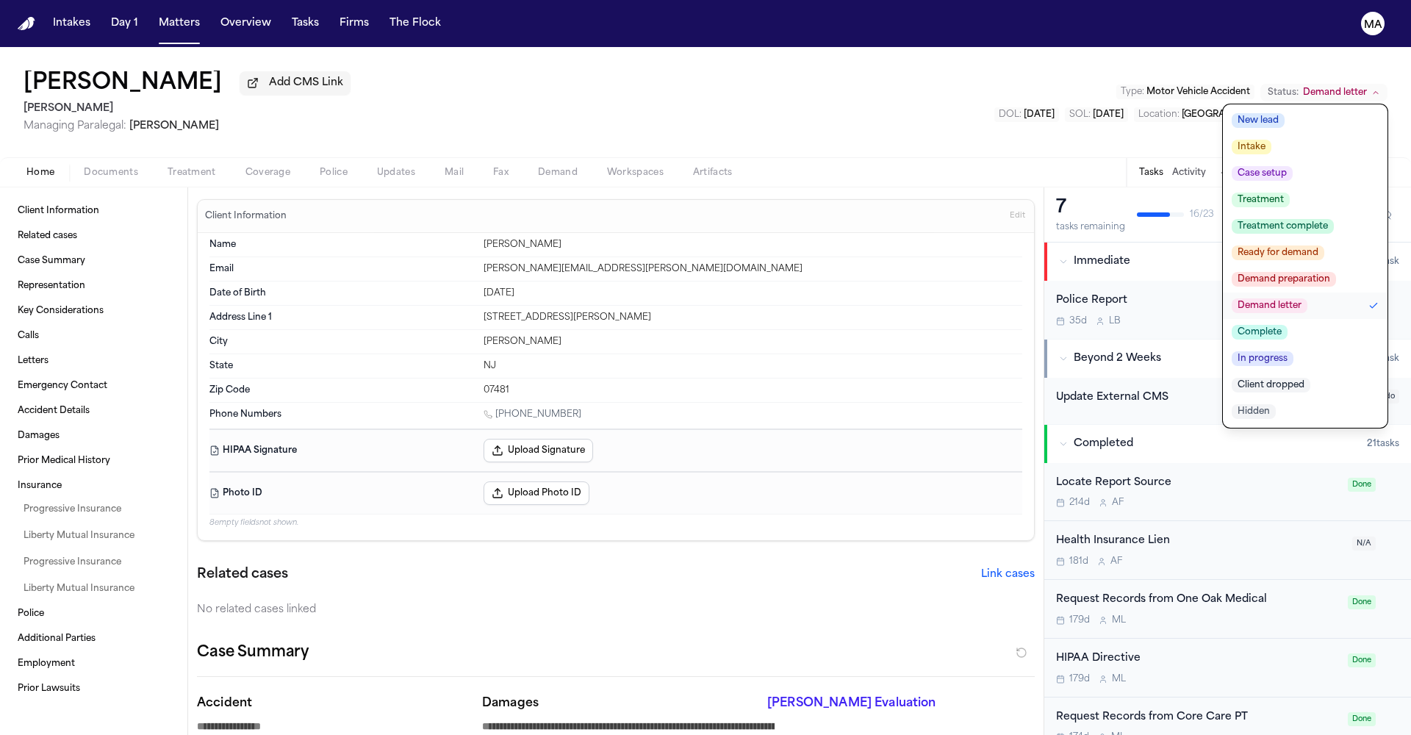
click at [1288, 325] on span "Complete" at bounding box center [1260, 332] width 56 height 15
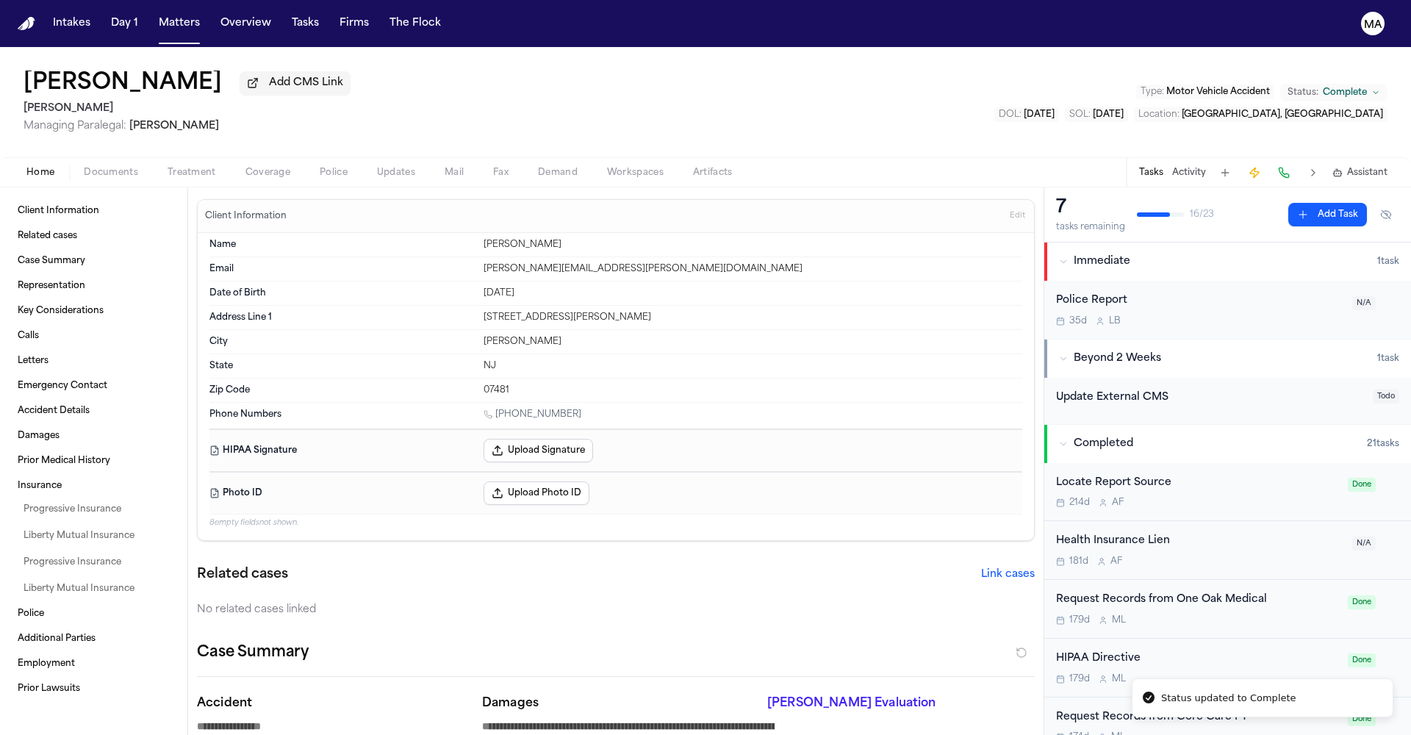
click at [569, 59] on div "[PERSON_NAME] Add CMS Link [PERSON_NAME] Managing Paralegal: [PERSON_NAME] Type…" at bounding box center [705, 102] width 1411 height 110
click at [153, 18] on button "Matters" at bounding box center [179, 23] width 53 height 26
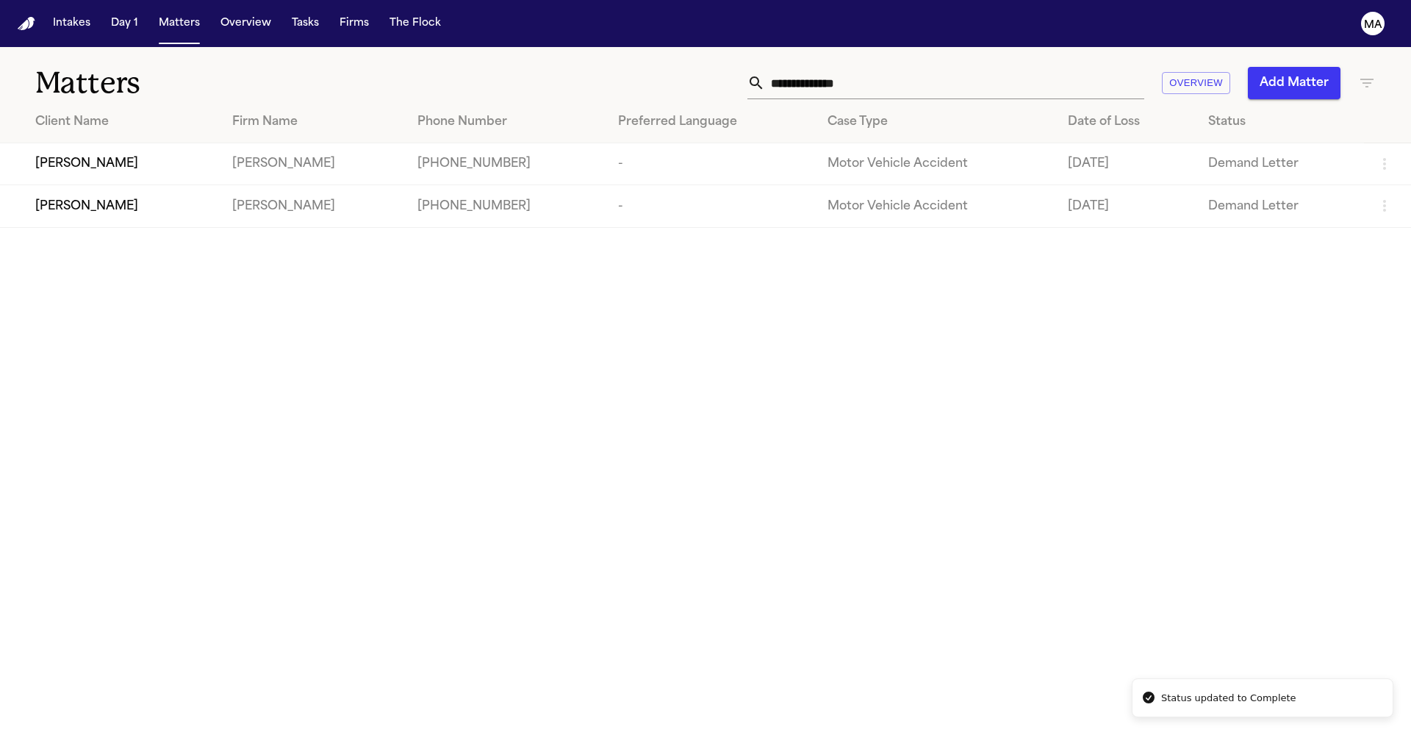
click at [136, 155] on div "[PERSON_NAME]" at bounding box center [121, 164] width 173 height 18
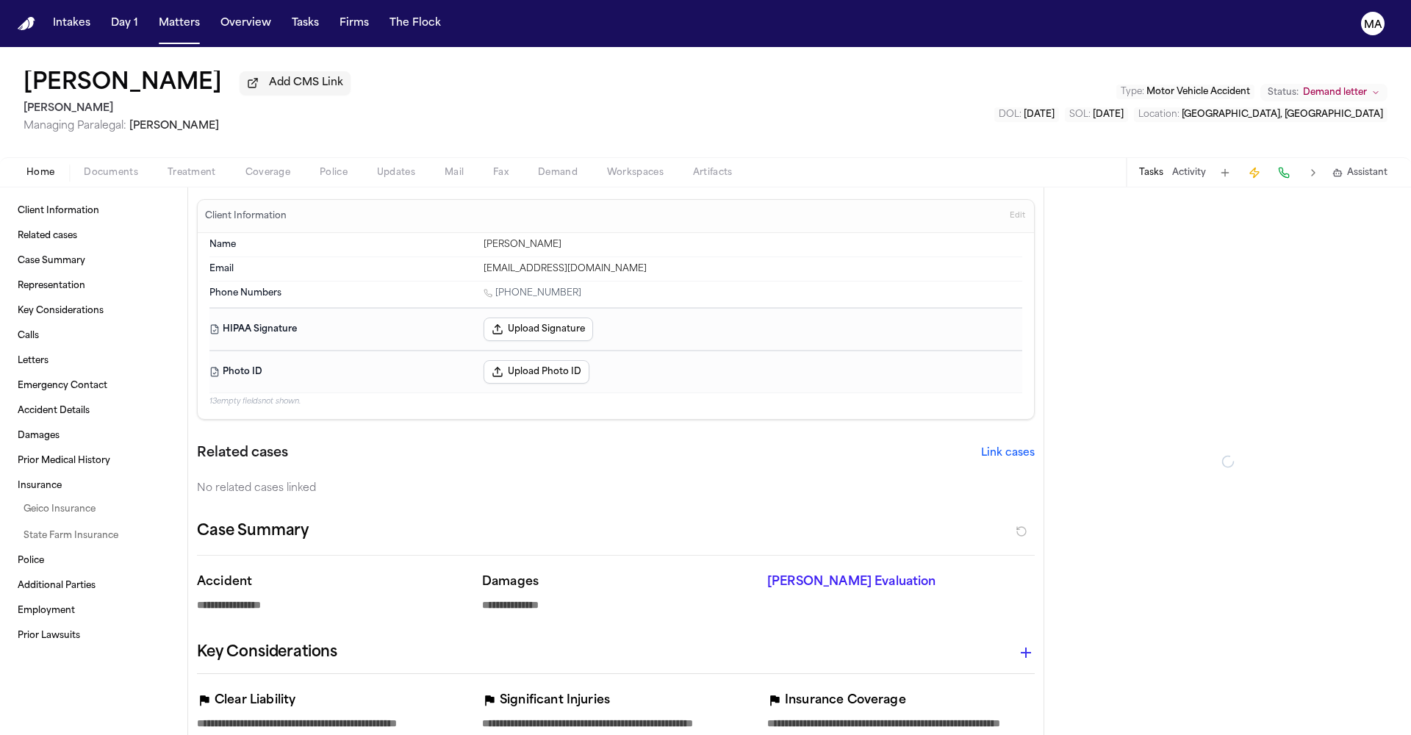
click at [1355, 87] on span "Demand letter" at bounding box center [1335, 93] width 64 height 12
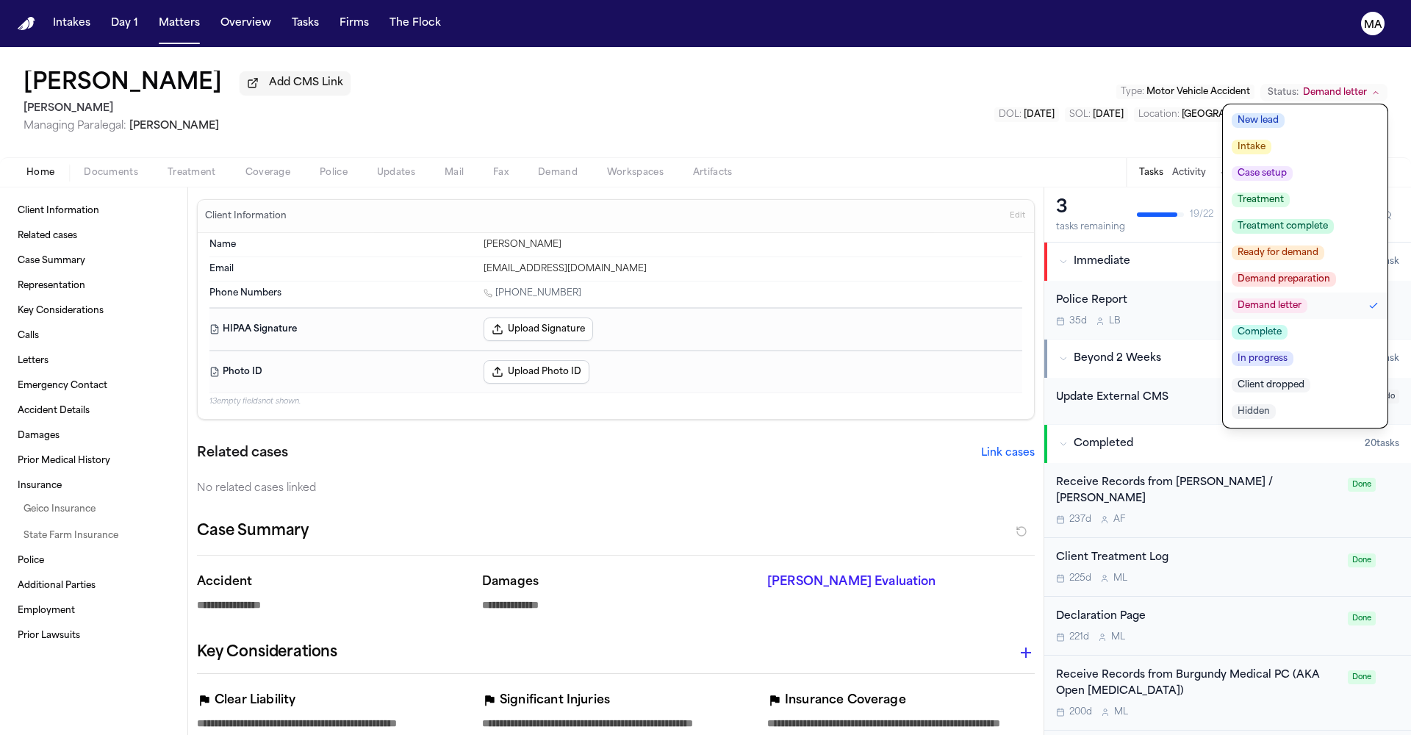
click at [1288, 325] on span "Complete" at bounding box center [1260, 332] width 56 height 15
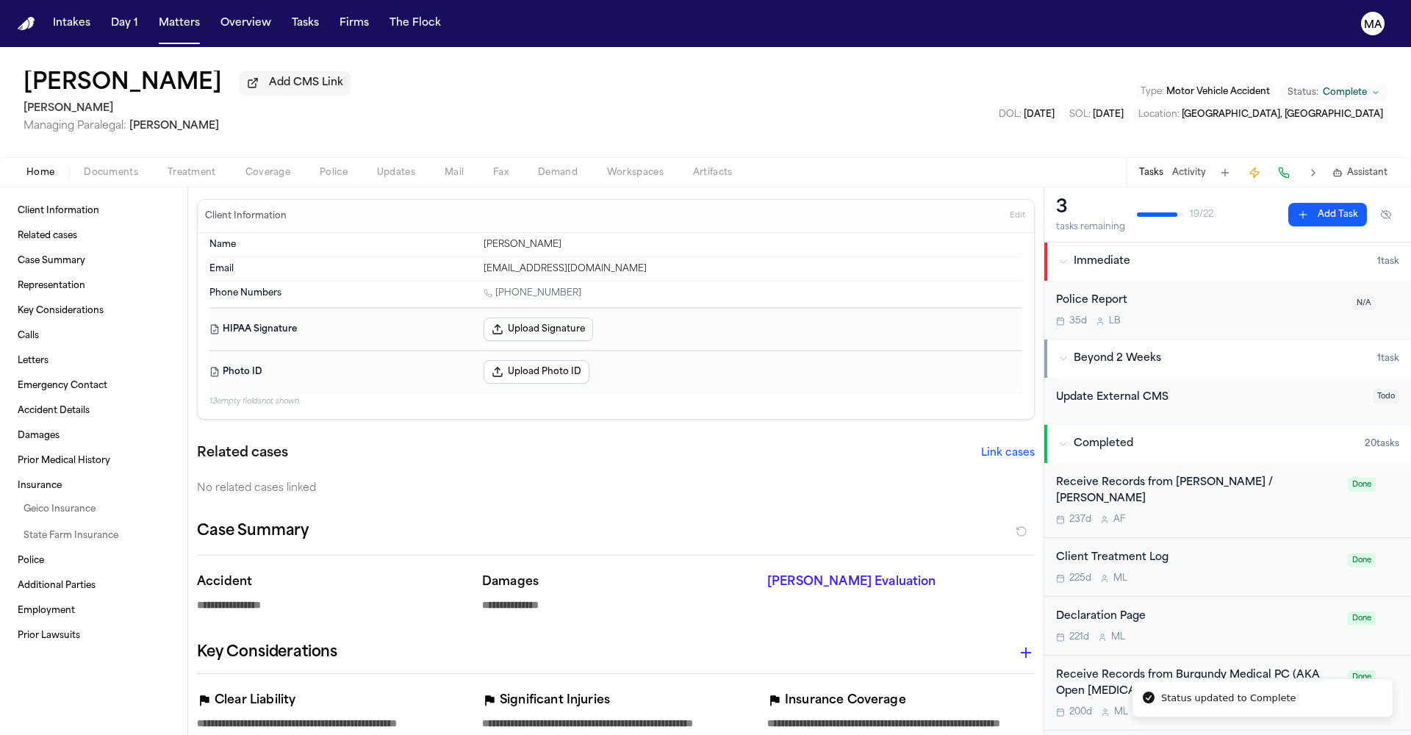
click at [711, 80] on div "[PERSON_NAME] Add CMS Link [PERSON_NAME] Managing Paralegal: [PERSON_NAME] Type…" at bounding box center [705, 102] width 1411 height 110
click at [153, 11] on button "Matters" at bounding box center [179, 23] width 53 height 26
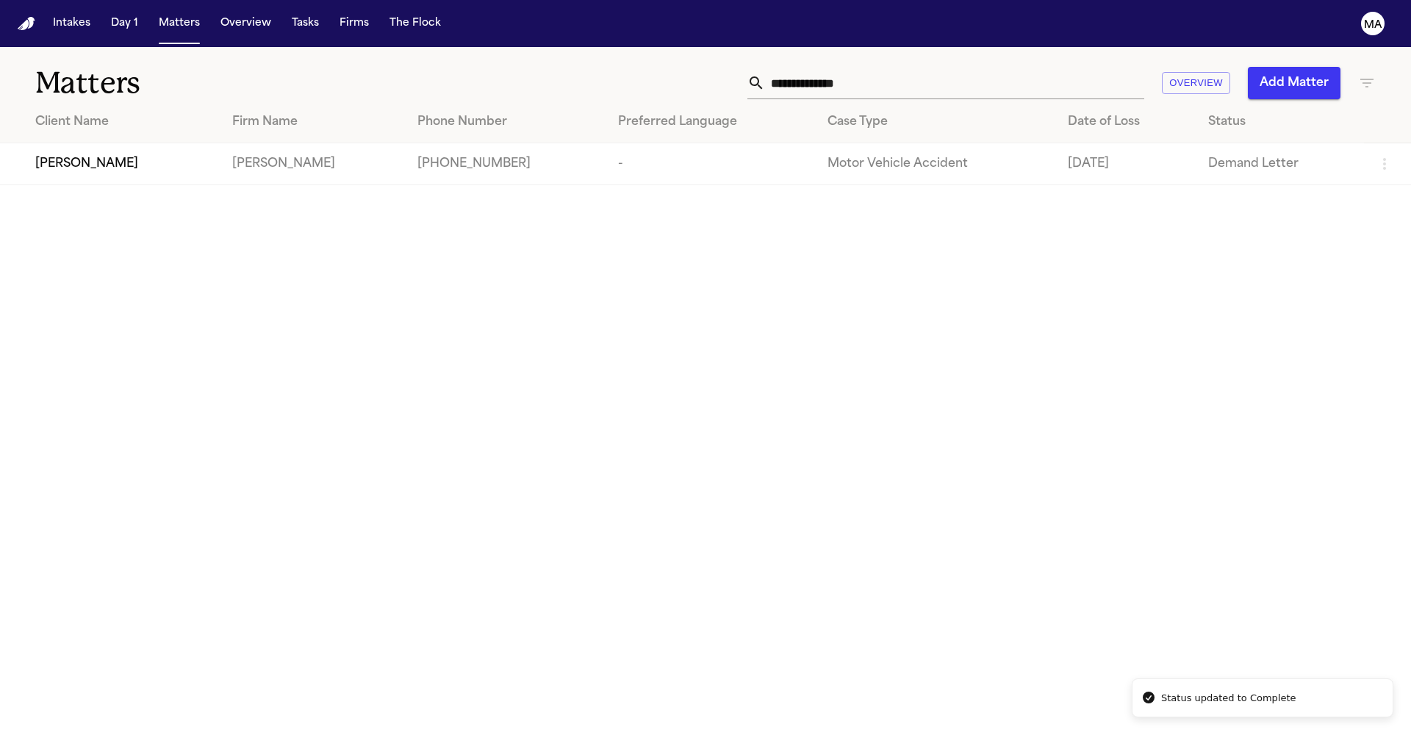
click at [161, 155] on div "[PERSON_NAME]" at bounding box center [121, 164] width 173 height 18
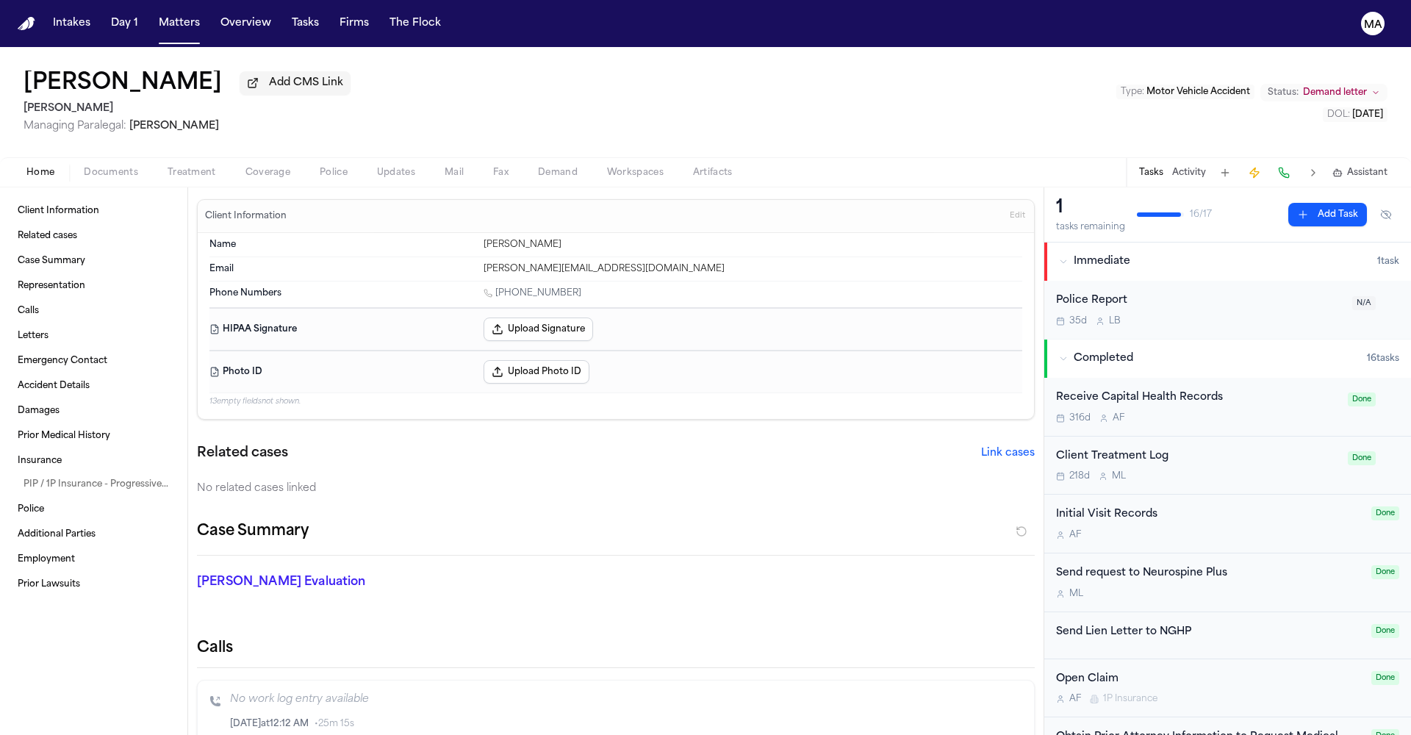
click at [1367, 87] on span "Demand letter" at bounding box center [1335, 93] width 64 height 12
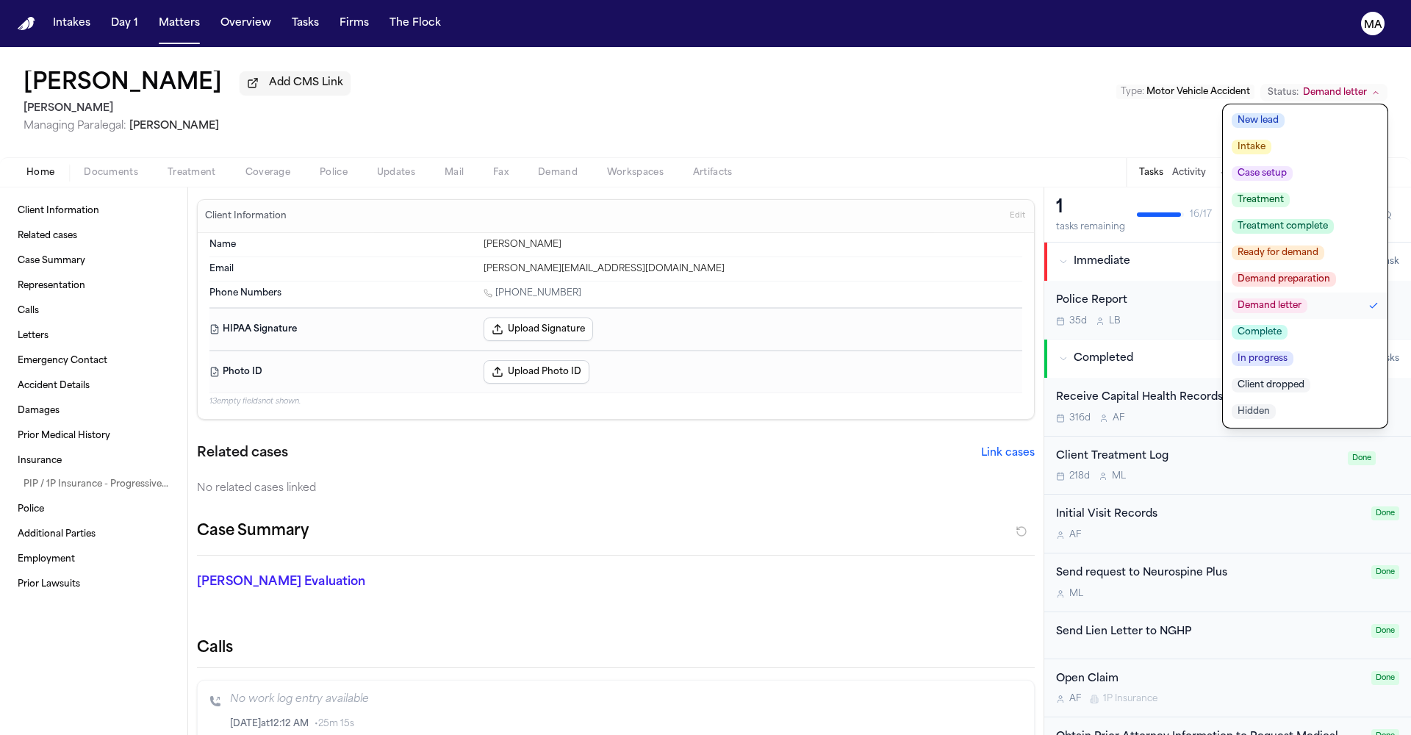
click at [1288, 325] on span "Complete" at bounding box center [1260, 332] width 56 height 15
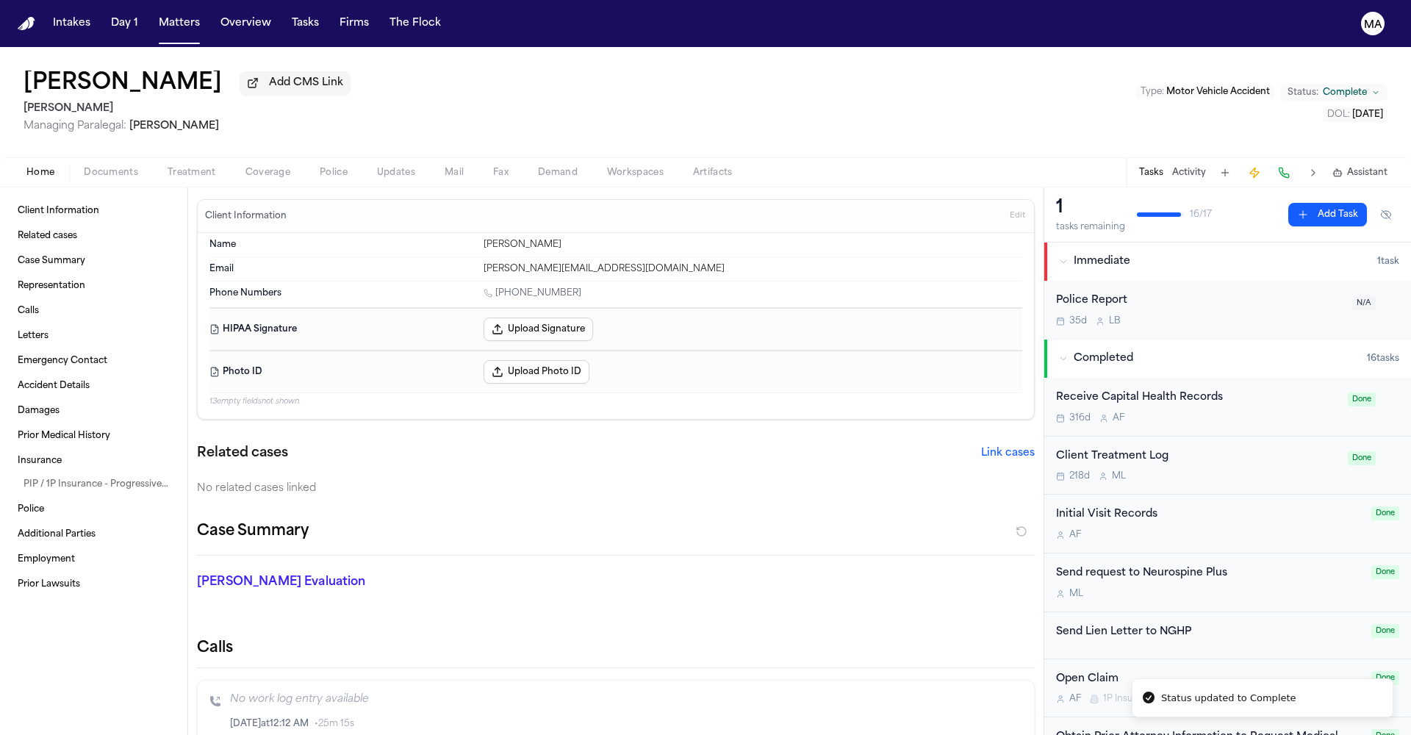
click at [869, 75] on div "[PERSON_NAME] Add CMS Link [PERSON_NAME] Managing Paralegal: [PERSON_NAME] Type…" at bounding box center [705, 102] width 1411 height 110
click at [720, 88] on div "[PERSON_NAME] Add CMS Link [PERSON_NAME] Managing Paralegal: [PERSON_NAME] Type…" at bounding box center [705, 102] width 1411 height 110
click at [126, 21] on nav "Intakes Day 1 Matters Overview Tasks Firms The Flock MA" at bounding box center [705, 23] width 1411 height 47
click at [153, 18] on button "Matters" at bounding box center [179, 23] width 53 height 26
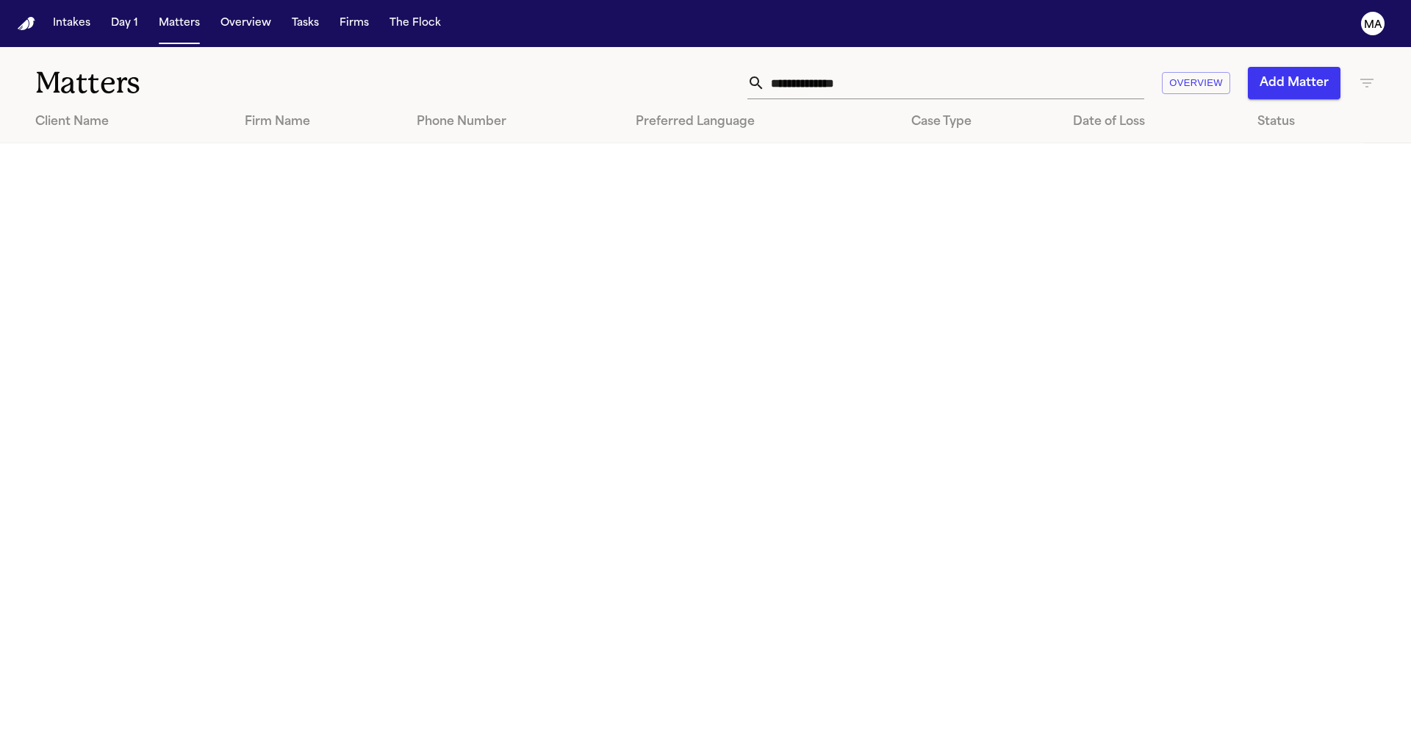
click at [1372, 74] on icon "button" at bounding box center [1367, 83] width 18 height 18
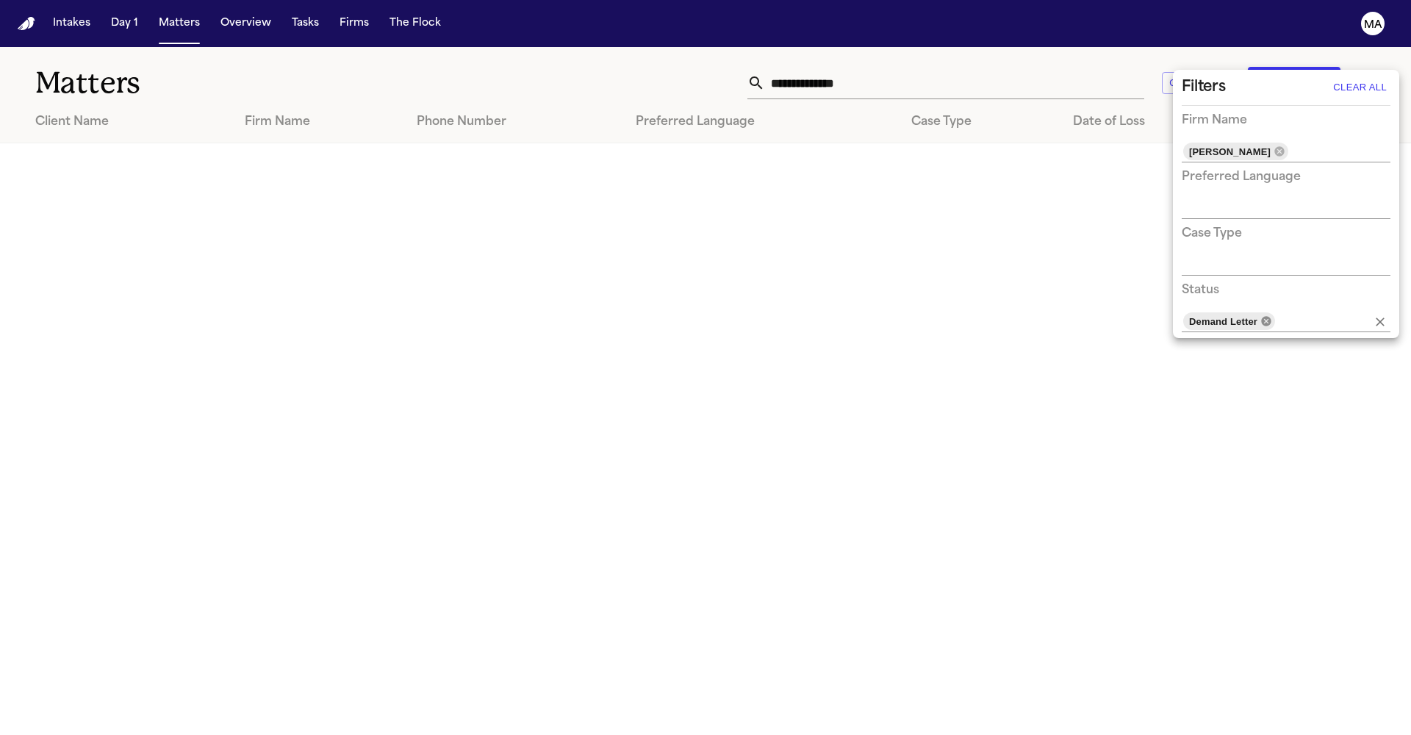
click at [1261, 315] on icon at bounding box center [1267, 321] width 12 height 12
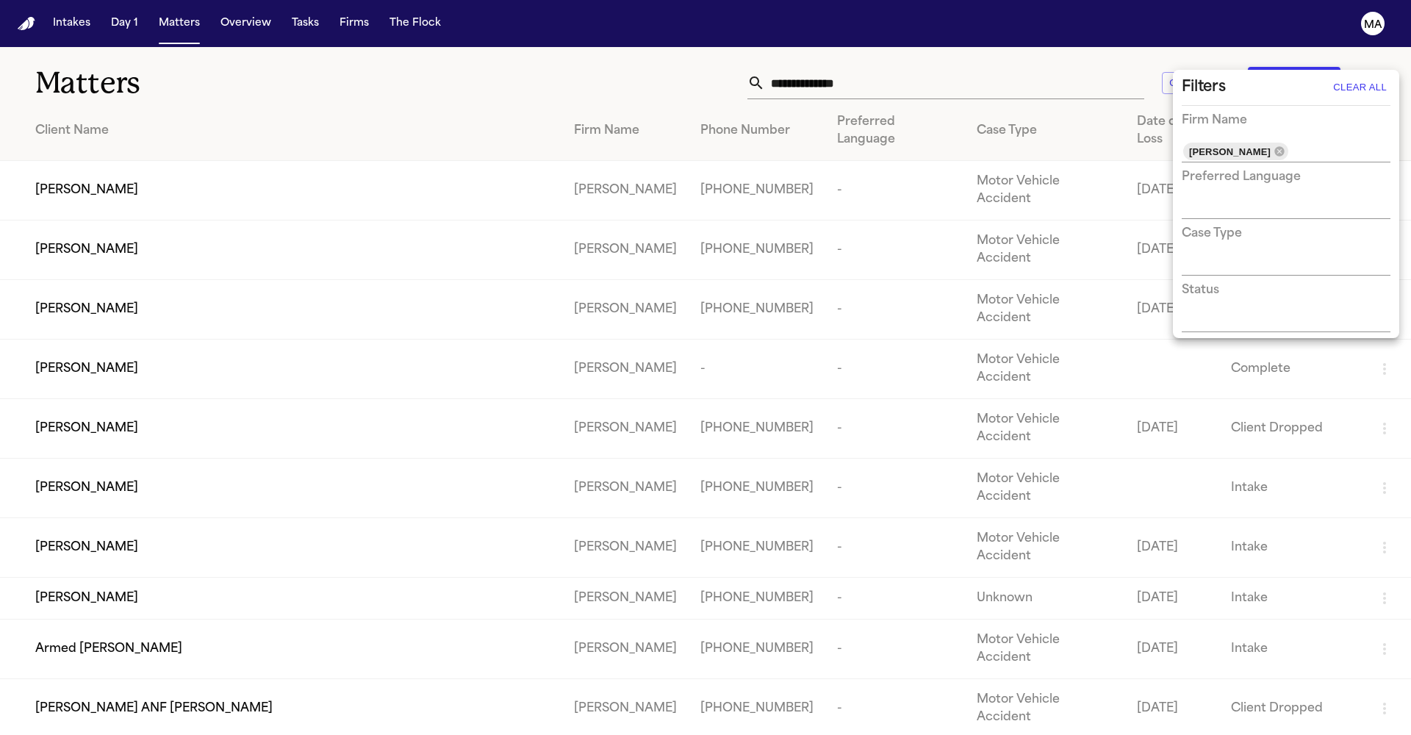
click at [1234, 311] on input "text" at bounding box center [1275, 321] width 187 height 21
